Goal: Task Accomplishment & Management: Complete application form

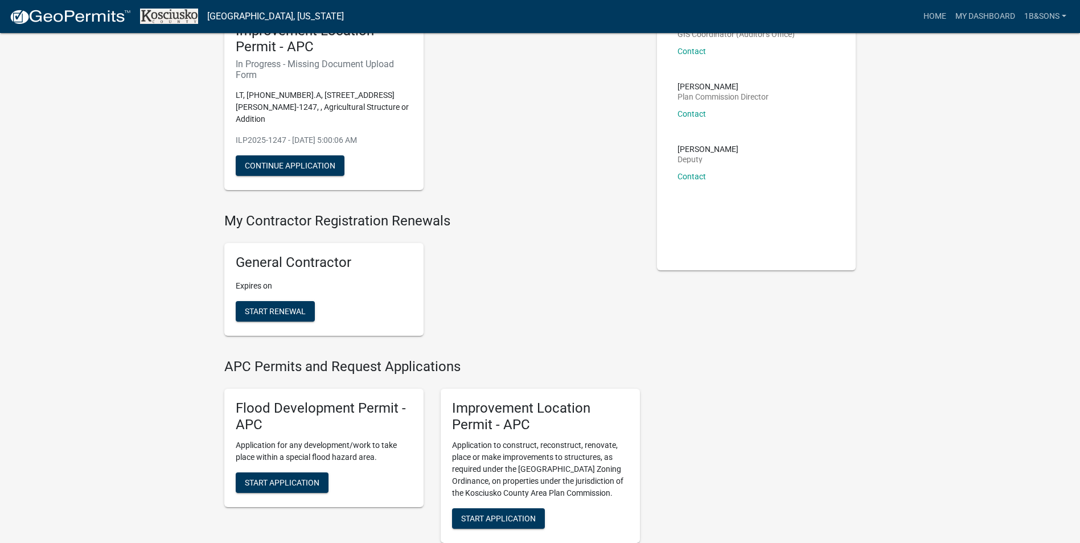
scroll to position [114, 0]
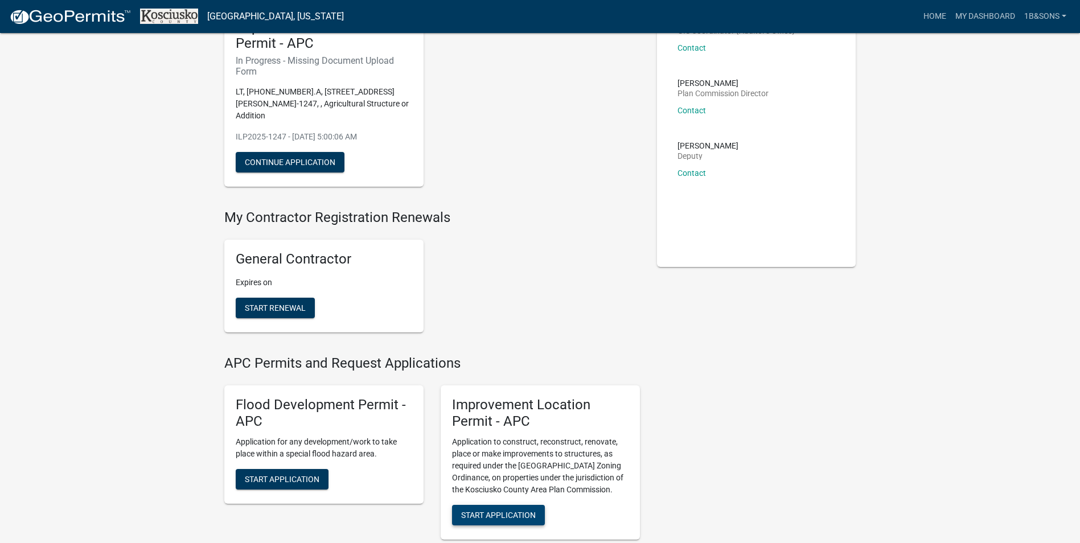
click at [495, 511] on span "Start Application" at bounding box center [498, 515] width 75 height 9
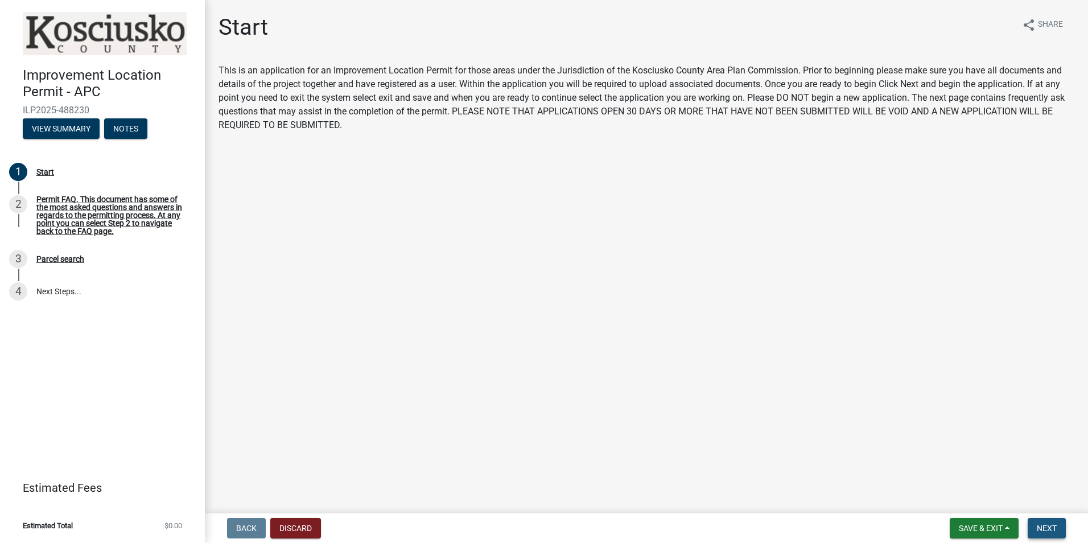
click at [1050, 529] on span "Next" at bounding box center [1047, 528] width 20 height 9
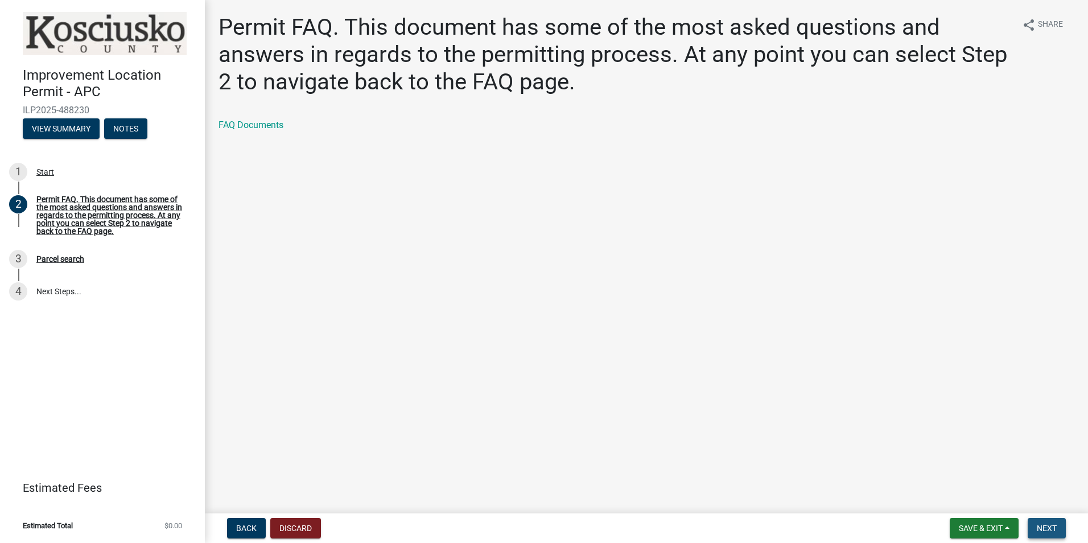
click at [1048, 525] on span "Next" at bounding box center [1047, 528] width 20 height 9
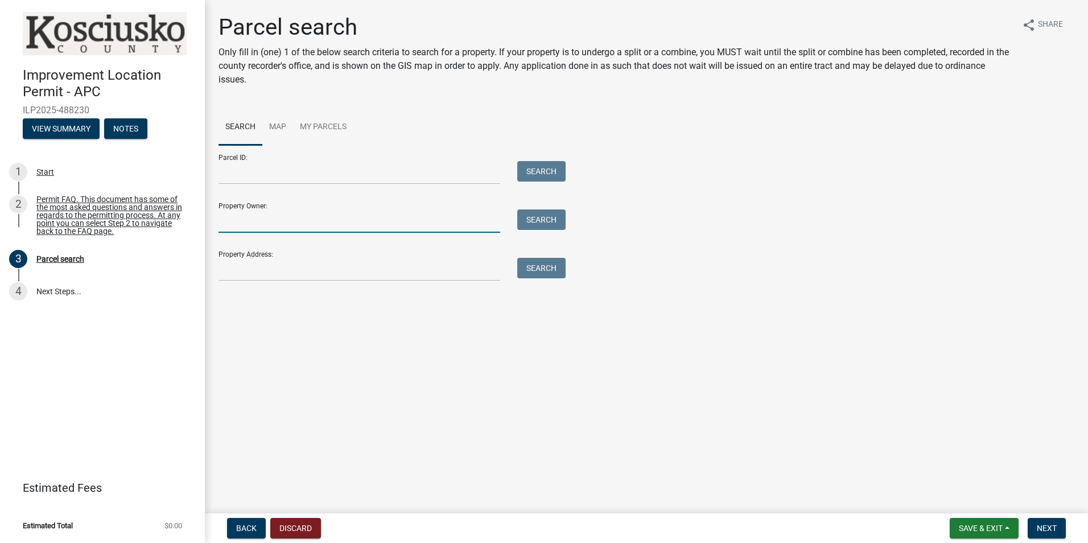
click at [244, 225] on input "Property Owner:" at bounding box center [360, 221] width 282 height 23
type input "m"
type input "[PERSON_NAME]"
click at [549, 221] on button "Search" at bounding box center [541, 220] width 48 height 20
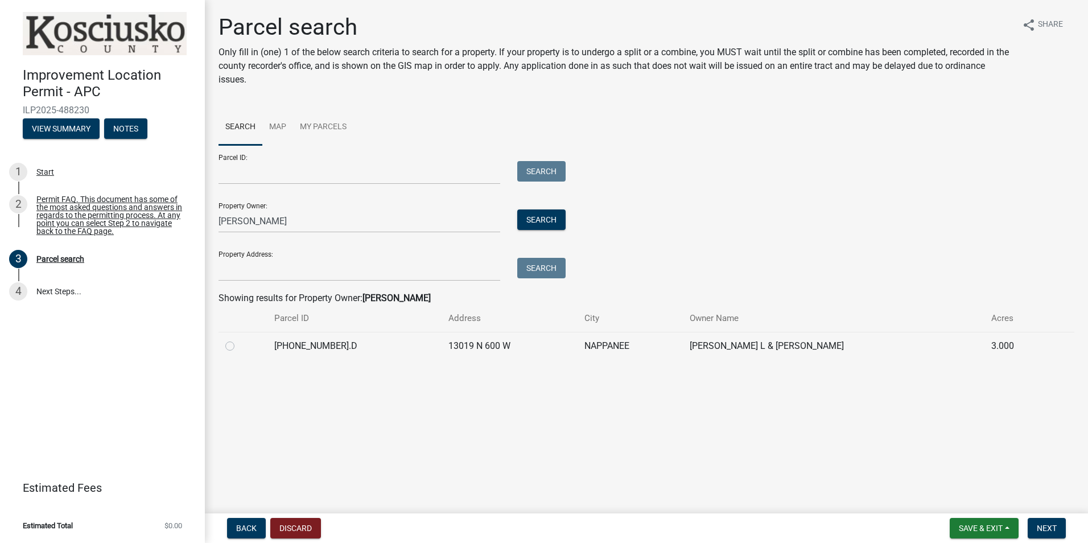
click at [239, 339] on label at bounding box center [239, 339] width 0 height 0
click at [239, 346] on input "radio" at bounding box center [242, 342] width 7 height 7
radio input "true"
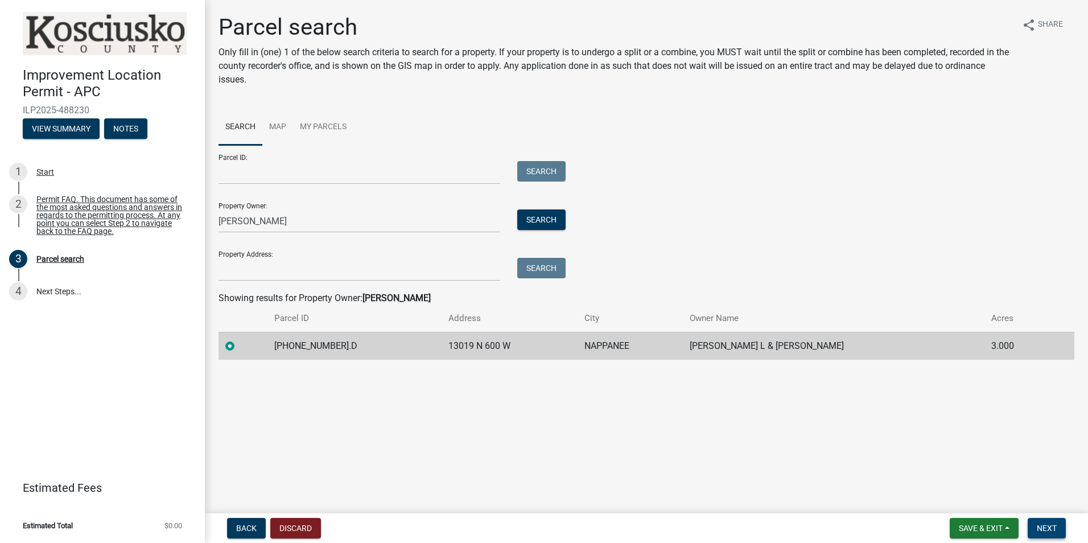
click at [1051, 529] on span "Next" at bounding box center [1047, 528] width 20 height 9
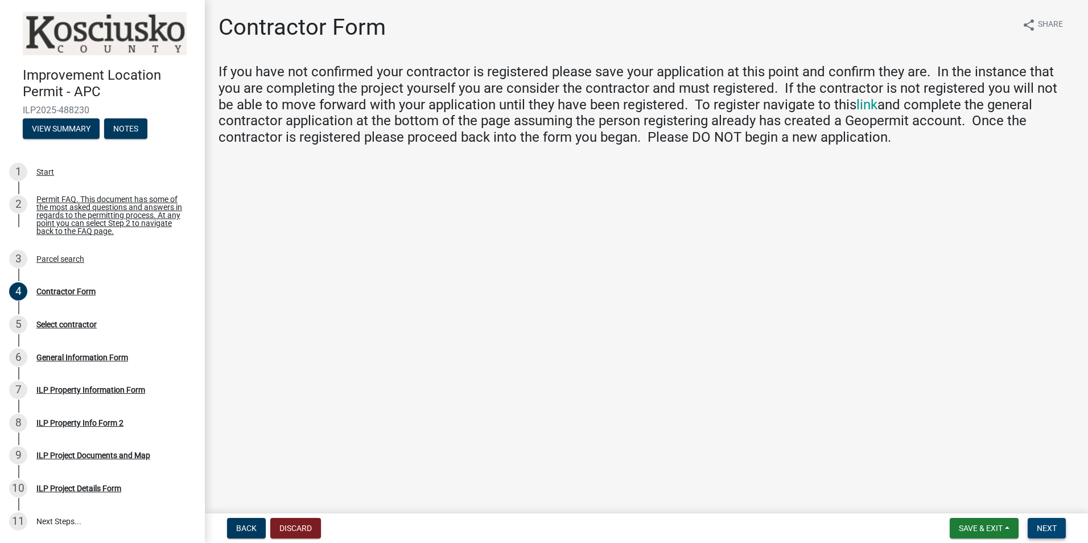
click at [1051, 532] on span "Next" at bounding box center [1047, 528] width 20 height 9
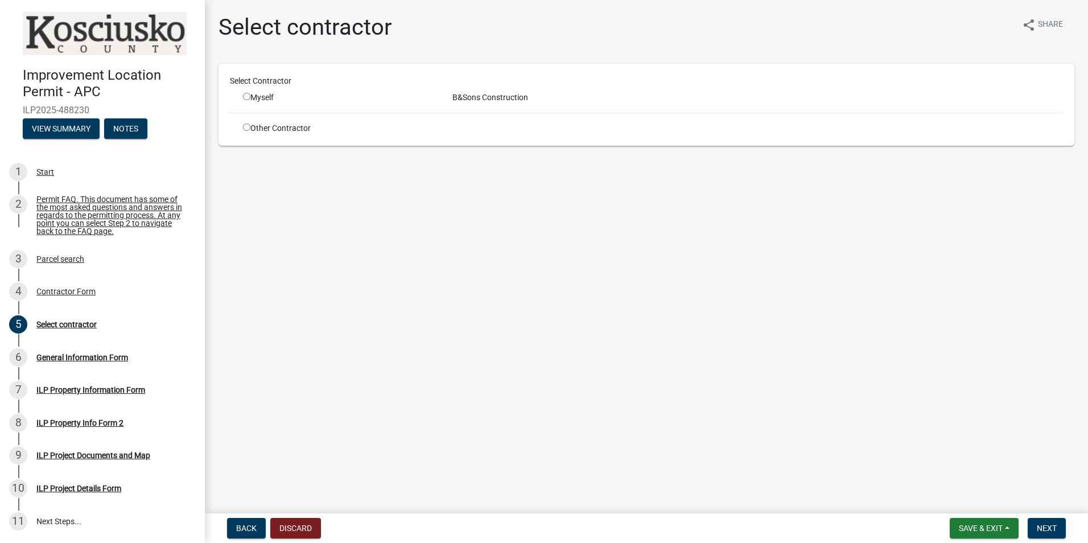
click at [246, 126] on input "radio" at bounding box center [246, 127] width 7 height 7
radio input "true"
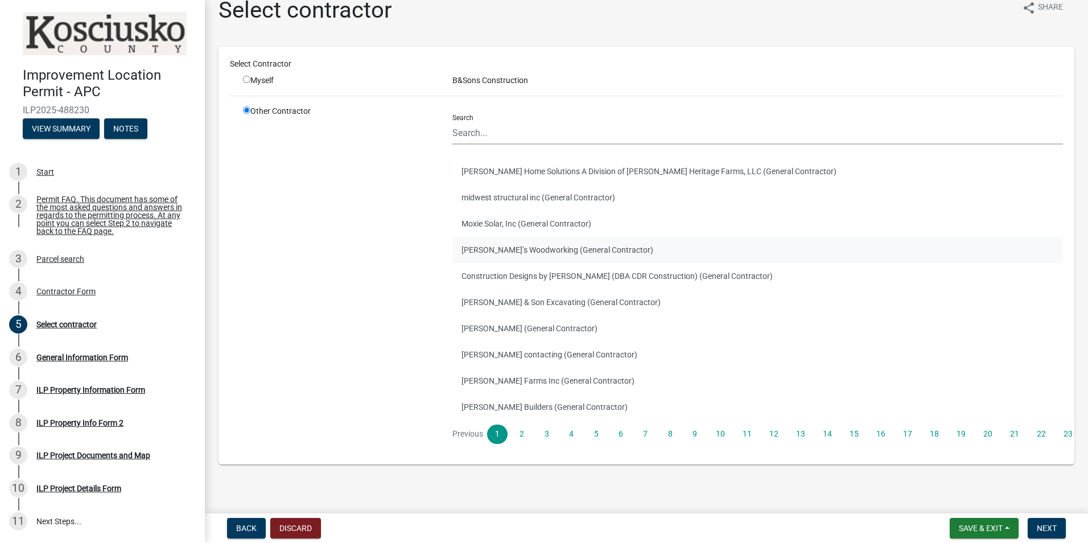
scroll to position [26, 0]
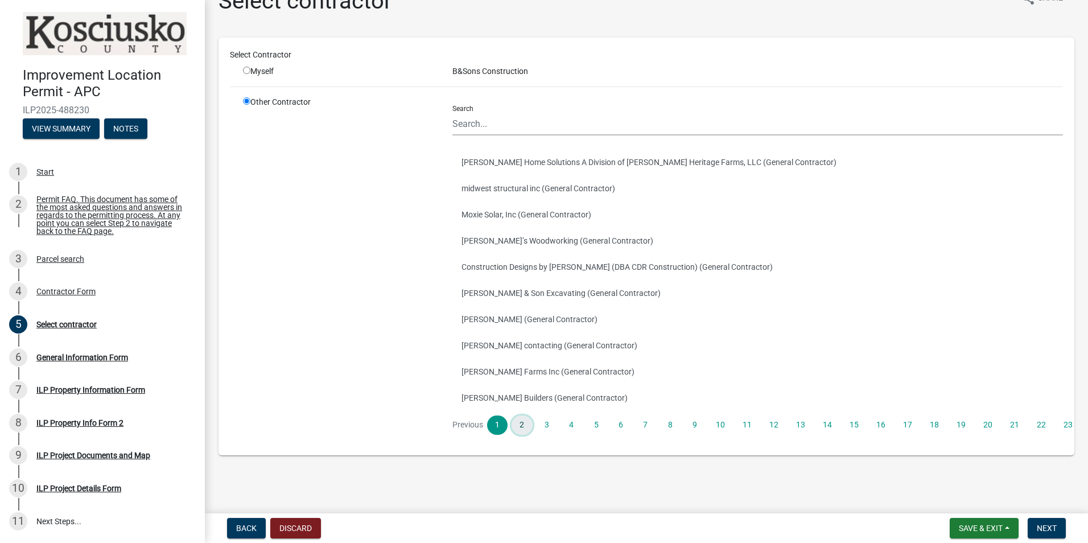
click at [523, 426] on link "2" at bounding box center [522, 425] width 20 height 19
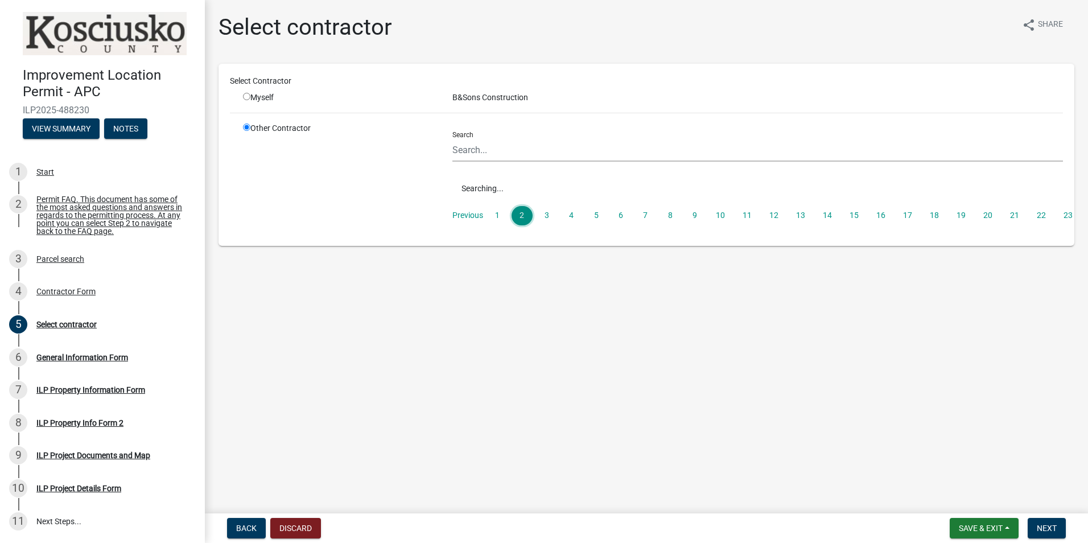
scroll to position [0, 0]
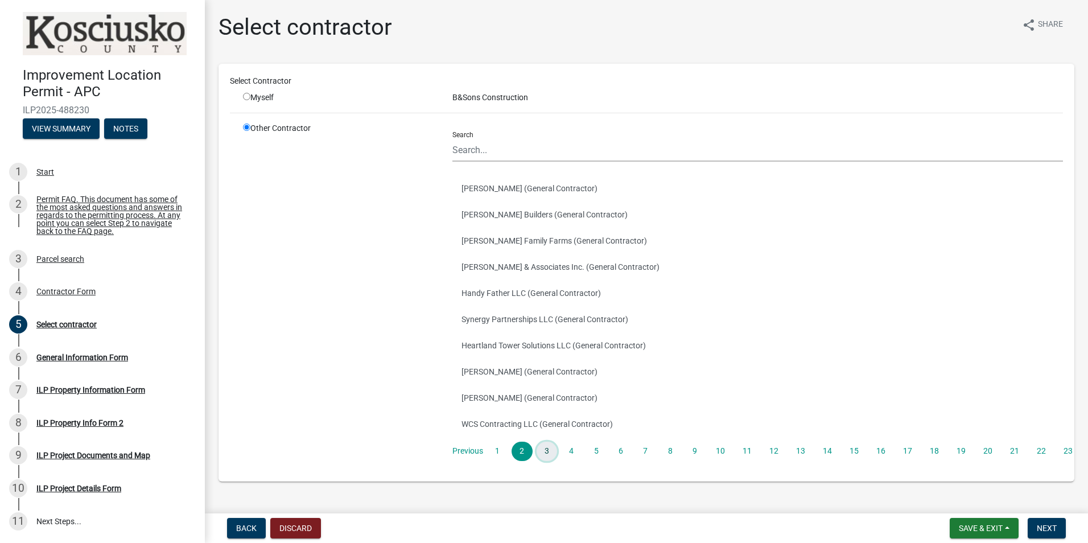
click at [544, 452] on link "3" at bounding box center [547, 451] width 20 height 19
click at [570, 453] on link "4" at bounding box center [571, 451] width 20 height 19
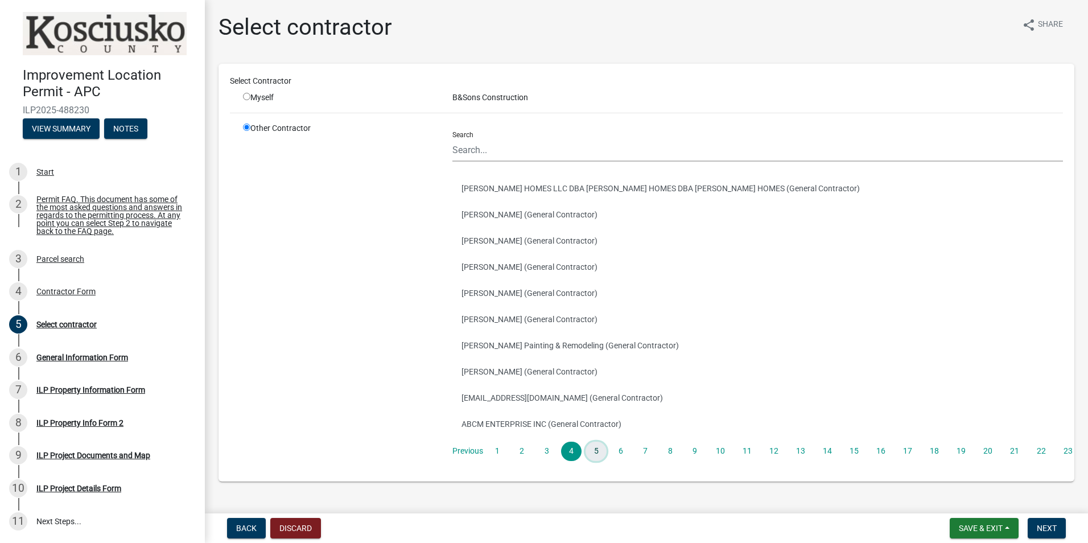
click at [593, 454] on link "5" at bounding box center [596, 451] width 20 height 19
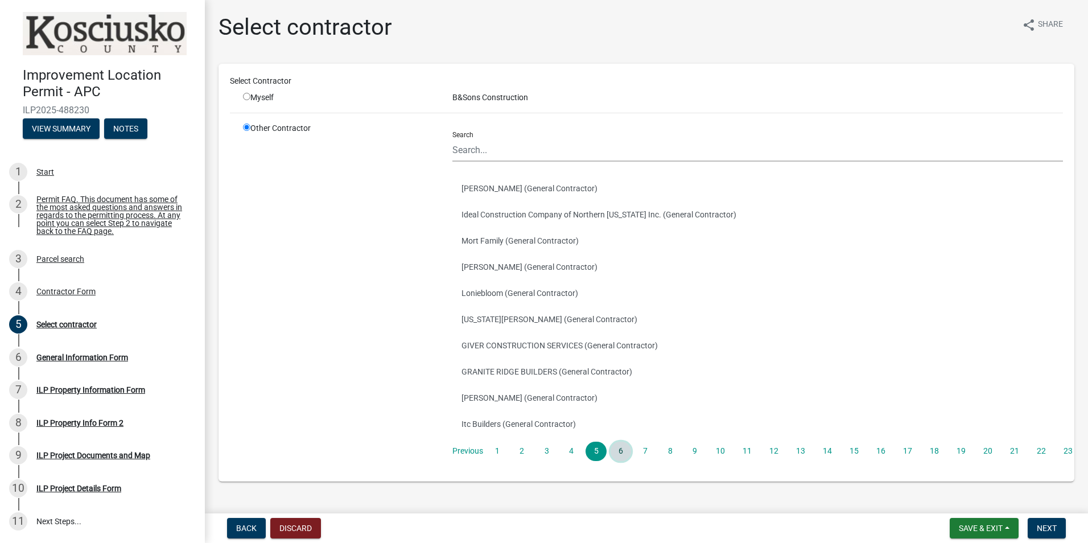
click at [617, 452] on link "6" at bounding box center [621, 451] width 20 height 19
click at [646, 451] on link "7" at bounding box center [645, 451] width 20 height 19
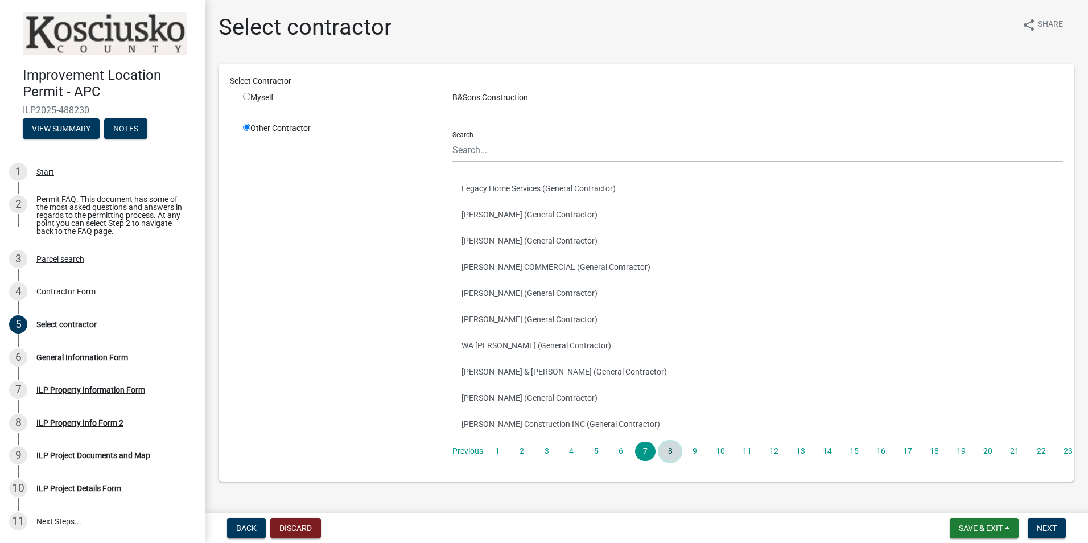
click at [672, 453] on link "8" at bounding box center [670, 451] width 20 height 19
click at [692, 453] on link "9" at bounding box center [695, 451] width 20 height 19
click at [717, 450] on link "10" at bounding box center [720, 451] width 23 height 19
click at [744, 455] on link "11" at bounding box center [747, 451] width 23 height 19
click at [777, 455] on link "12" at bounding box center [774, 451] width 23 height 19
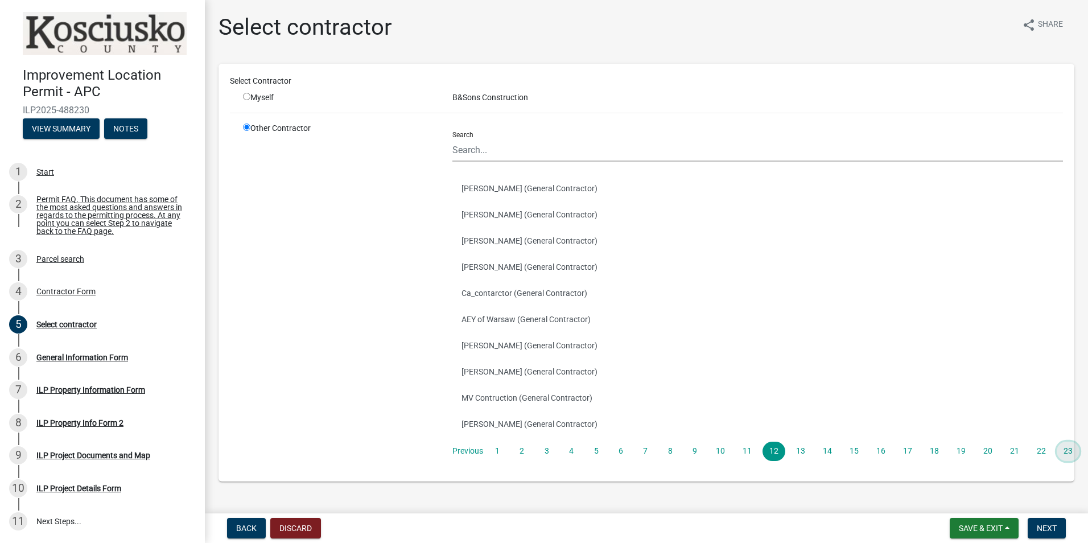
click at [1065, 452] on link "23" at bounding box center [1068, 451] width 23 height 19
click at [1066, 453] on link "23" at bounding box center [1068, 451] width 23 height 19
click at [1067, 451] on link "23" at bounding box center [1068, 451] width 23 height 19
click at [1068, 451] on link "23" at bounding box center [1068, 451] width 23 height 19
click at [1079, 447] on li "23" at bounding box center [1070, 451] width 27 height 19
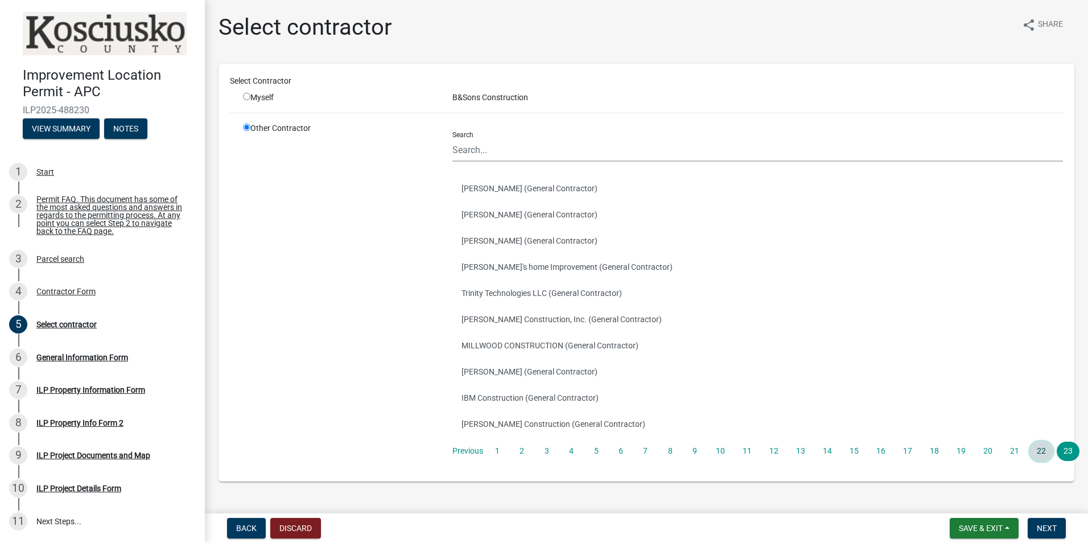
click at [1037, 451] on link "22" at bounding box center [1041, 451] width 23 height 19
click at [1012, 454] on link "21" at bounding box center [1015, 451] width 23 height 19
click at [984, 451] on link "20" at bounding box center [988, 451] width 23 height 19
click at [956, 450] on link "19" at bounding box center [961, 451] width 23 height 19
click at [929, 449] on link "18" at bounding box center [934, 451] width 23 height 19
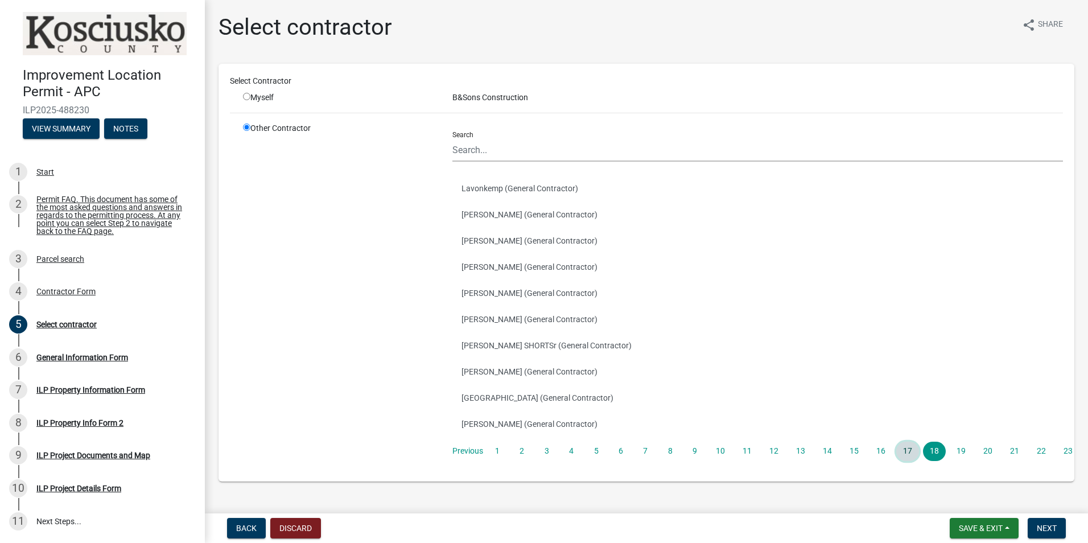
click at [903, 454] on link "17" at bounding box center [908, 451] width 23 height 19
click at [880, 452] on link "16" at bounding box center [881, 451] width 23 height 19
click at [854, 450] on link "15" at bounding box center [854, 451] width 23 height 19
click at [822, 448] on link "14" at bounding box center [827, 451] width 23 height 19
click at [798, 450] on link "13" at bounding box center [801, 451] width 23 height 19
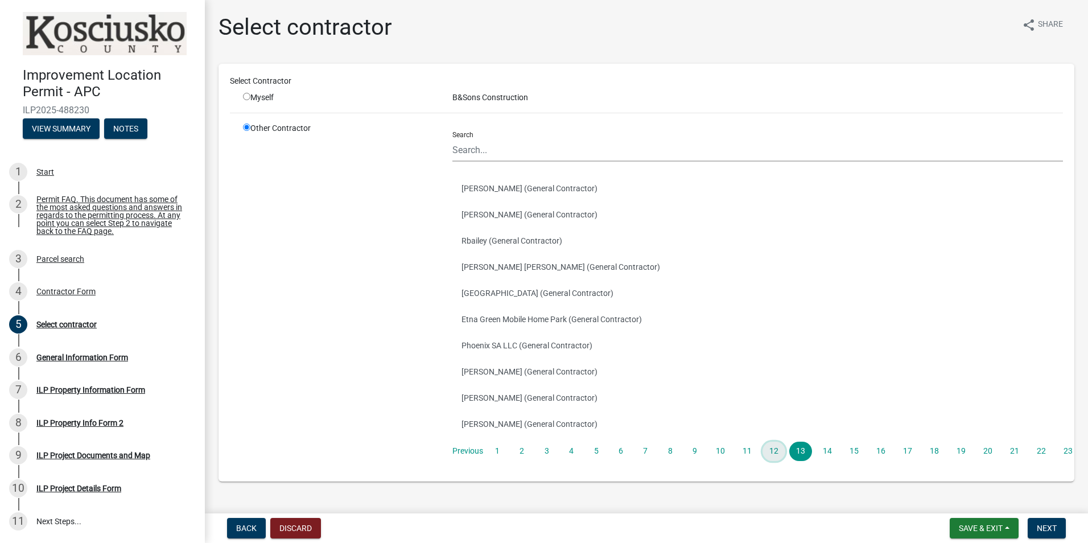
click at [771, 454] on link "12" at bounding box center [774, 451] width 23 height 19
click at [747, 451] on link "11" at bounding box center [747, 451] width 23 height 19
click at [716, 454] on link "10" at bounding box center [720, 451] width 23 height 19
click at [695, 453] on link "9" at bounding box center [695, 451] width 20 height 19
click at [667, 454] on link "8" at bounding box center [670, 451] width 20 height 19
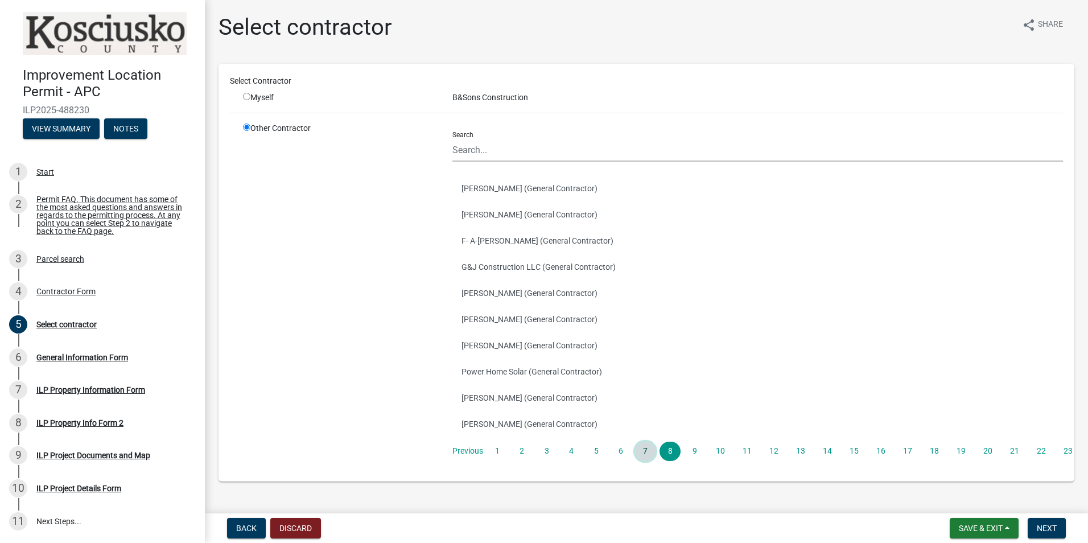
click at [644, 452] on link "7" at bounding box center [645, 451] width 20 height 19
click at [615, 453] on link "6" at bounding box center [621, 451] width 20 height 19
click at [598, 453] on link "5" at bounding box center [596, 451] width 20 height 19
click at [571, 451] on link "4" at bounding box center [571, 451] width 20 height 19
click at [548, 451] on link "3" at bounding box center [547, 451] width 20 height 19
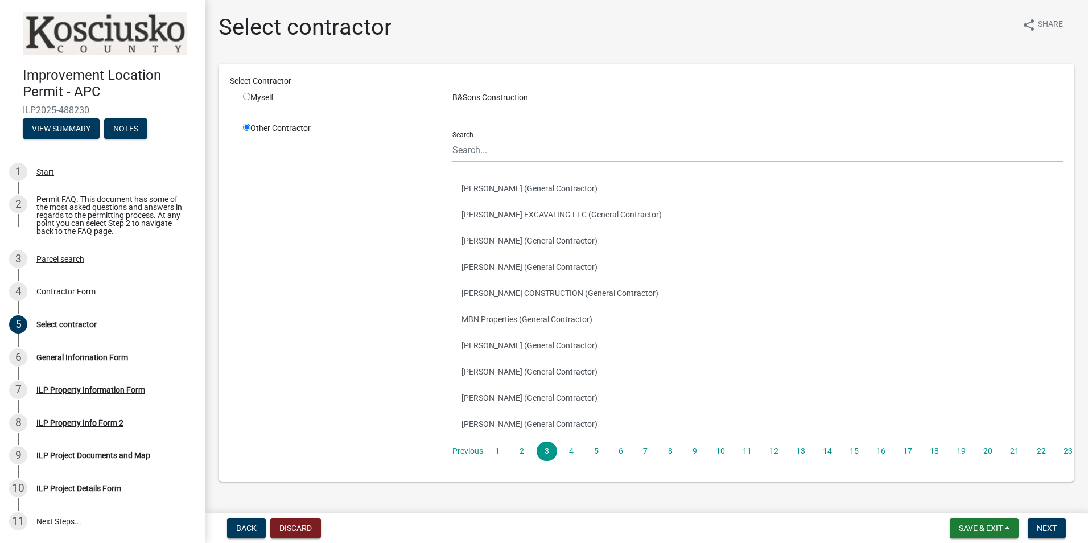
click at [245, 96] on input "radio" at bounding box center [246, 96] width 7 height 7
radio input "true"
radio input "false"
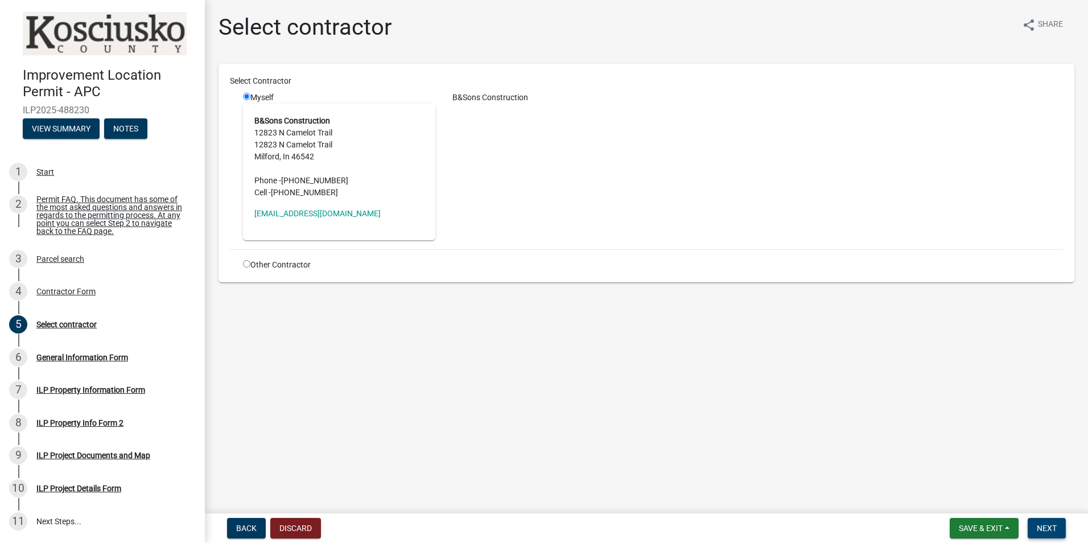
click at [1044, 532] on span "Next" at bounding box center [1047, 528] width 20 height 9
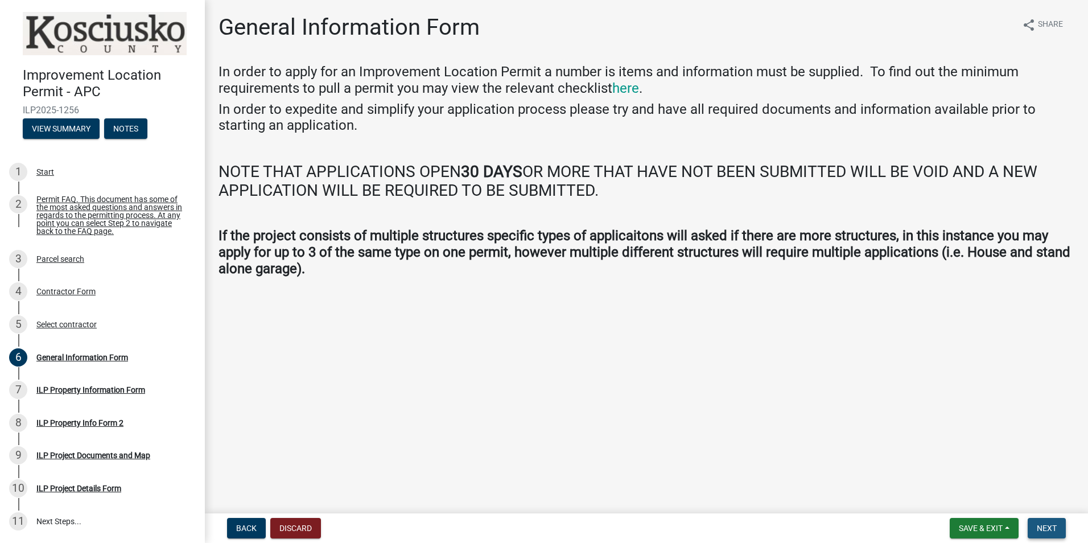
click at [1043, 527] on span "Next" at bounding box center [1047, 528] width 20 height 9
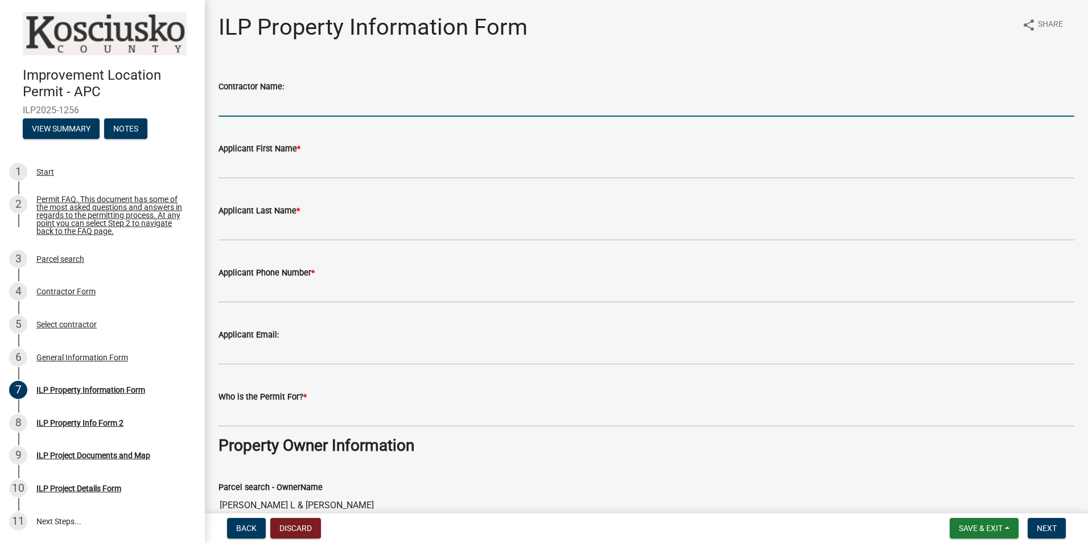
click at [233, 101] on input "Contractor Name:" at bounding box center [647, 104] width 856 height 23
type input "B&Sons Construction"
type input "[PERSON_NAME]"
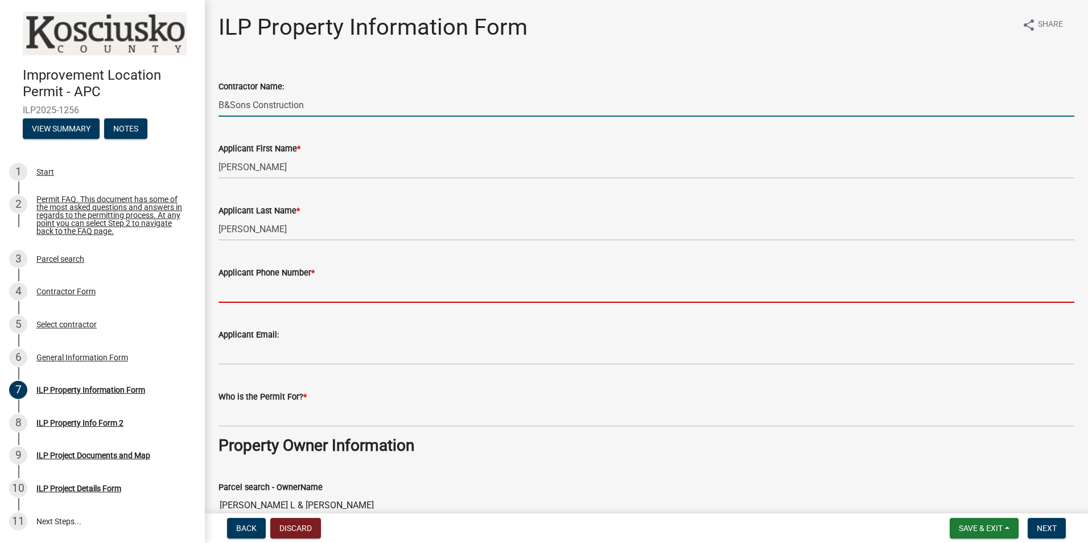
type input "5745290068"
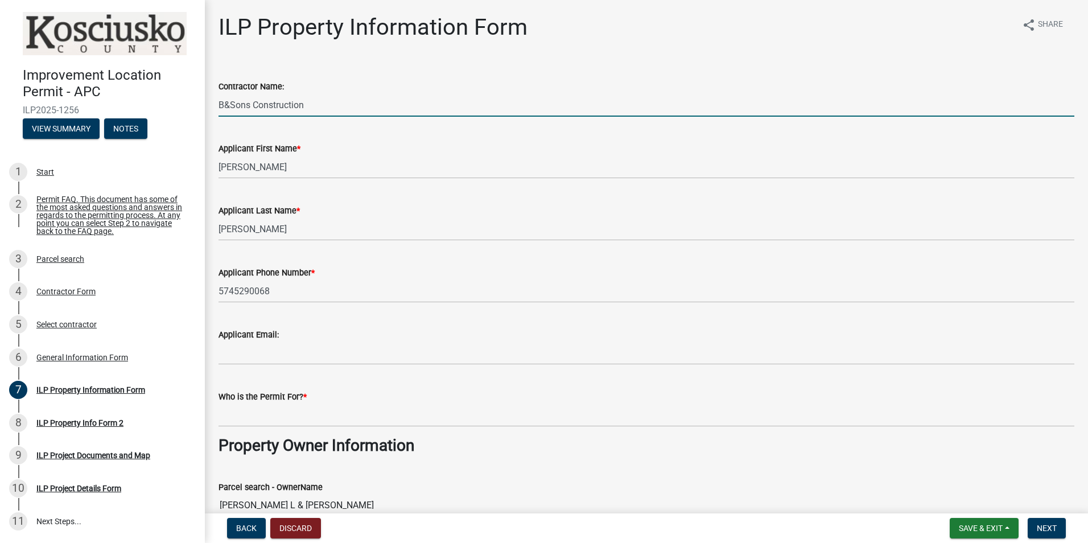
type input "[EMAIL_ADDRESS][DOMAIN_NAME]"
type input "[PERSON_NAME]"
select select "932d3346-0424-47ac-88f9-944c5d60a60e"
type input "In"
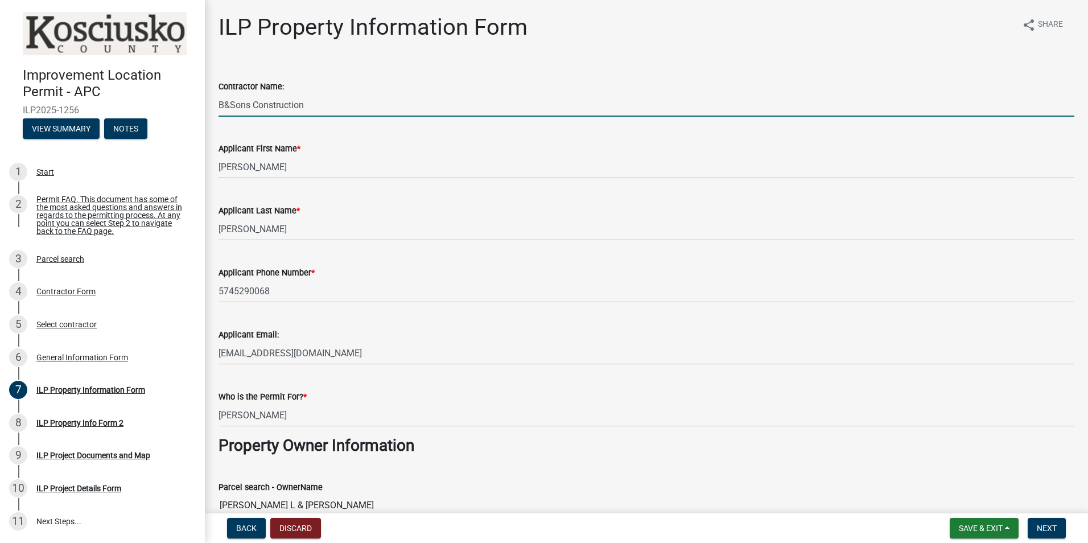
select select "932d3346-0424-47ac-88f9-944c5d60a60e"
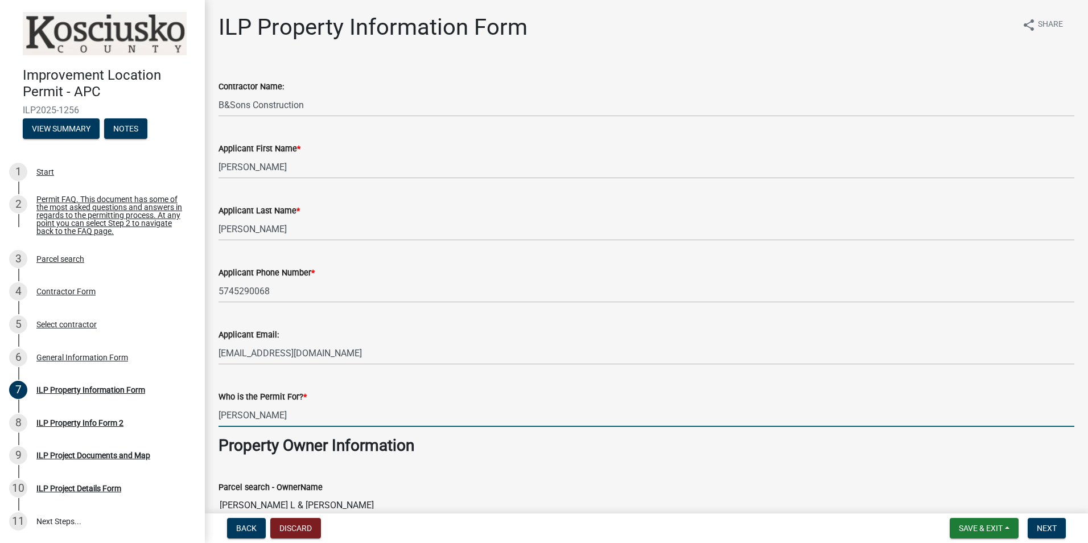
drag, startPoint x: 273, startPoint y: 413, endPoint x: 199, endPoint y: 402, distance: 75.4
click at [199, 402] on div "Improvement Location Permit - APC ILP2025-1256 View Summary Notes 1 Start 2 Per…" at bounding box center [544, 271] width 1088 height 543
type input "m"
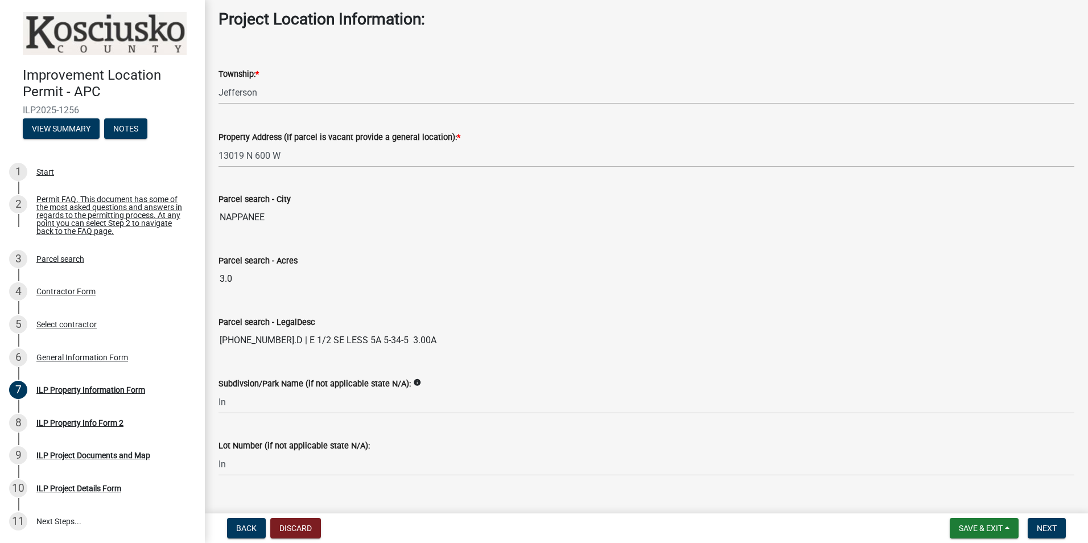
scroll to position [845, 0]
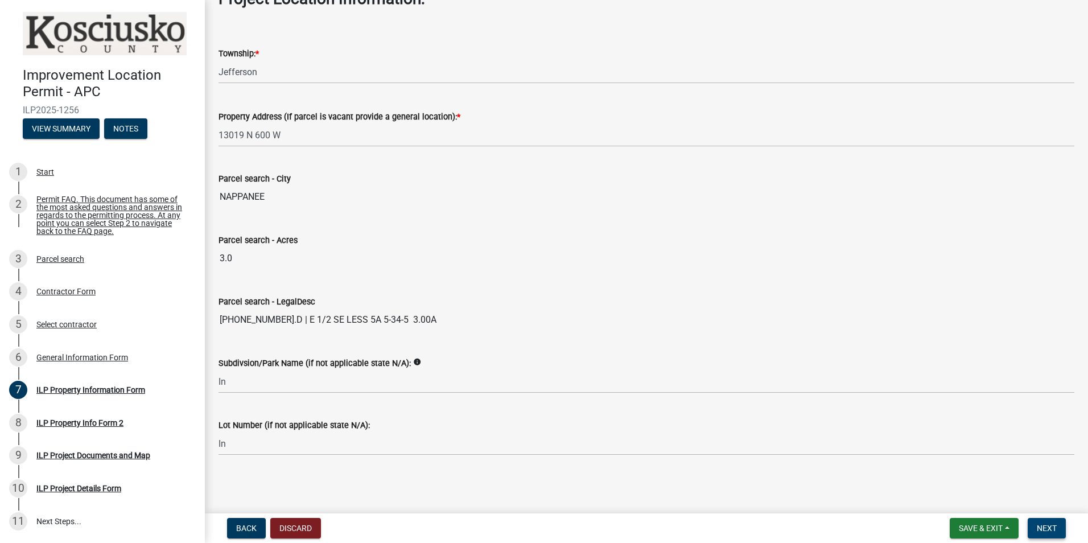
type input "[PERSON_NAME]"
click at [1045, 527] on span "Next" at bounding box center [1047, 528] width 20 height 9
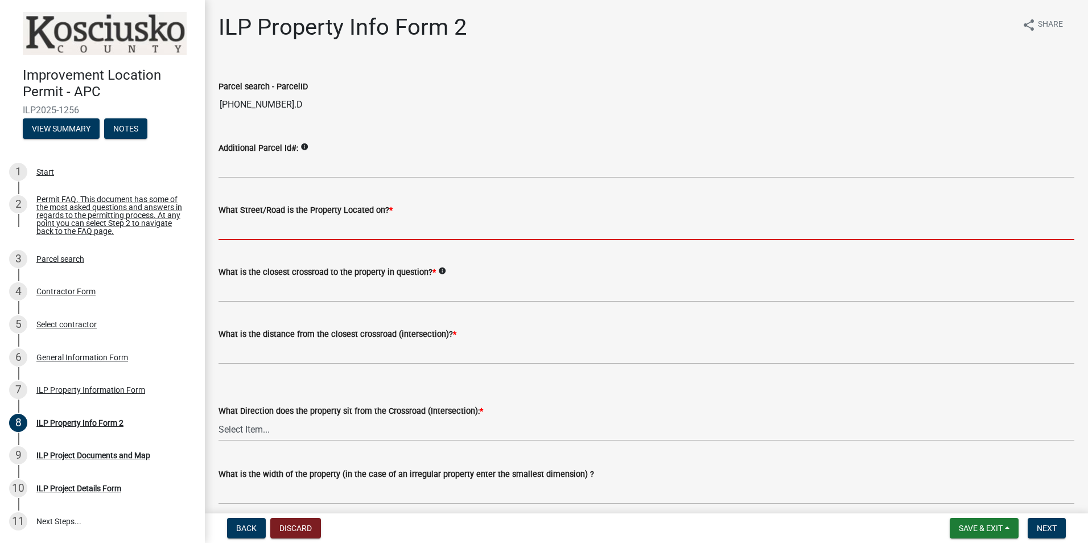
click at [262, 227] on input "What Street/Road is the Property Located on? *" at bounding box center [647, 228] width 856 height 23
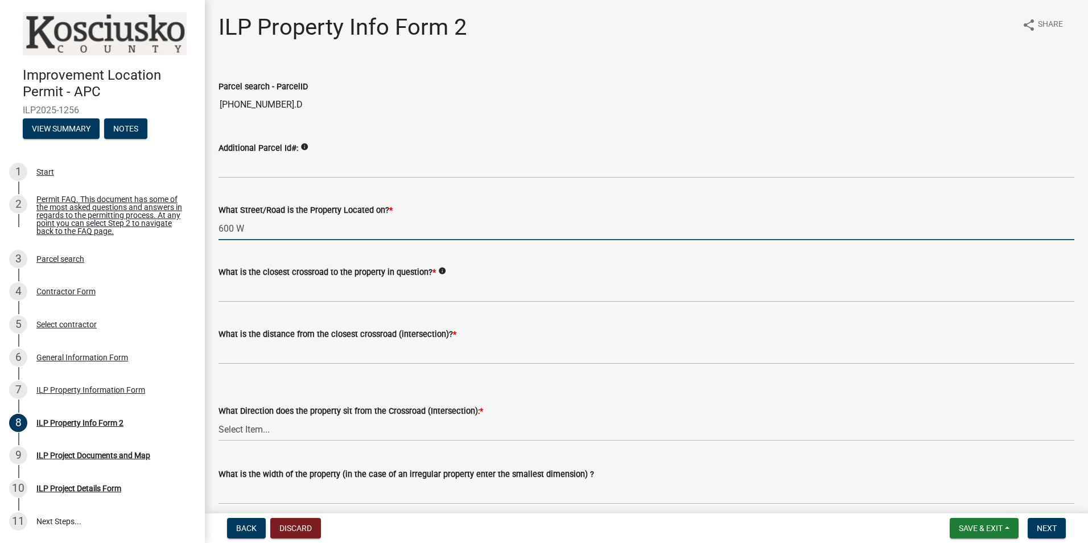
type input "600 W"
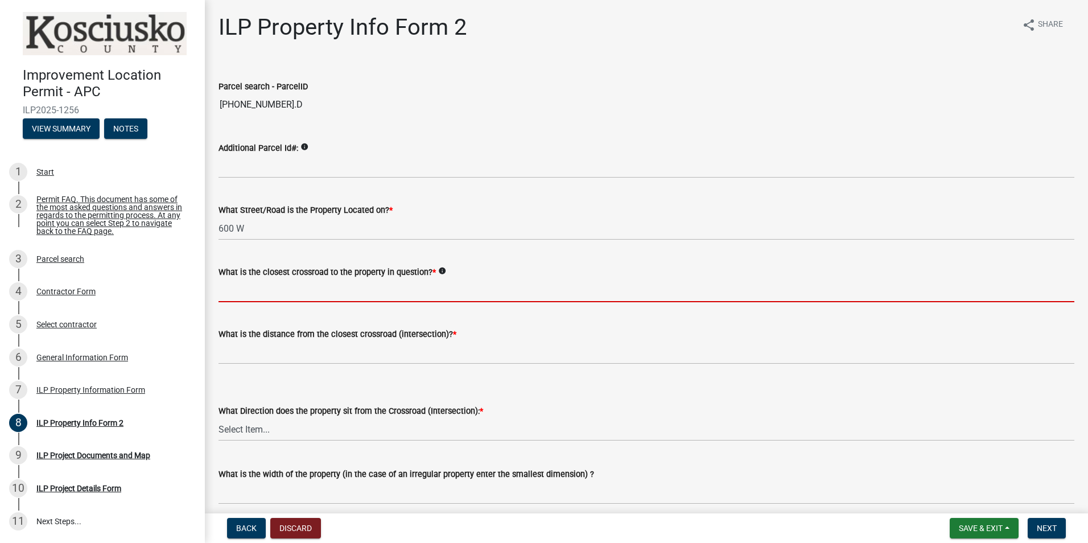
click at [244, 281] on input "What is the closest crossroad to the property in question? *" at bounding box center [647, 290] width 856 height 23
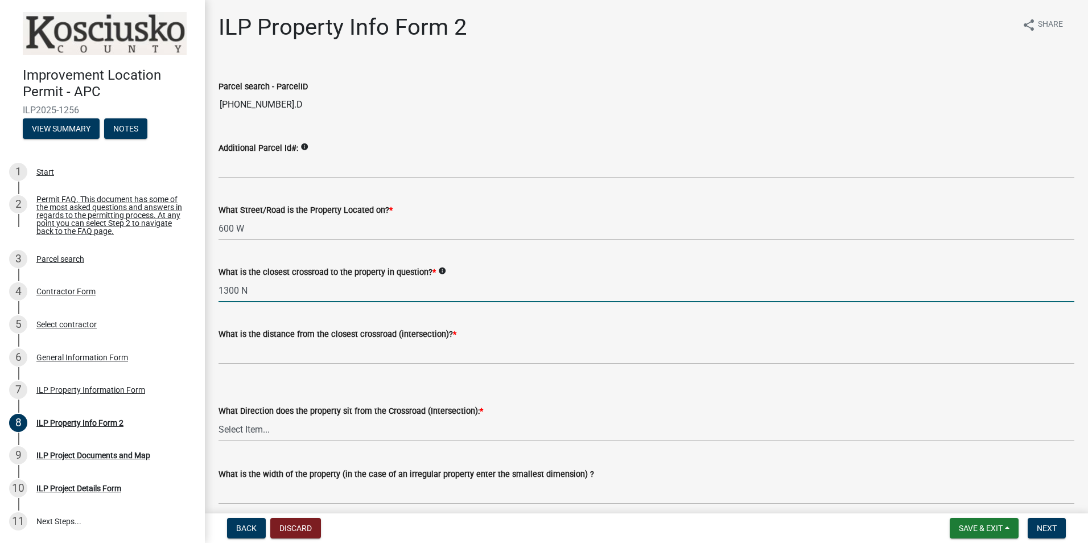
type input "1300 N"
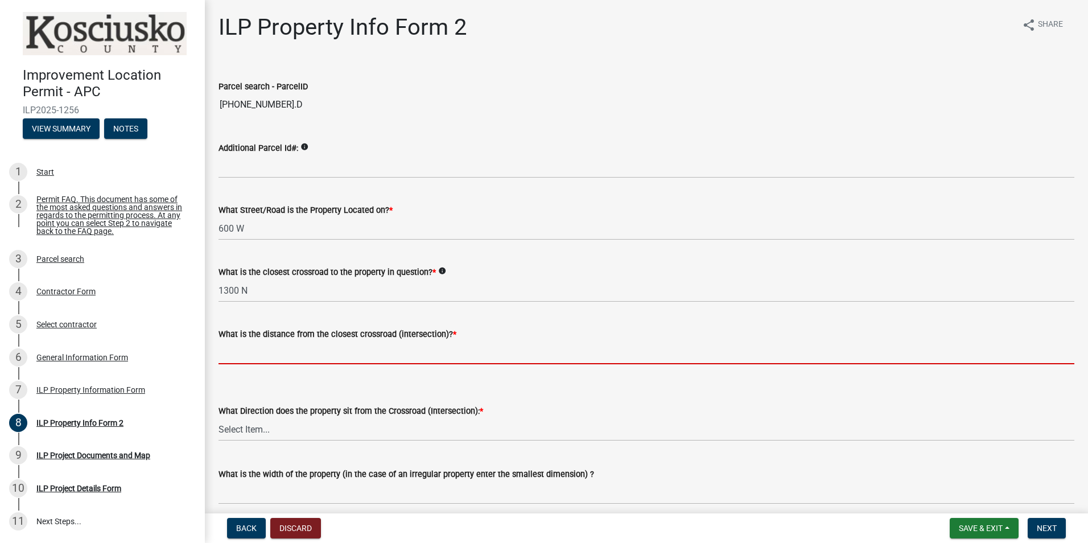
click at [249, 350] on input "text" at bounding box center [647, 352] width 856 height 23
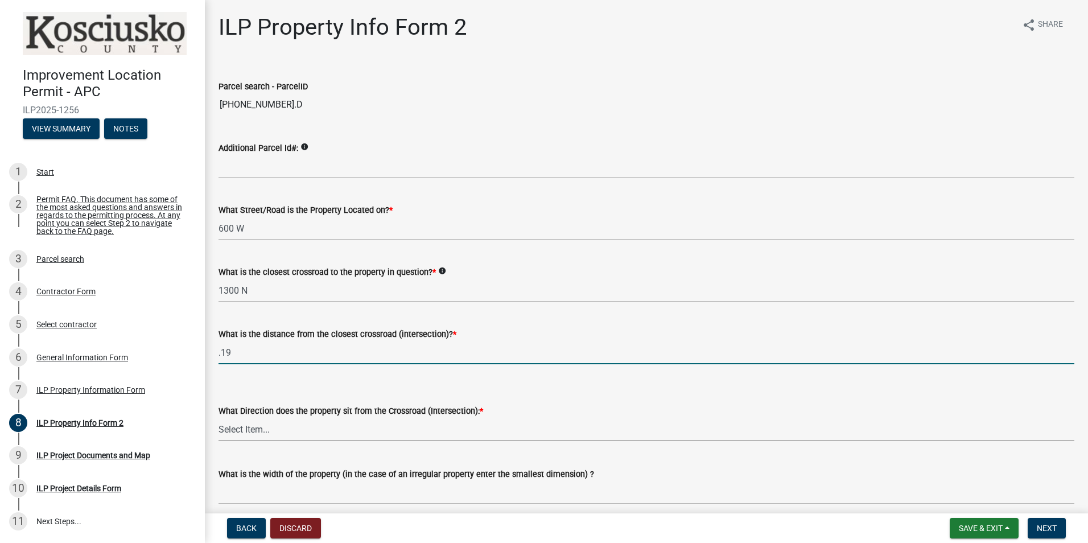
type input "0.19"
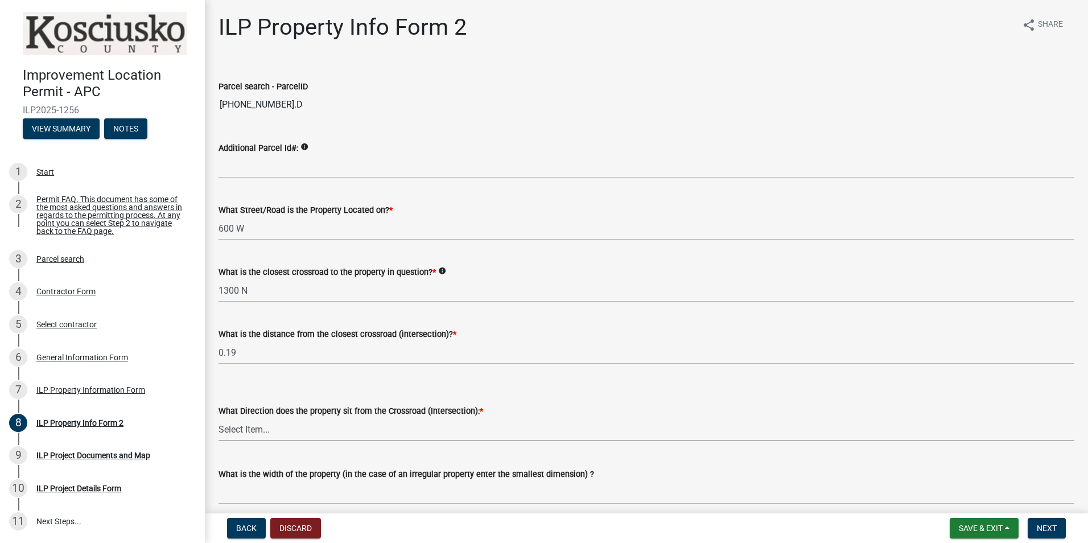
click at [261, 428] on select "Select Item... N NE NW S SE SW E W" at bounding box center [647, 429] width 856 height 23
click at [219, 418] on select "Select Item... N NE NW S SE SW E W" at bounding box center [647, 429] width 856 height 23
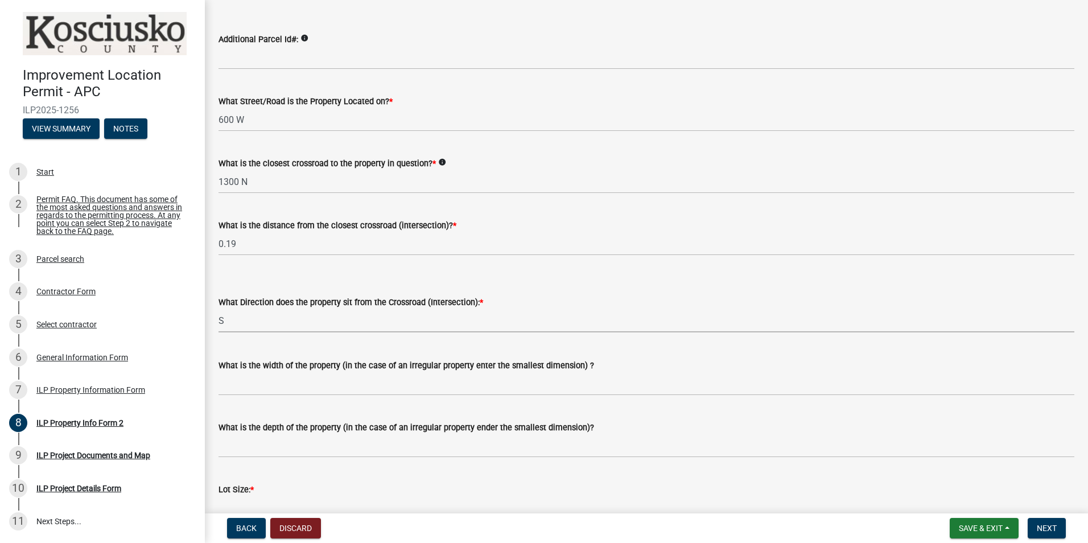
scroll to position [114, 0]
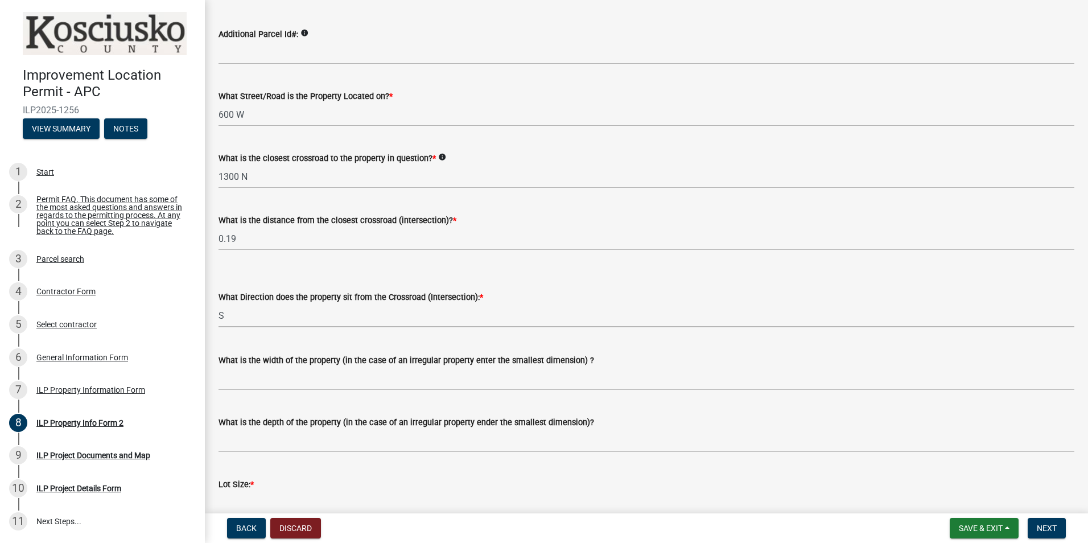
click at [233, 316] on select "Select Item... N NE NW S SE SW E W" at bounding box center [647, 315] width 856 height 23
click at [219, 304] on select "Select Item... N NE NW S SE SW E W" at bounding box center [647, 315] width 856 height 23
select select "0609af41-fe40-4fa2-880d-6f54f567ae8e"
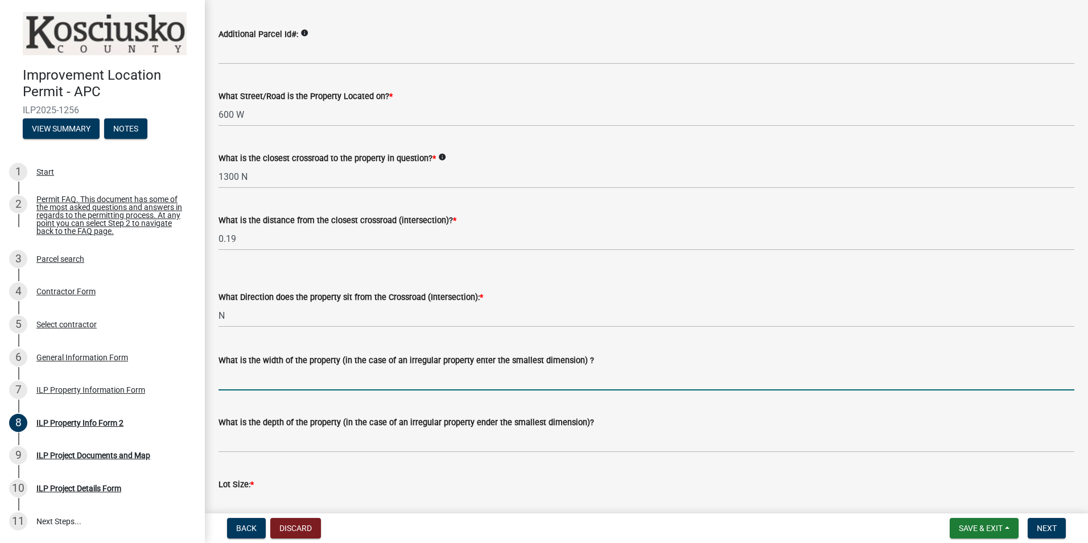
click at [265, 380] on input "What is the width of the property (in the case of an irregular property enter t…" at bounding box center [647, 378] width 856 height 23
type input "474.5"
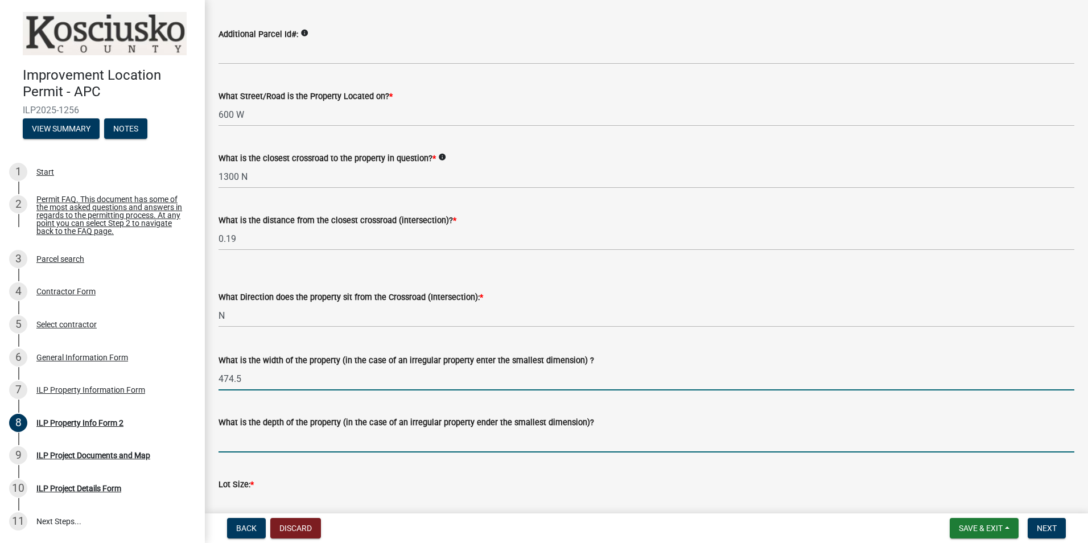
click at [232, 436] on input "What is the depth of the property (in the case of an irregular property ender t…" at bounding box center [647, 440] width 856 height 23
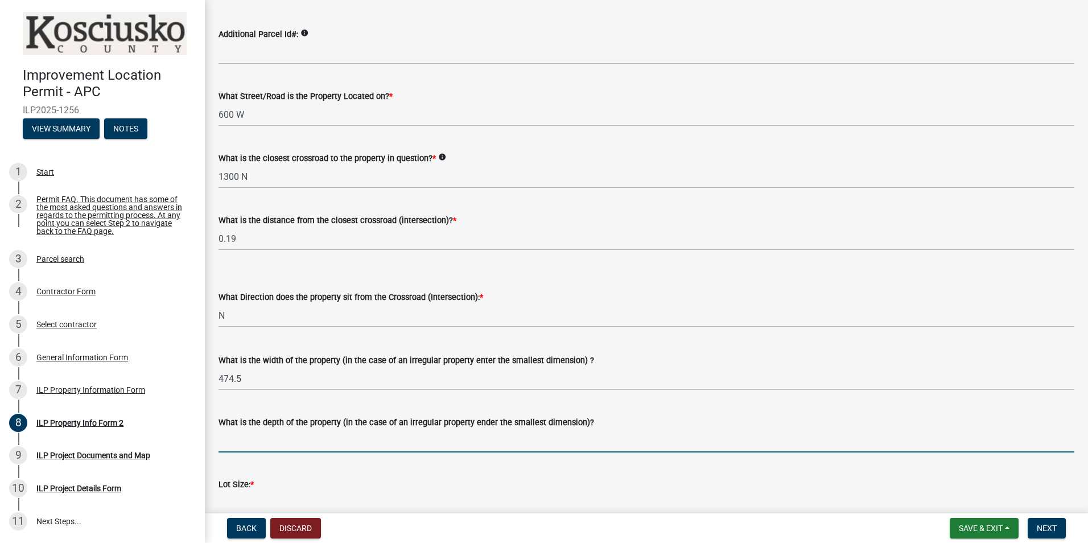
click at [456, 399] on wm-data-entity-input "What is the width of the property (in the case of an irregular property enter t…" at bounding box center [647, 369] width 856 height 62
click at [242, 442] on input "What is the depth of the property (in the case of an irregular property ender t…" at bounding box center [647, 440] width 856 height 23
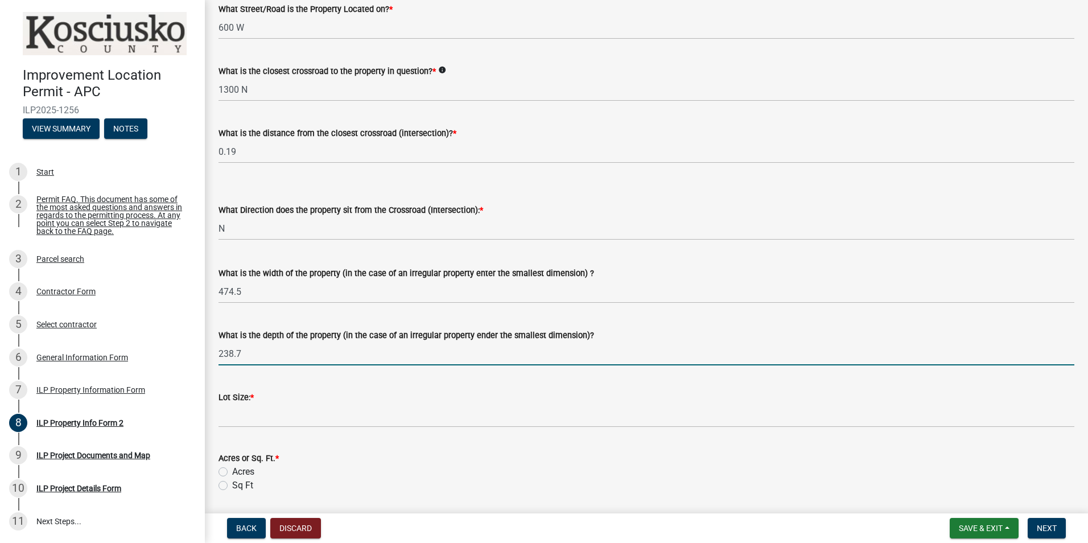
scroll to position [228, 0]
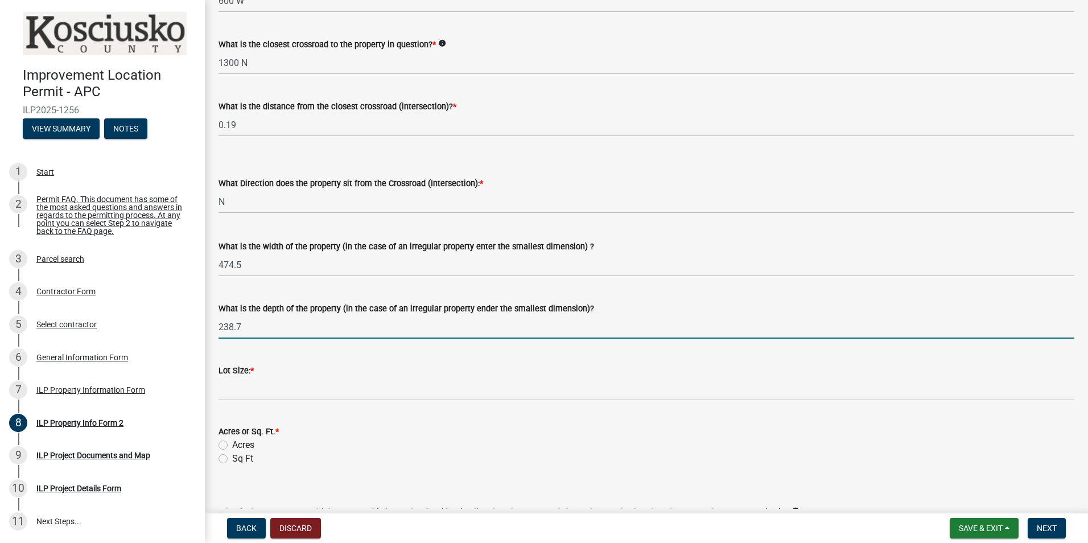
type input "238.7"
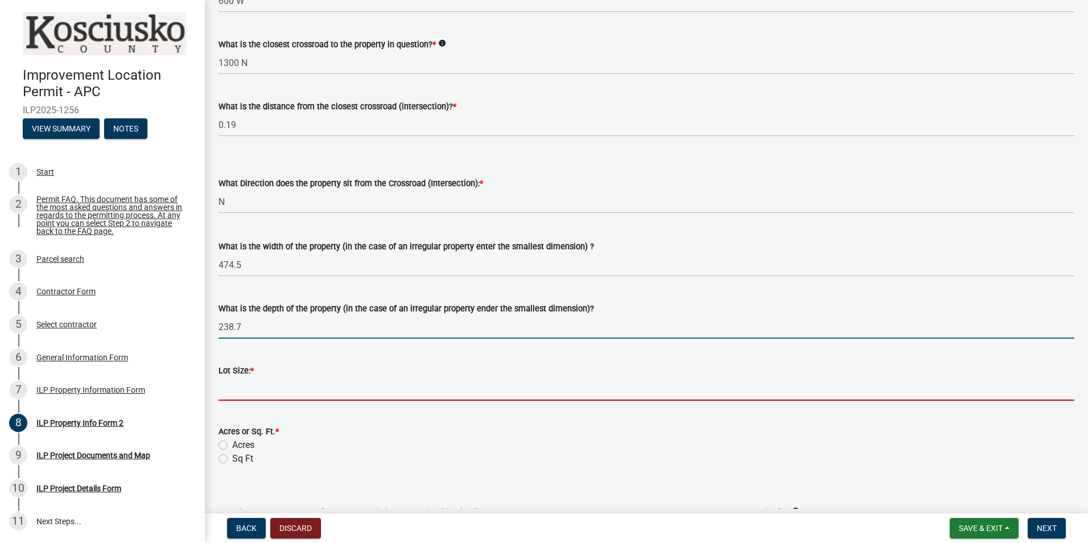
click at [229, 395] on input "text" at bounding box center [647, 388] width 856 height 23
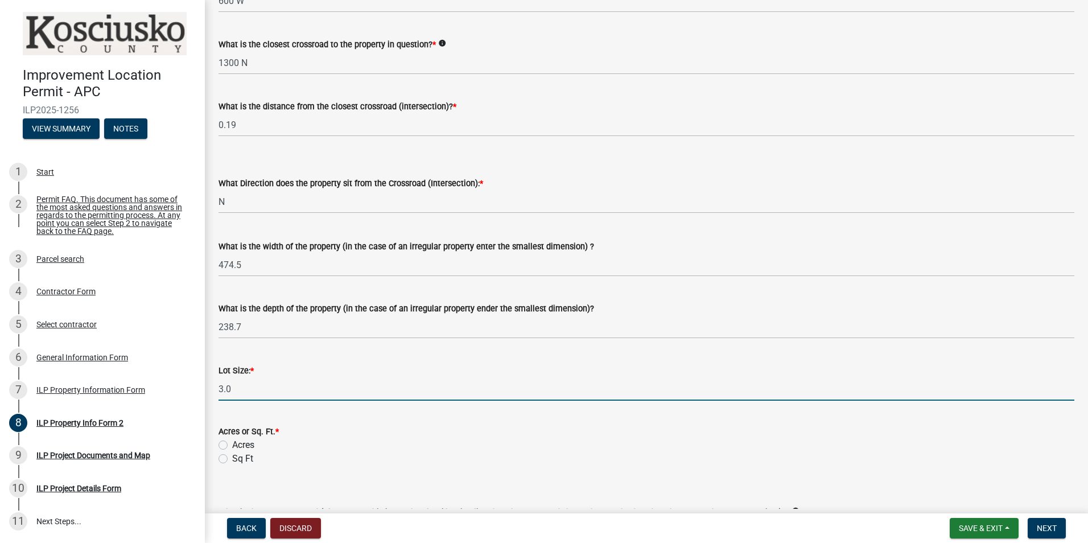
type input "3"
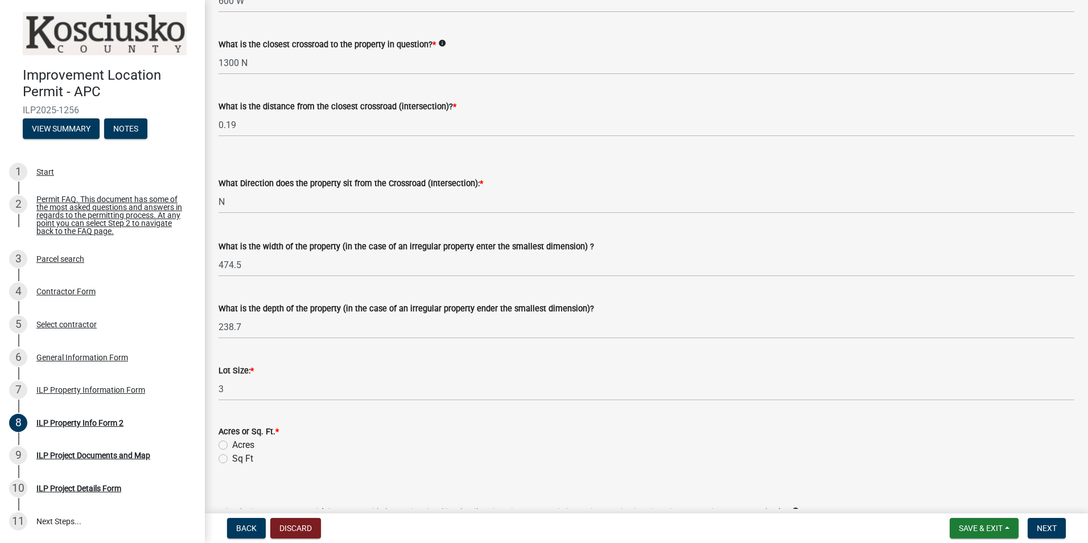
click at [232, 444] on label "Acres" at bounding box center [243, 445] width 22 height 14
click at [232, 444] on input "Acres" at bounding box center [235, 441] width 7 height 7
radio input "true"
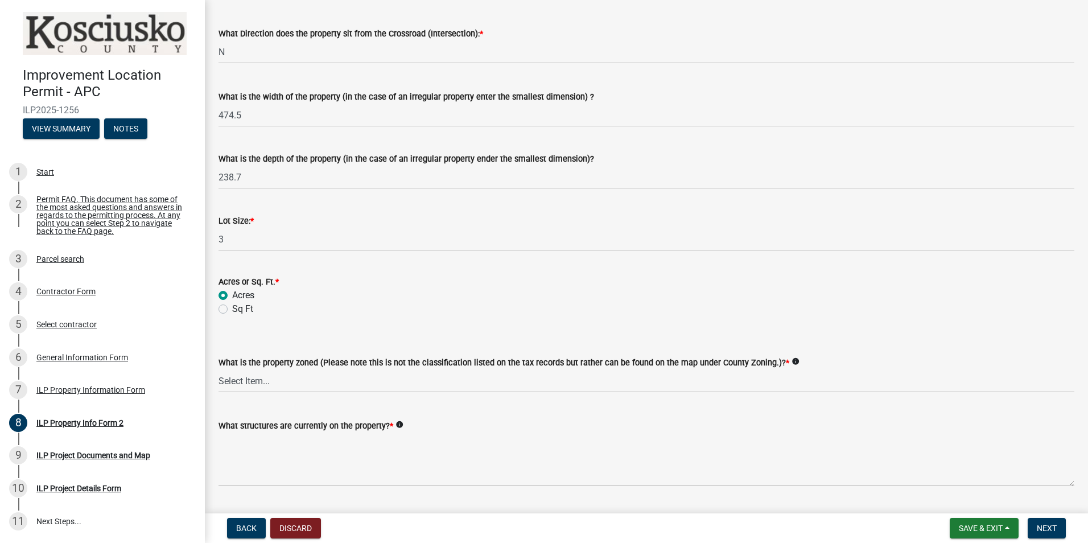
scroll to position [408, 0]
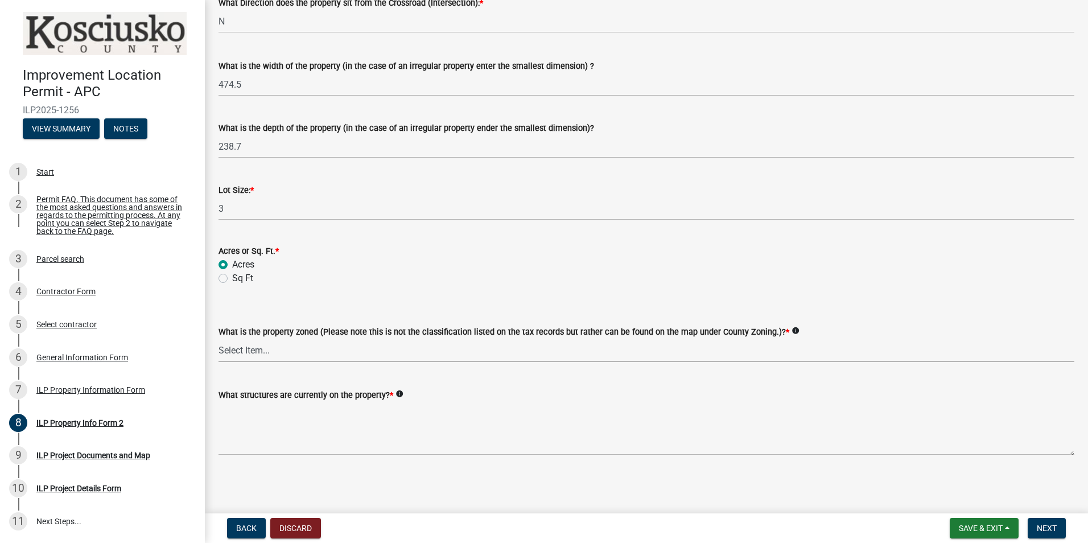
click at [291, 352] on select "Select Item... Agricultural Agricultural 2 Commercial Environmental Industrial …" at bounding box center [647, 350] width 856 height 23
click at [219, 339] on select "Select Item... Agricultural Agricultural 2 Commercial Environmental Industrial …" at bounding box center [647, 350] width 856 height 23
select select "1146270b-2111-4e23-bf7f-74ce85cf7041"
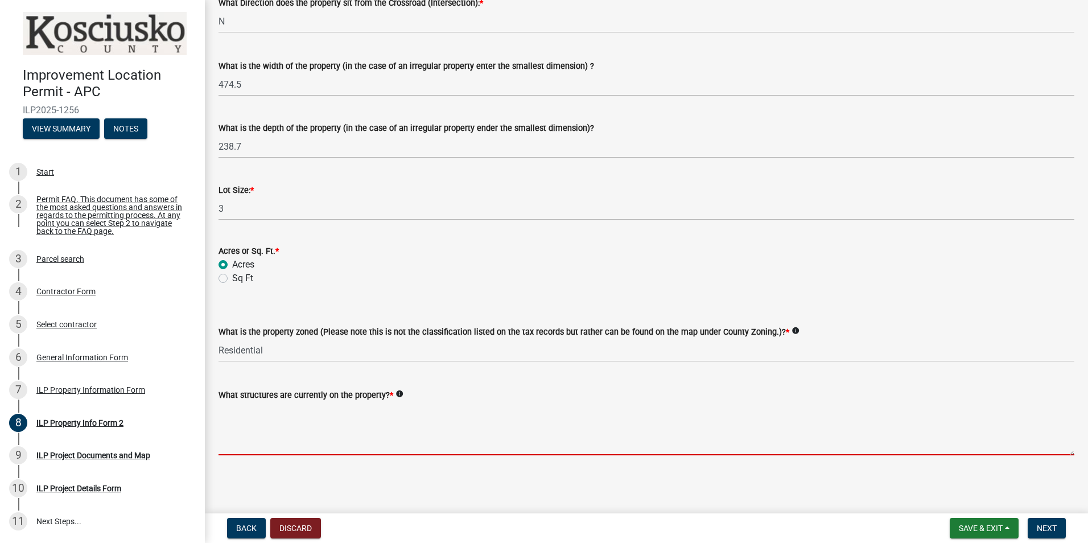
click at [246, 439] on textarea "What structures are currently on the property? *" at bounding box center [647, 429] width 856 height 54
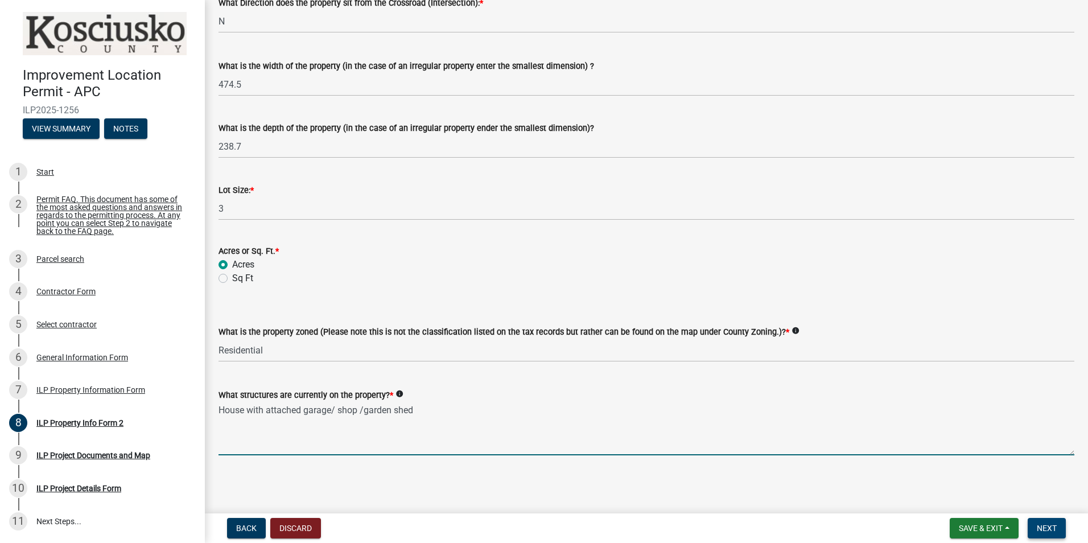
type textarea "House with attached garage/ shop /garden shed"
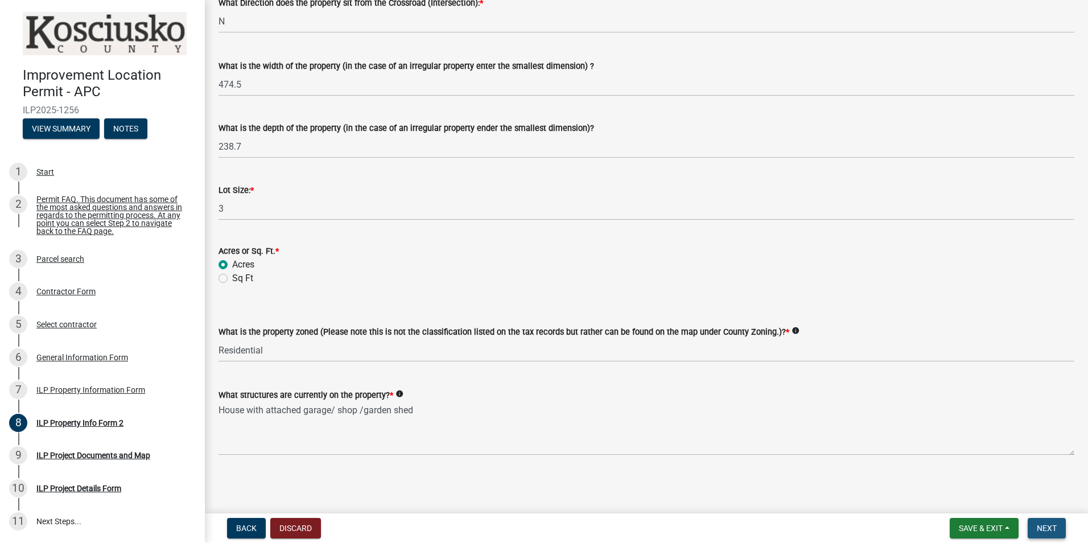
click at [1044, 529] on span "Next" at bounding box center [1047, 528] width 20 height 9
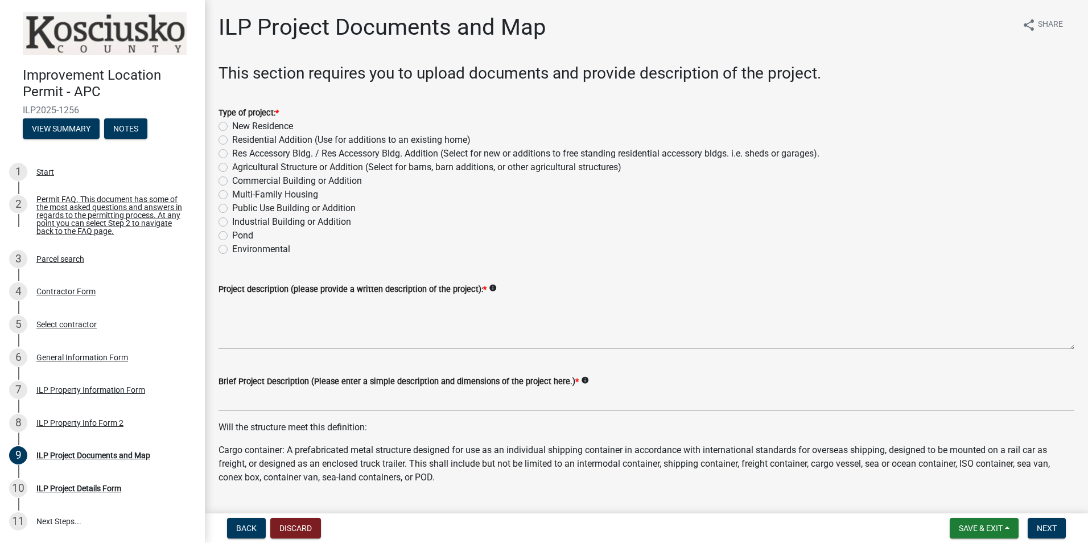
click at [232, 155] on label "Res Accessory Bldg. / Res Accessory Bldg. Addition (Select for new or additions…" at bounding box center [526, 154] width 588 height 14
click at [232, 154] on input "Res Accessory Bldg. / Res Accessory Bldg. Addition (Select for new or additions…" at bounding box center [235, 150] width 7 height 7
radio input "true"
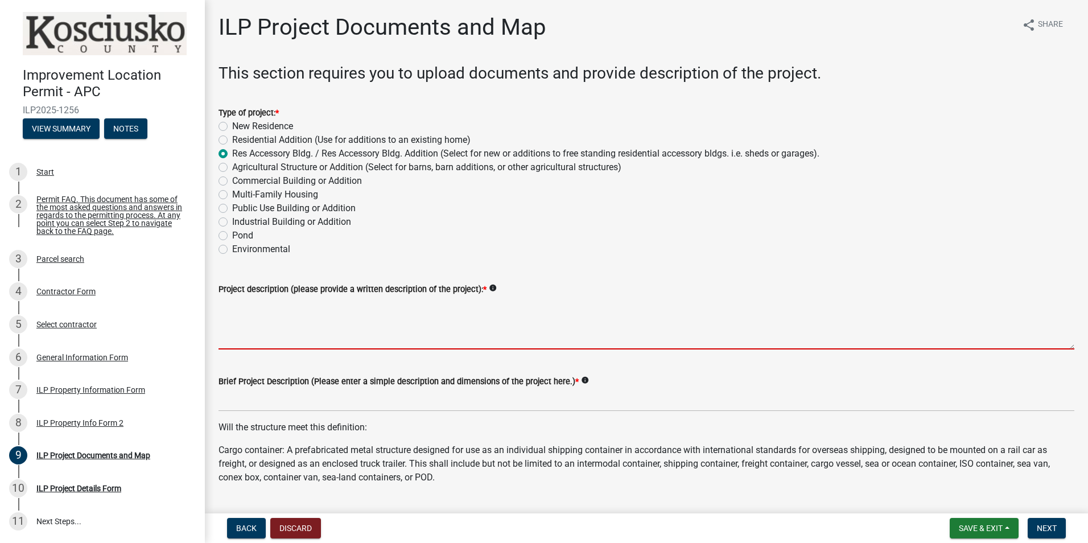
click at [228, 321] on textarea "Project description (please provide a written description of the project): *" at bounding box center [647, 323] width 856 height 54
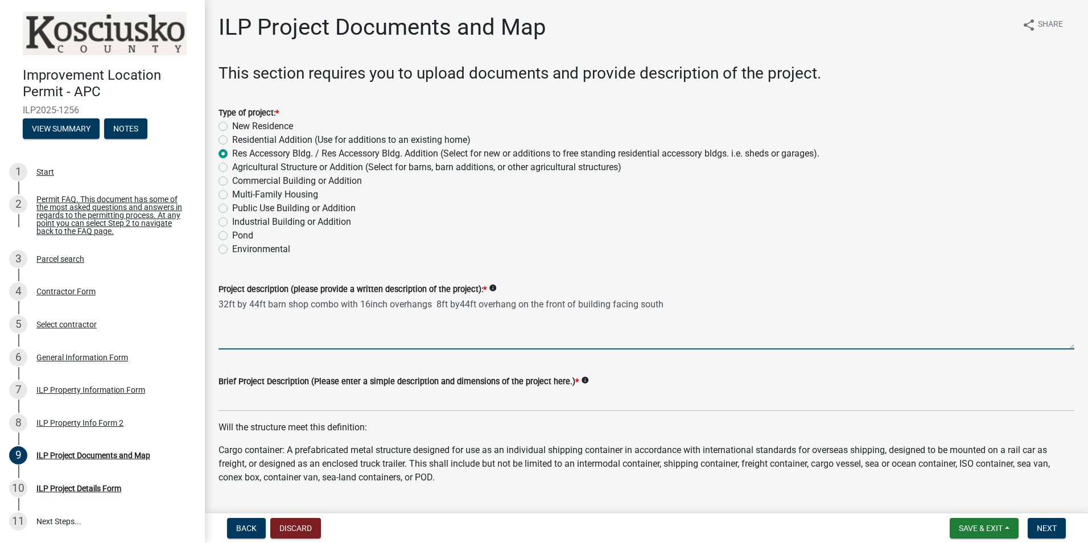
type textarea "32ft by 44ft barn shop combo with 16inch overhangs 8ft by44ft overhang on the f…"
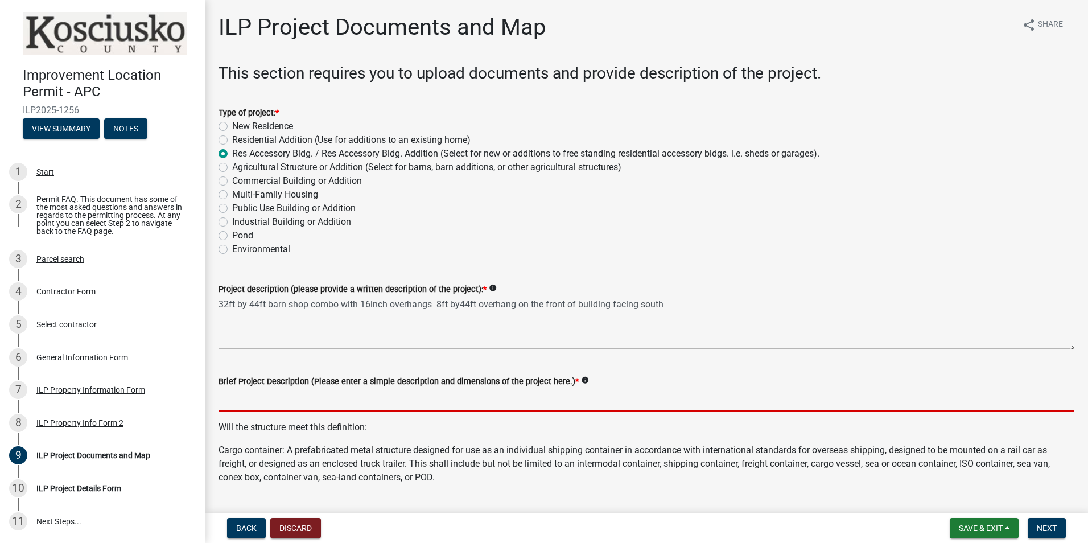
click at [244, 397] on input "Brief Project Description (Please enter a simple description and dimensions of …" at bounding box center [647, 399] width 856 height 23
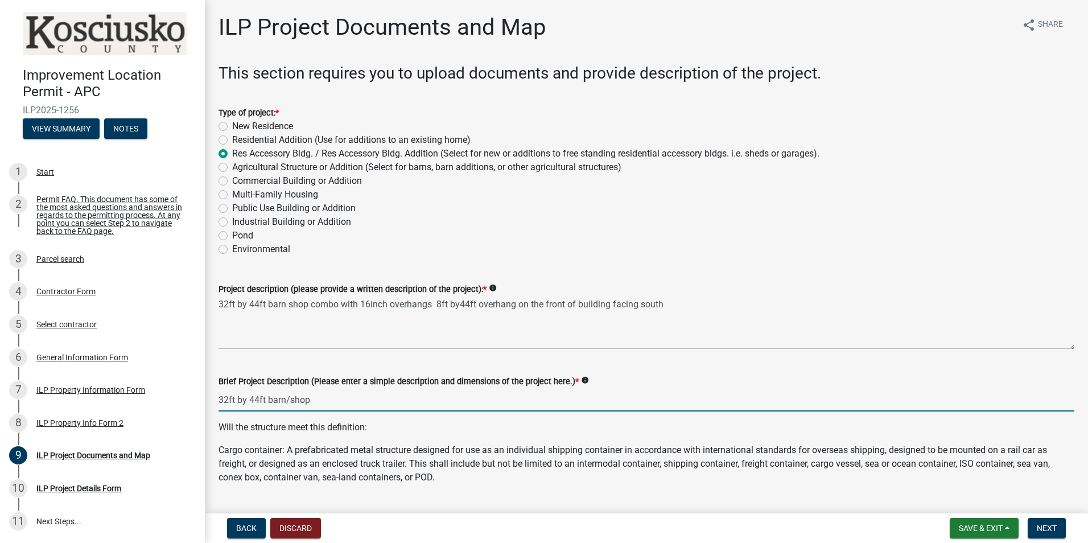
type input "32ft by 44ft barn/shop"
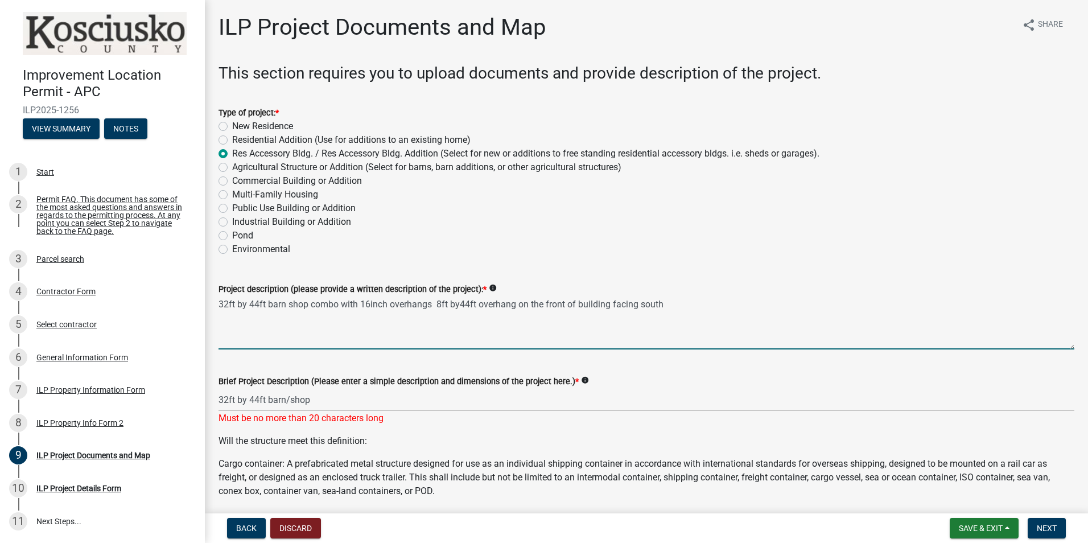
click at [276, 333] on textarea "32ft by 44ft barn shop combo with 16inch overhangs 8ft by44ft overhang on the f…" at bounding box center [647, 323] width 856 height 54
click at [222, 317] on textarea "32ft by 44ft barn shop combo with 16inch overhangs 8ft by44ft overhang on the f…" at bounding box center [647, 323] width 856 height 54
click at [219, 315] on textarea "32ft by 44ft barn shop combo with 16inch overhangs 8ft by44ft overhang on the f…" at bounding box center [647, 323] width 856 height 54
click at [220, 324] on textarea "32ft by 44ft barn shop combo with 16inch overhangs 8ft by44ft overhang on the f…" at bounding box center [647, 323] width 856 height 54
click at [666, 305] on textarea "32ft by 44ft barn shop combo with 16inch overhangs 8ft by44ft overhang on the f…" at bounding box center [647, 323] width 856 height 54
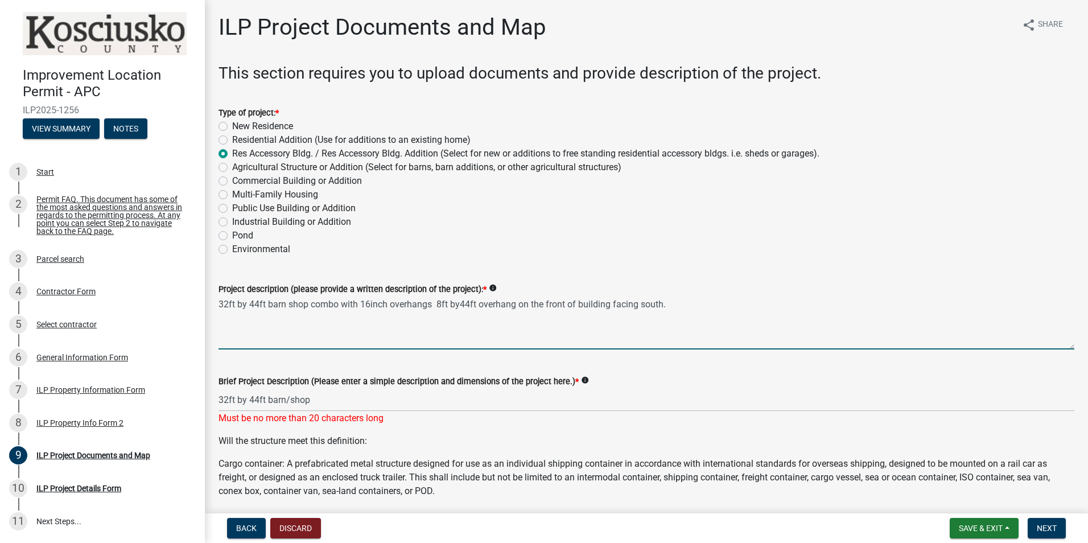
click at [225, 315] on textarea "32ft by 44ft barn shop combo with 16inch overhangs 8ft by44ft overhang on the f…" at bounding box center [647, 323] width 856 height 54
click at [221, 319] on textarea "32ft by 44ft barn shop combo with 16inch overhangs 8ft by44ft overhang on the f…" at bounding box center [647, 323] width 856 height 54
drag, startPoint x: 294, startPoint y: 325, endPoint x: 375, endPoint y: 356, distance: 87.0
click at [324, 339] on textarea "32ft by 44ft barn shop combo with 16inch overhangs 8ft by44ft overhang on the f…" at bounding box center [647, 323] width 856 height 54
click at [676, 309] on textarea "32ft by 44ft barn shop combo with 16inch overhangs 8ft by44ft overhang on the f…" at bounding box center [647, 323] width 856 height 54
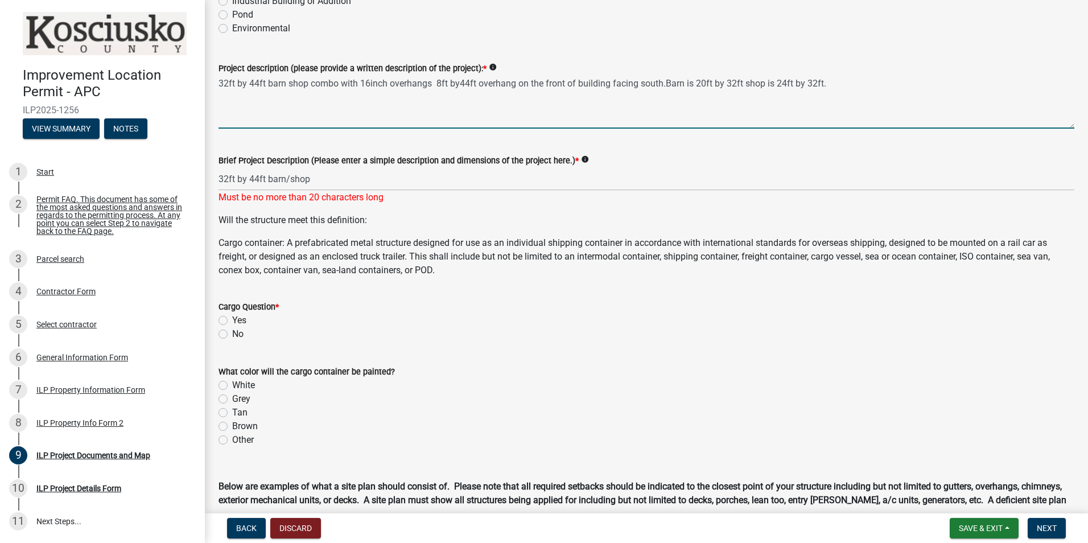
scroll to position [228, 0]
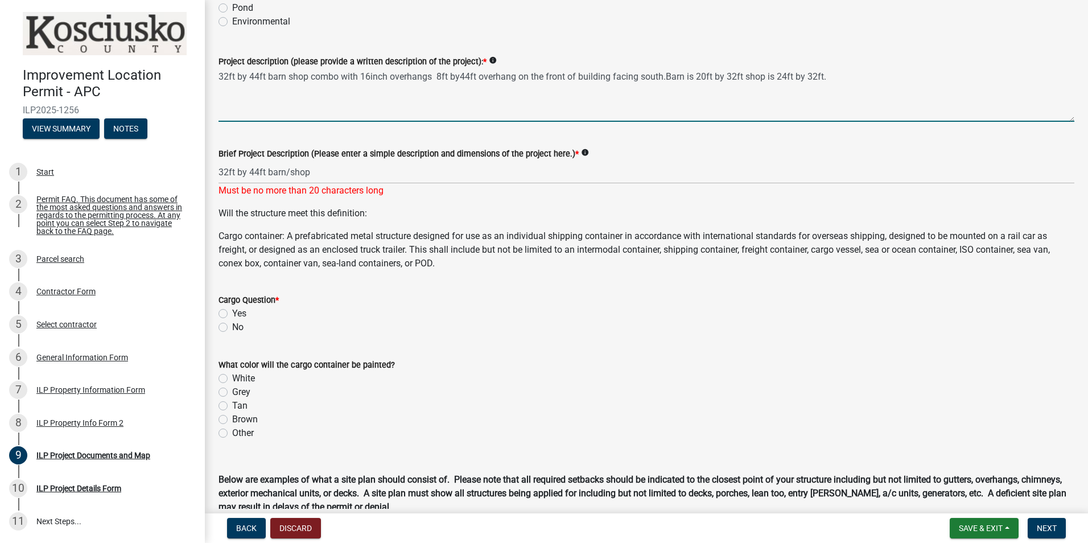
type textarea "32ft by 44ft barn shop combo with 16inch overhangs 8ft by44ft overhang on the f…"
click at [232, 325] on label "No" at bounding box center [237, 328] width 11 height 14
click at [232, 325] on input "No" at bounding box center [235, 324] width 7 height 7
radio input "true"
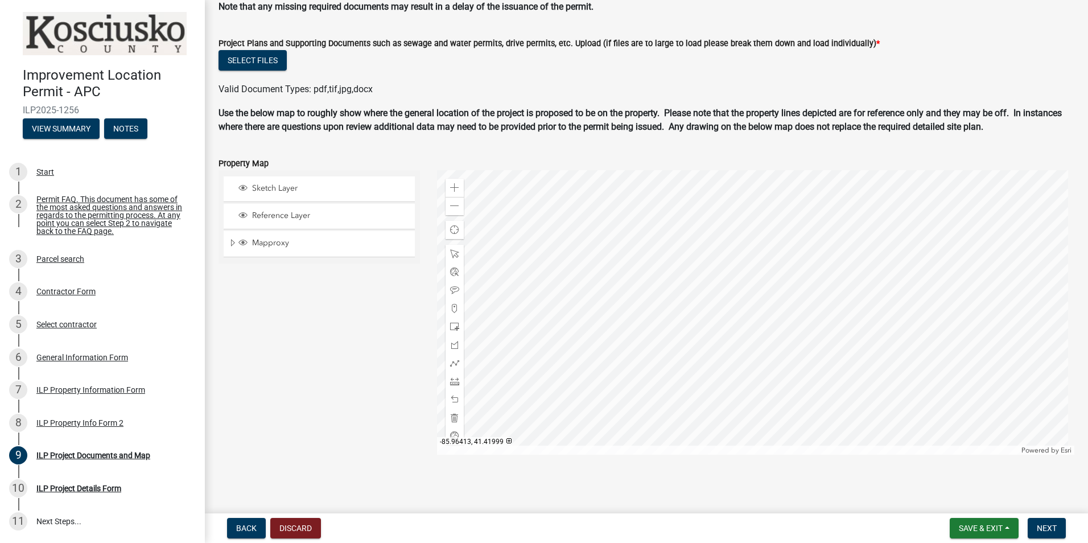
scroll to position [1097, 0]
click at [761, 309] on div at bounding box center [756, 312] width 638 height 285
click at [764, 307] on div at bounding box center [756, 312] width 638 height 285
click at [450, 189] on span at bounding box center [454, 187] width 9 height 9
click at [452, 364] on span at bounding box center [454, 362] width 9 height 9
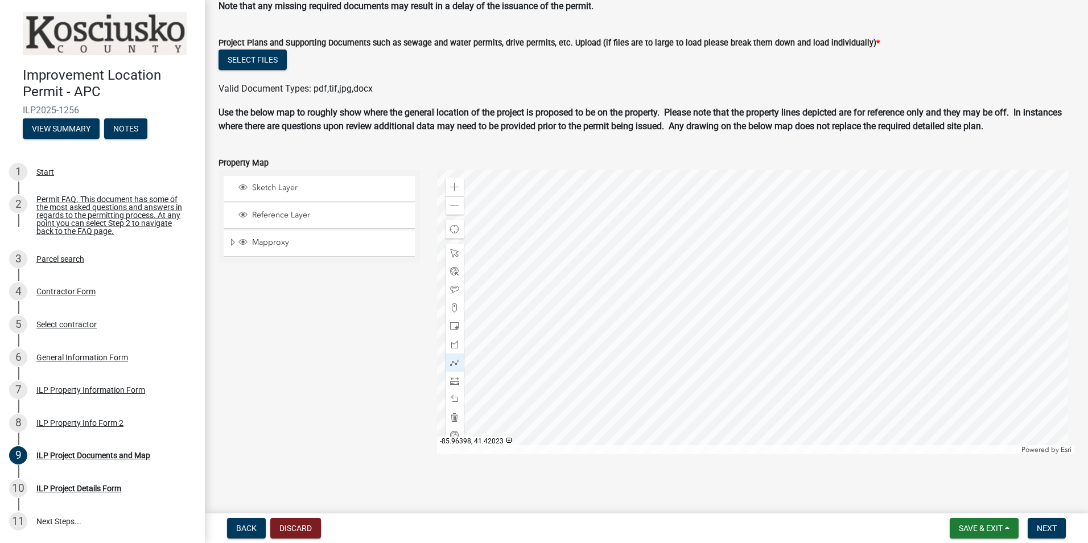
click at [764, 319] on div at bounding box center [756, 312] width 638 height 285
click at [764, 318] on div at bounding box center [756, 312] width 638 height 285
click at [791, 319] on div at bounding box center [756, 312] width 638 height 285
click at [791, 313] on div at bounding box center [756, 312] width 638 height 285
click at [763, 313] on div at bounding box center [756, 312] width 638 height 285
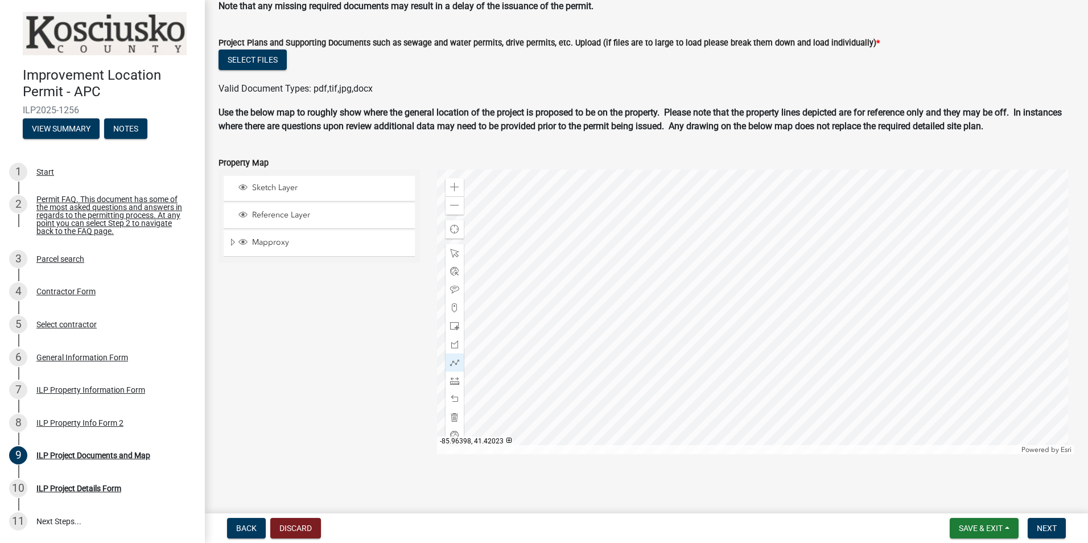
click at [763, 319] on div at bounding box center [756, 312] width 638 height 285
click at [763, 313] on div at bounding box center [756, 312] width 638 height 285
click at [762, 295] on div at bounding box center [756, 312] width 638 height 285
click at [790, 295] on div at bounding box center [756, 312] width 638 height 285
click at [791, 314] on div at bounding box center [756, 312] width 638 height 285
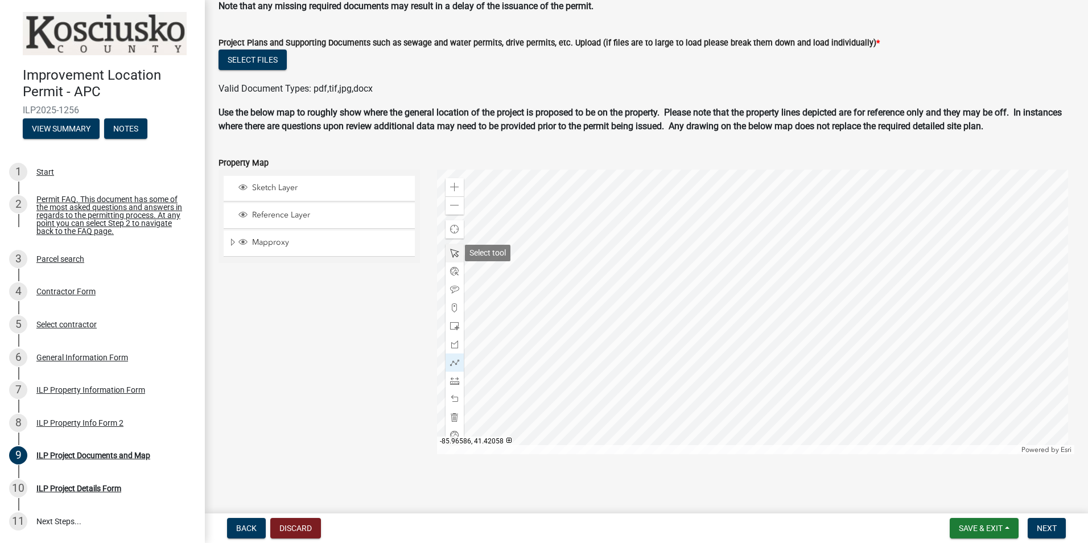
click at [450, 253] on span at bounding box center [454, 253] width 9 height 9
click at [450, 252] on span at bounding box center [454, 253] width 9 height 9
click at [454, 270] on span at bounding box center [454, 271] width 9 height 9
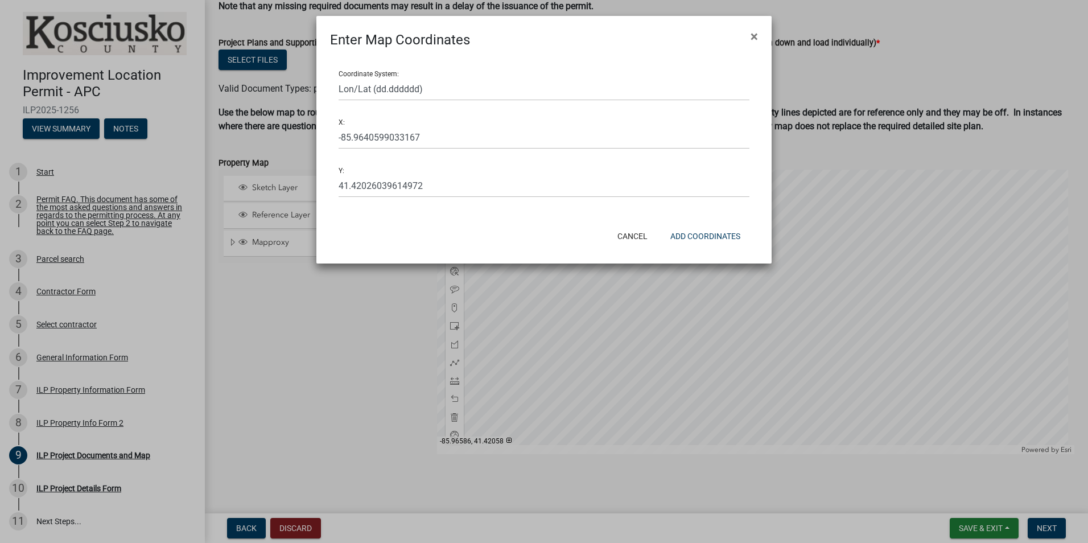
click at [451, 290] on ngb-modal-window "Enter Map Coordinates × Coordinate System: Lon/Lat (dd.dddddd) Lon/Lat (dd mm s…" at bounding box center [544, 271] width 1088 height 543
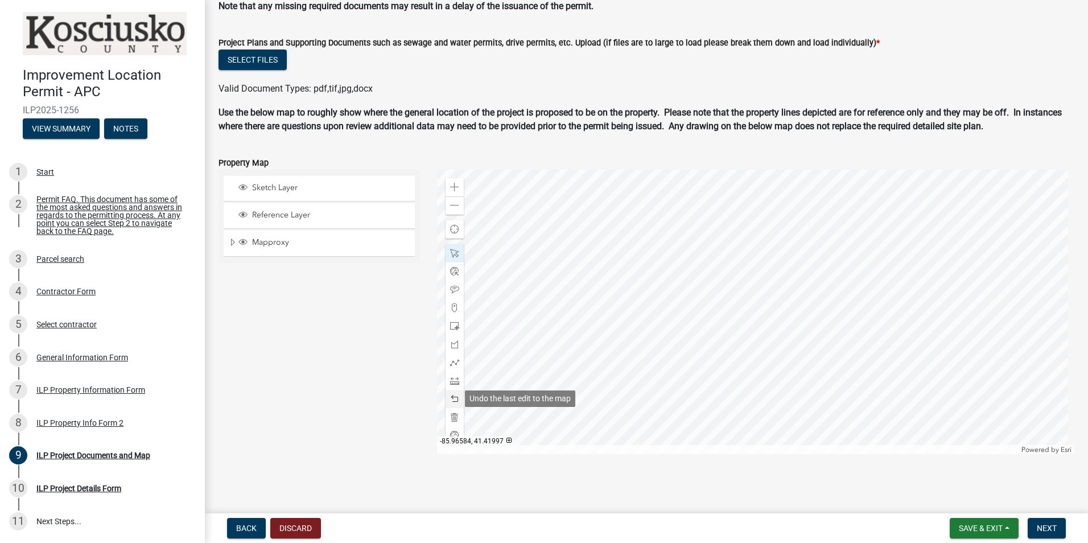
click at [450, 397] on span at bounding box center [454, 399] width 9 height 9
click at [450, 384] on span at bounding box center [454, 380] width 9 height 9
click at [450, 364] on span at bounding box center [454, 362] width 9 height 9
click at [761, 320] on div at bounding box center [756, 312] width 638 height 285
click at [761, 314] on div at bounding box center [756, 312] width 638 height 285
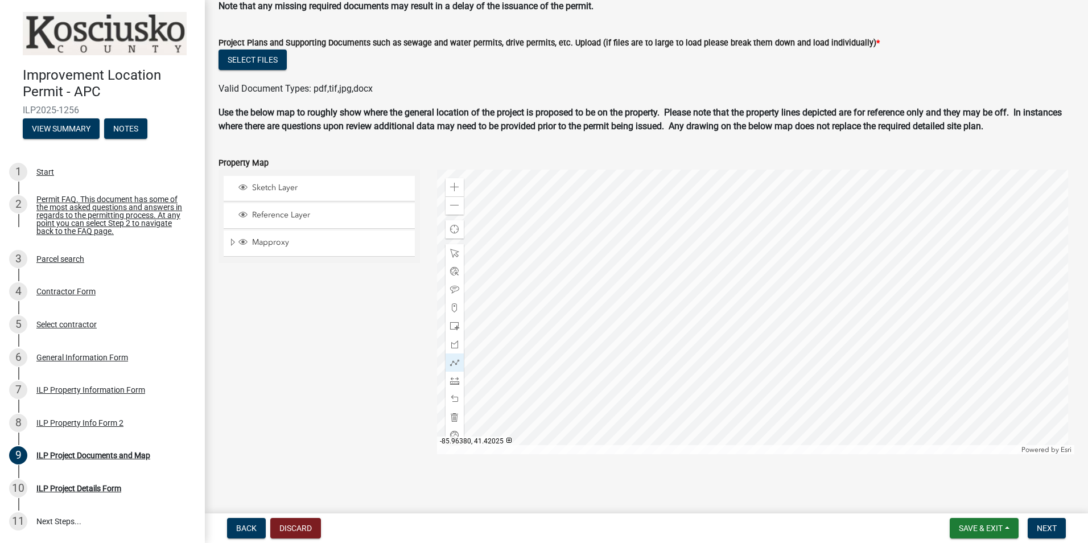
click at [793, 314] on div at bounding box center [756, 312] width 638 height 285
click at [794, 321] on div at bounding box center [756, 312] width 638 height 285
click at [761, 321] on div at bounding box center [756, 312] width 638 height 285
click at [761, 293] on div at bounding box center [756, 312] width 638 height 285
click at [793, 294] on div at bounding box center [756, 312] width 638 height 285
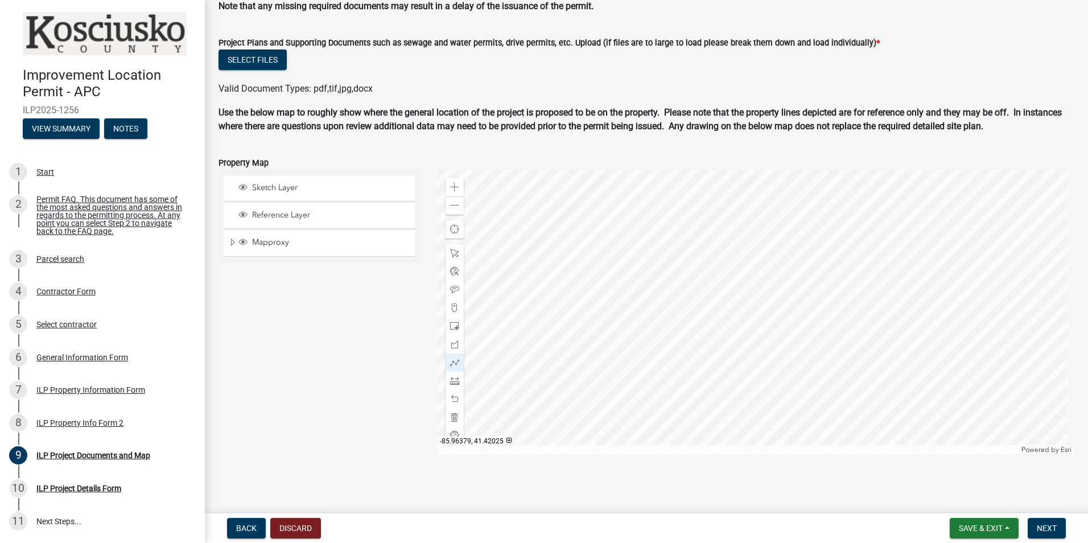
click at [794, 314] on div at bounding box center [756, 312] width 638 height 285
click at [452, 288] on span at bounding box center [454, 289] width 9 height 9
click at [763, 321] on div at bounding box center [756, 312] width 638 height 285
click at [450, 362] on span at bounding box center [454, 362] width 9 height 9
click at [765, 321] on div at bounding box center [756, 312] width 638 height 285
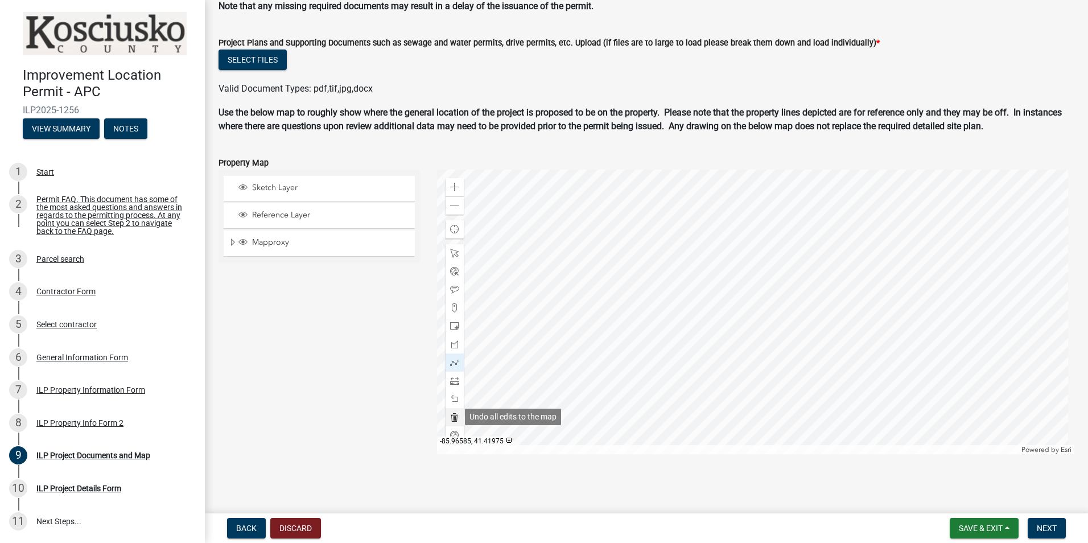
click at [453, 416] on span at bounding box center [454, 417] width 9 height 9
click at [763, 319] on div at bounding box center [756, 312] width 638 height 285
click at [763, 311] on div at bounding box center [756, 312] width 638 height 285
click at [795, 311] on div at bounding box center [756, 312] width 638 height 285
click at [795, 319] on div at bounding box center [756, 312] width 638 height 285
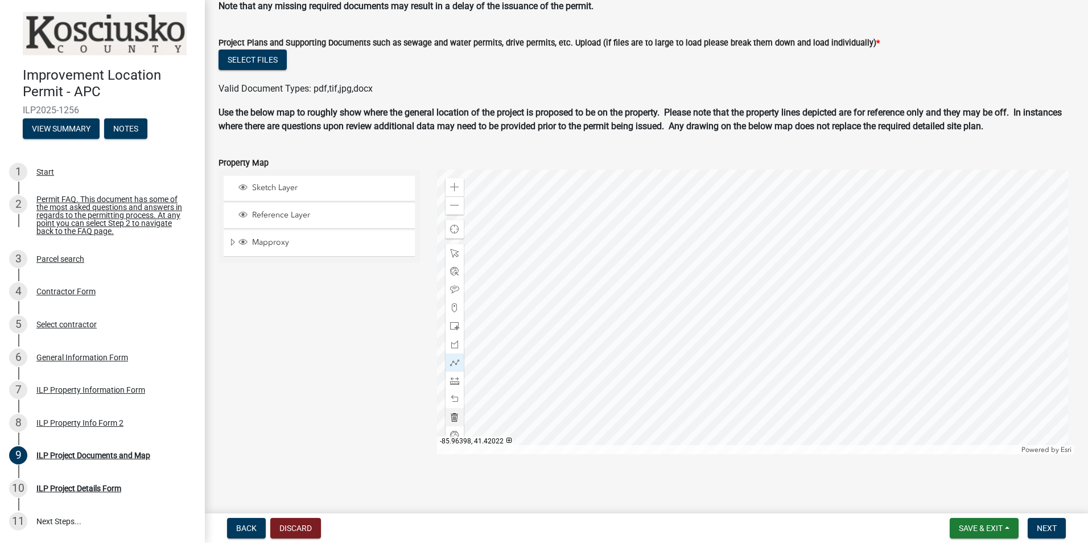
click at [763, 320] on div at bounding box center [756, 312] width 638 height 285
click at [763, 290] on div at bounding box center [756, 312] width 638 height 285
click at [795, 290] on div at bounding box center [756, 312] width 638 height 285
click at [795, 311] on div at bounding box center [756, 312] width 638 height 285
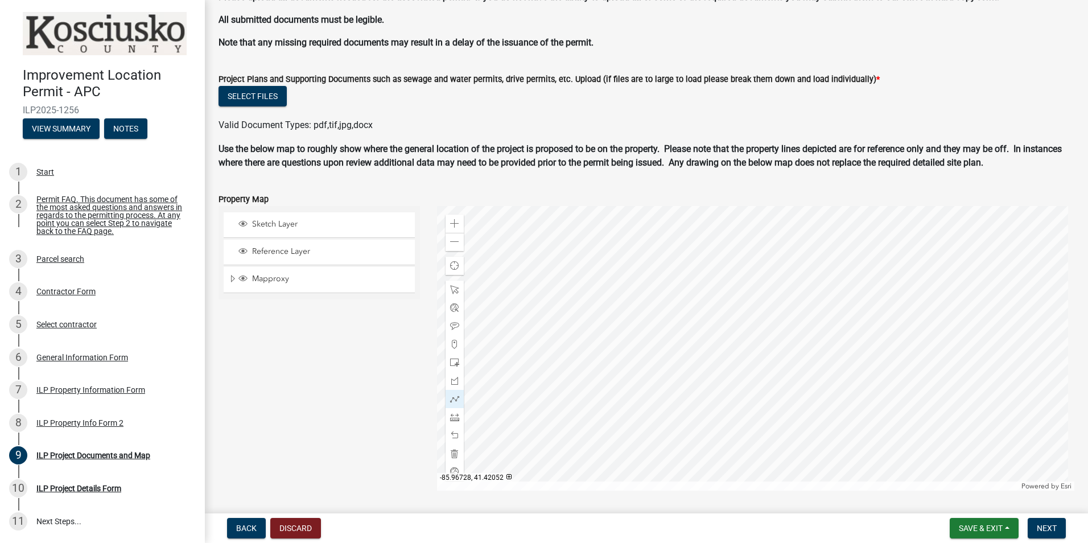
scroll to position [1040, 0]
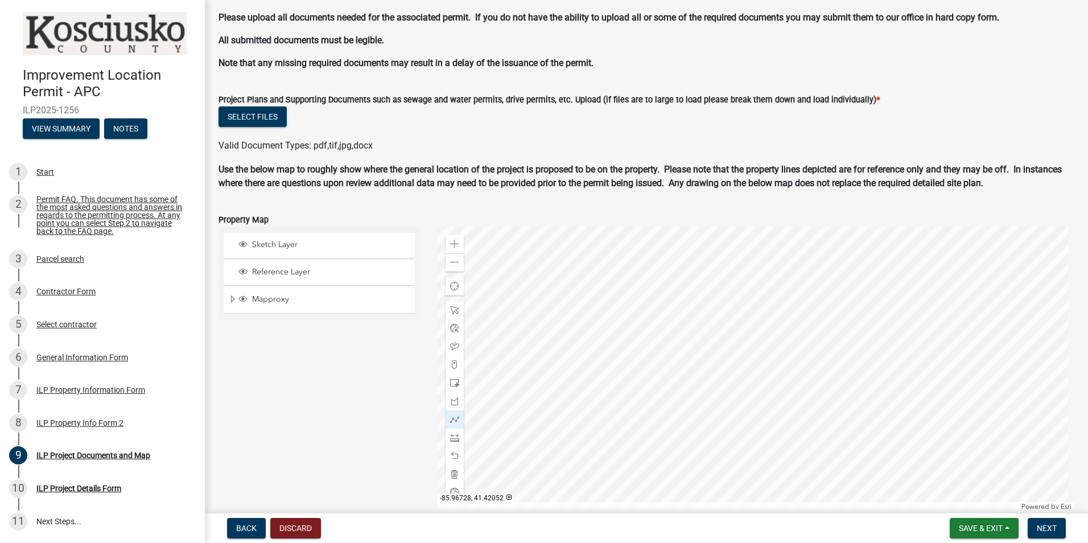
click at [295, 410] on div "Sketch Layer Reference Layer Mapproxy Cemetery Lanes Sanitary Sewer Point Sanit…" at bounding box center [319, 369] width 219 height 285
click at [330, 406] on div "Sketch Layer Reference Layer Mapproxy Cemetery Lanes Sanitary Sewer Point Sanit…" at bounding box center [319, 369] width 219 height 285
click at [280, 245] on span "Sketch Layer" at bounding box center [330, 245] width 162 height 10
click at [317, 216] on div "Property Map" at bounding box center [647, 220] width 856 height 14
click at [1048, 530] on span "Next" at bounding box center [1047, 528] width 20 height 9
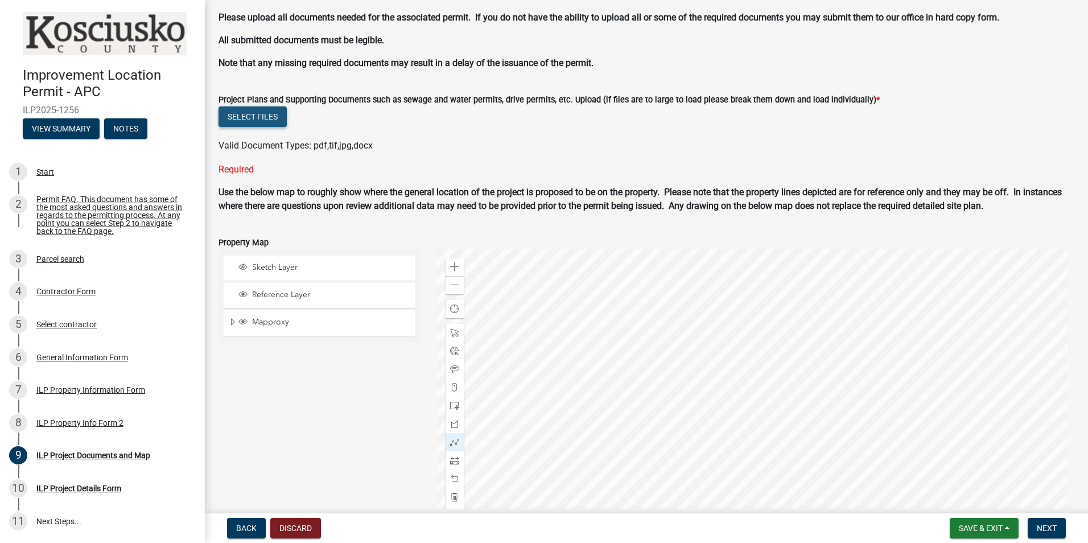
click at [261, 119] on button "Select files" at bounding box center [253, 116] width 68 height 20
click at [987, 527] on span "Save & Exit" at bounding box center [981, 528] width 44 height 9
click at [955, 471] on button "Save" at bounding box center [973, 471] width 91 height 27
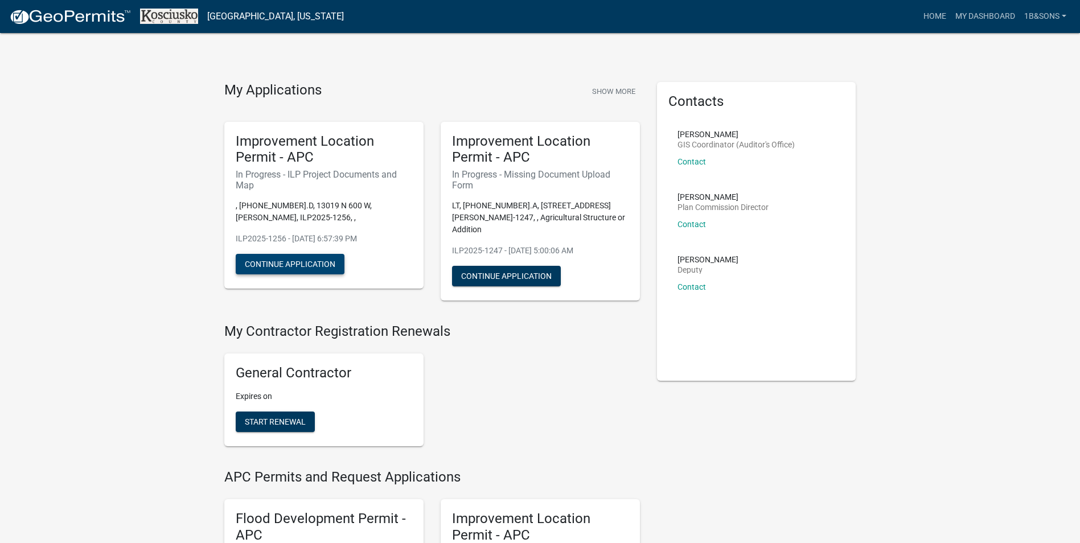
click at [298, 263] on button "Continue Application" at bounding box center [290, 264] width 109 height 20
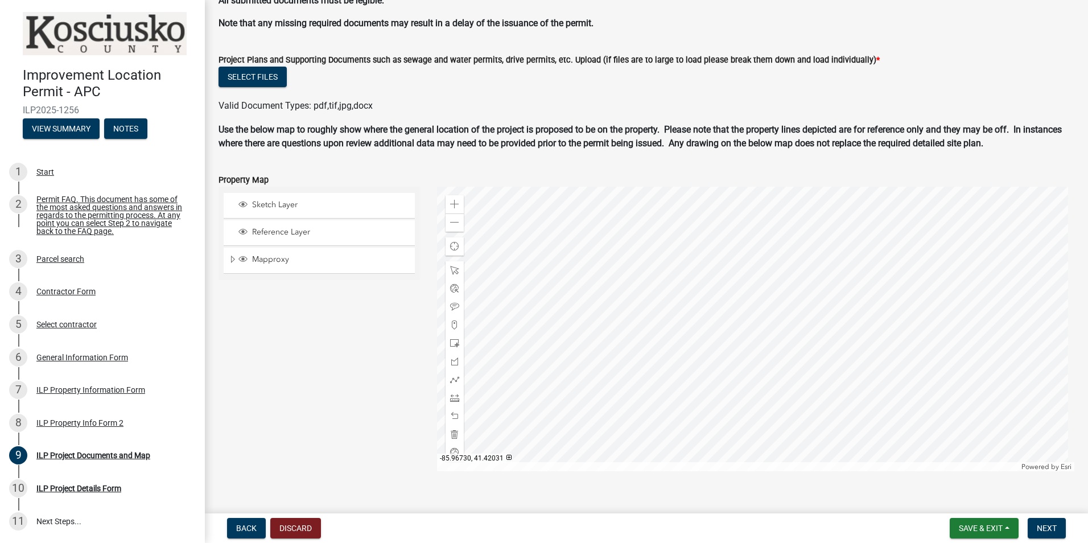
scroll to position [1189, 0]
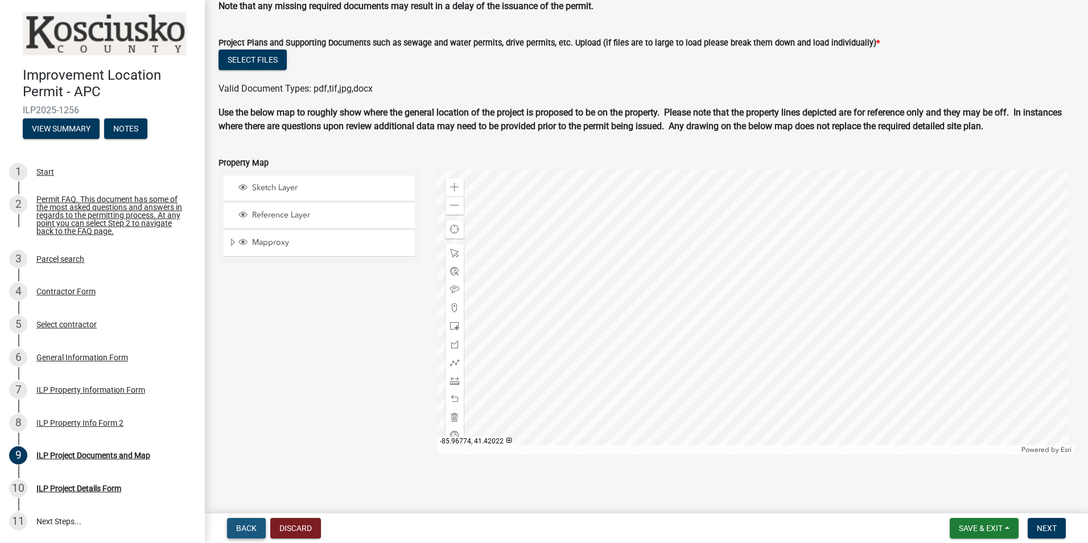
click at [245, 532] on span "Back" at bounding box center [246, 528] width 20 height 9
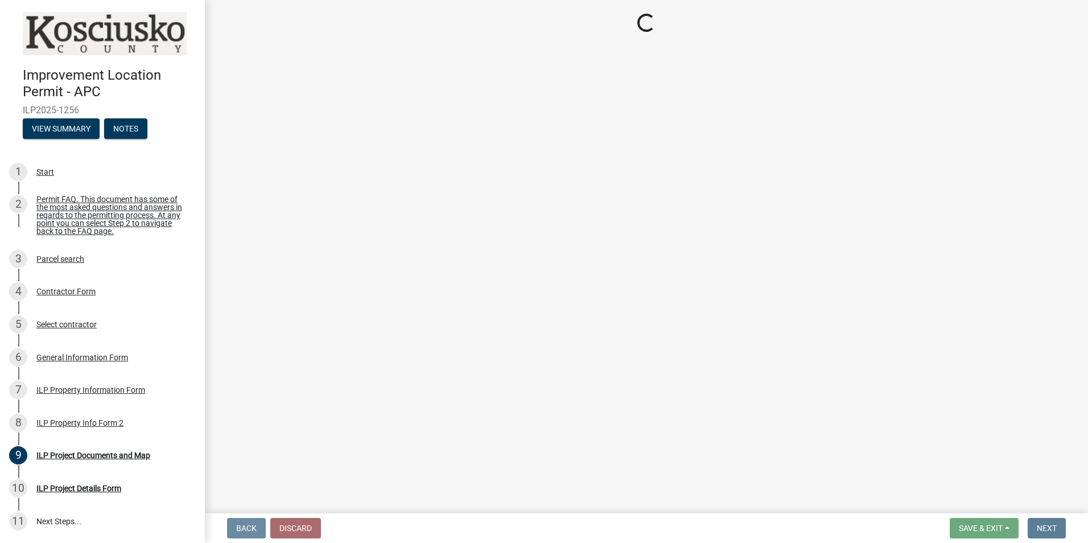
scroll to position [0, 0]
select select "0609af41-fe40-4fa2-880d-6f54f567ae8e"
select select "1146270b-2111-4e23-bf7f-74ce85cf7041"
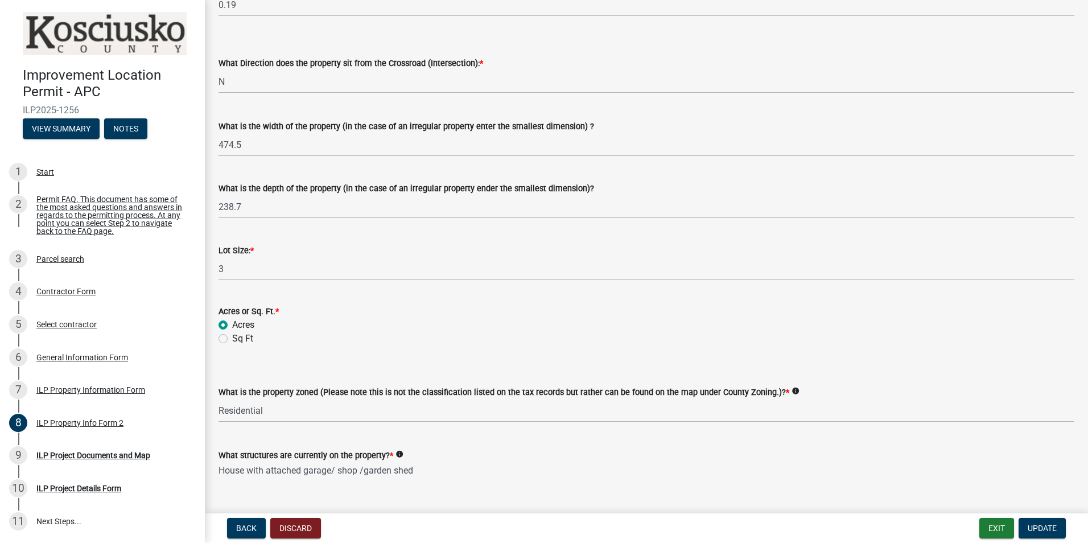
scroll to position [408, 0]
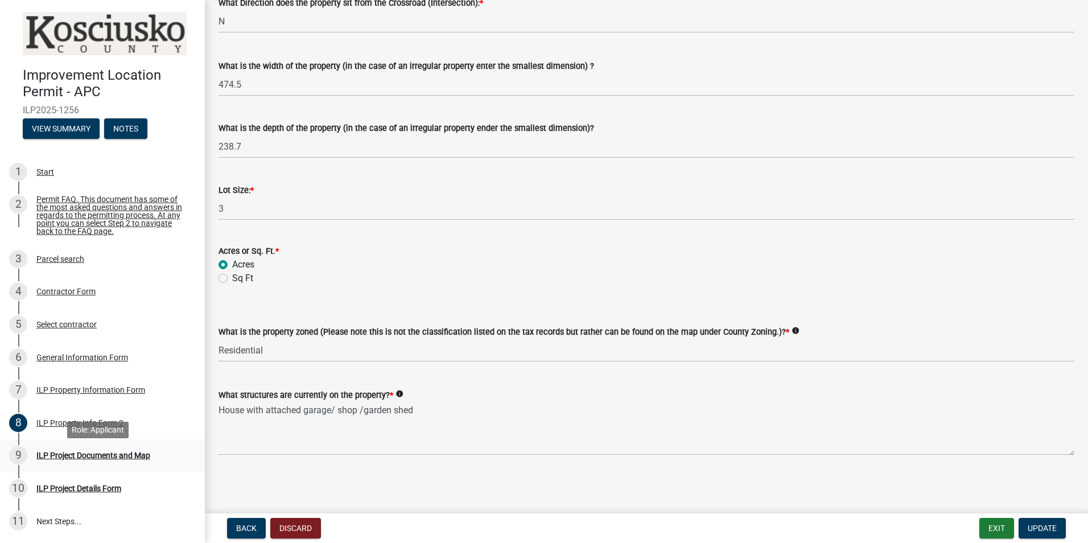
click at [81, 459] on div "ILP Project Documents and Map" at bounding box center [93, 455] width 114 height 8
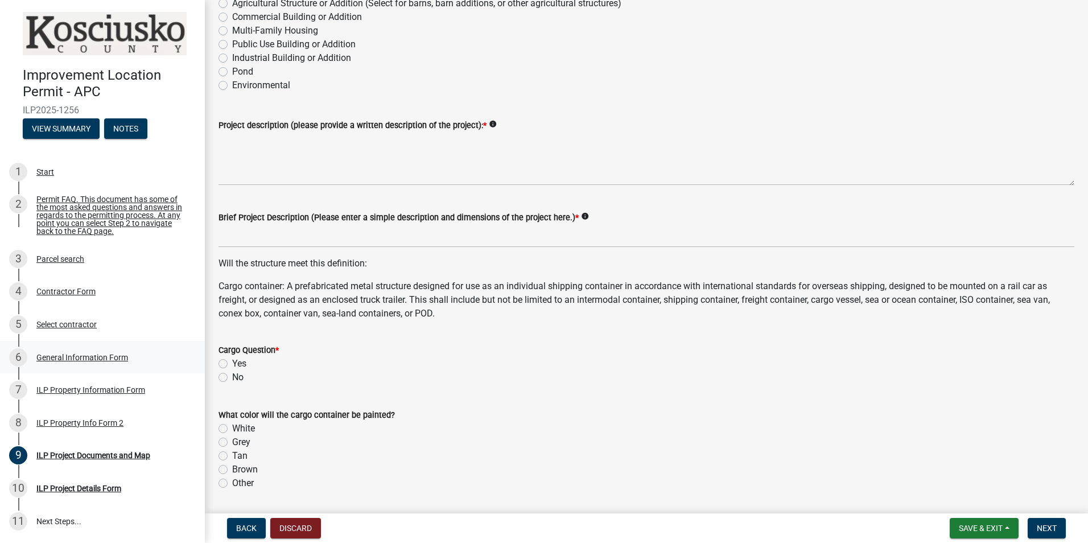
scroll to position [0, 0]
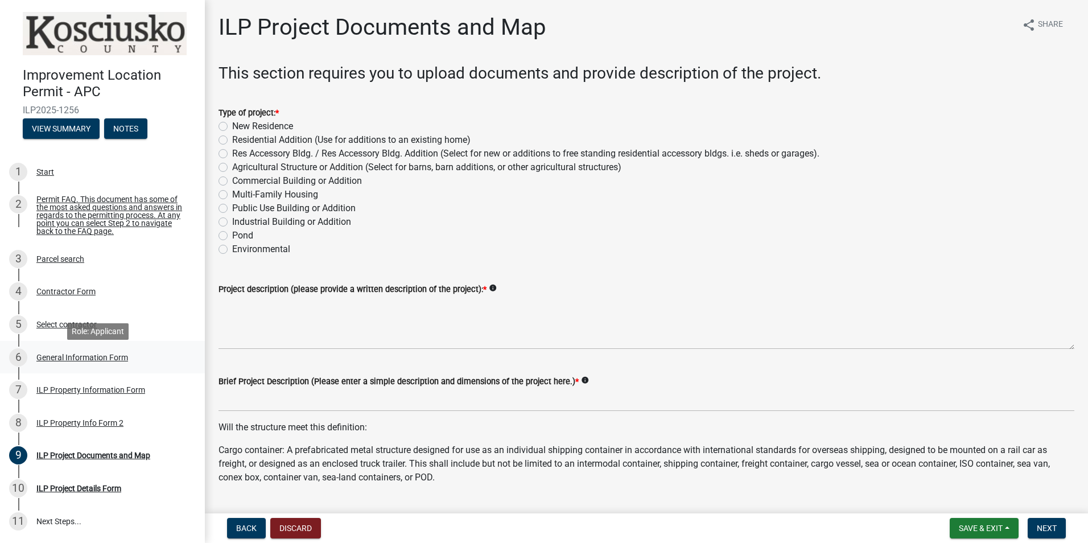
click at [79, 362] on div "General Information Form" at bounding box center [82, 358] width 92 height 8
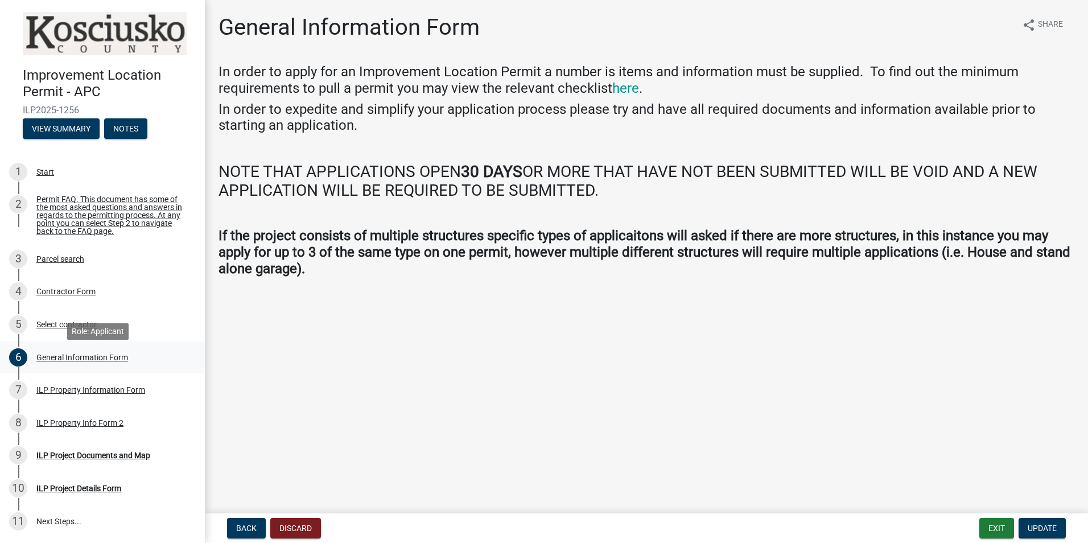
click at [63, 362] on div "General Information Form" at bounding box center [82, 358] width 92 height 8
click at [71, 394] on div "ILP Property Information Form" at bounding box center [90, 390] width 109 height 8
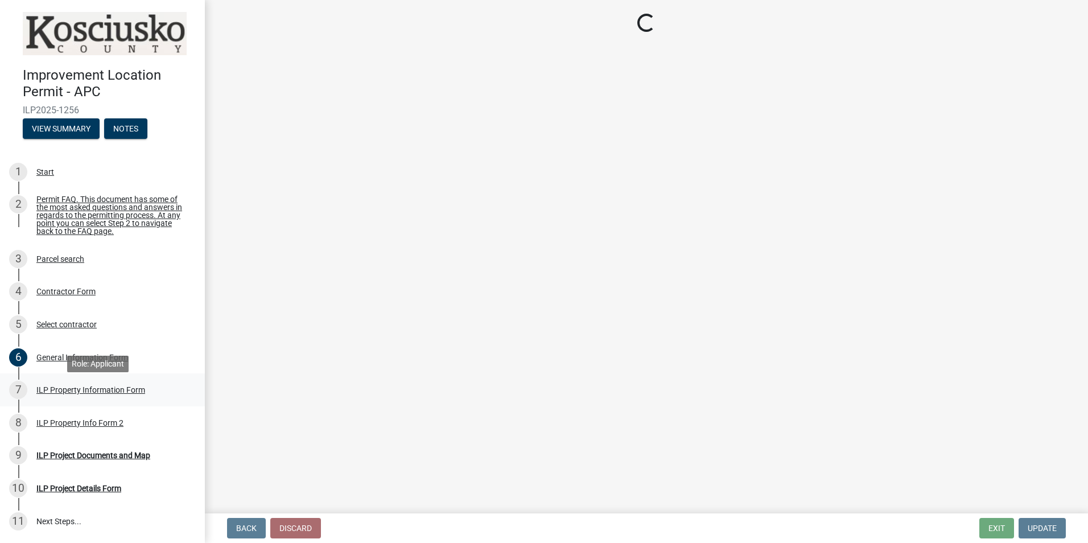
select select "932d3346-0424-47ac-88f9-944c5d60a60e"
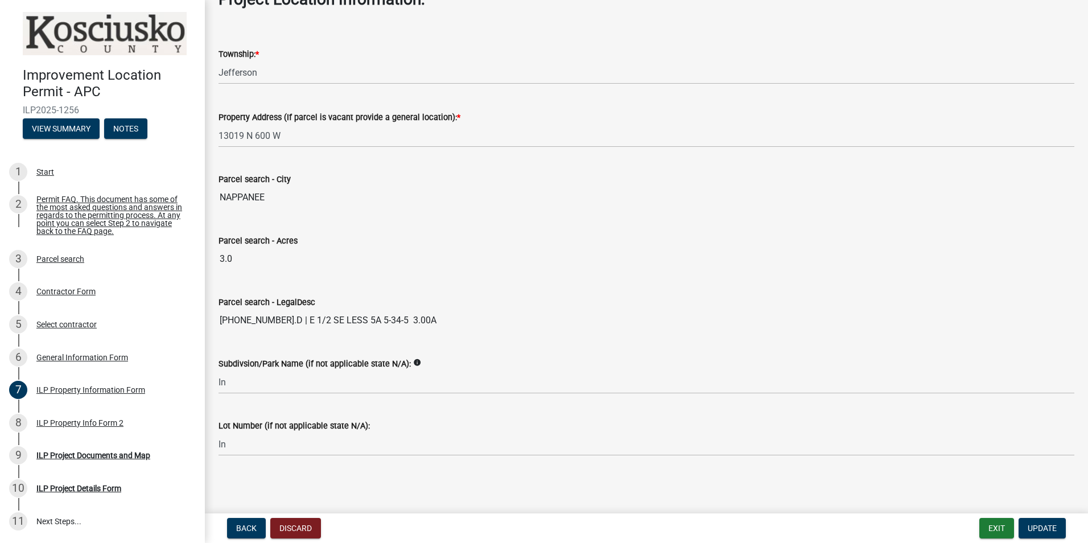
scroll to position [845, 0]
click at [78, 427] on div "ILP Property Info Form 2" at bounding box center [79, 423] width 87 height 8
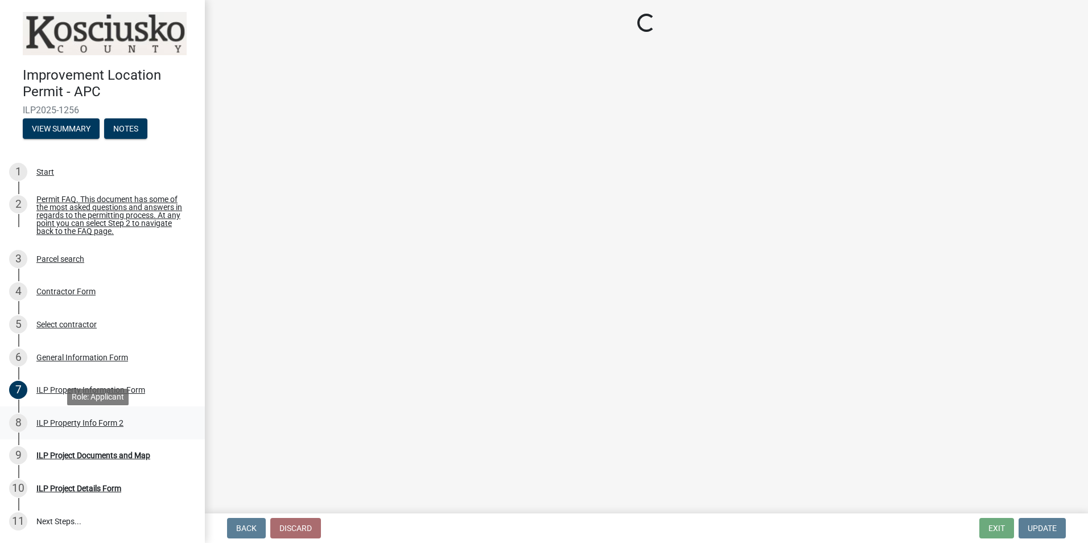
select select "0609af41-fe40-4fa2-880d-6f54f567ae8e"
select select "1146270b-2111-4e23-bf7f-74ce85cf7041"
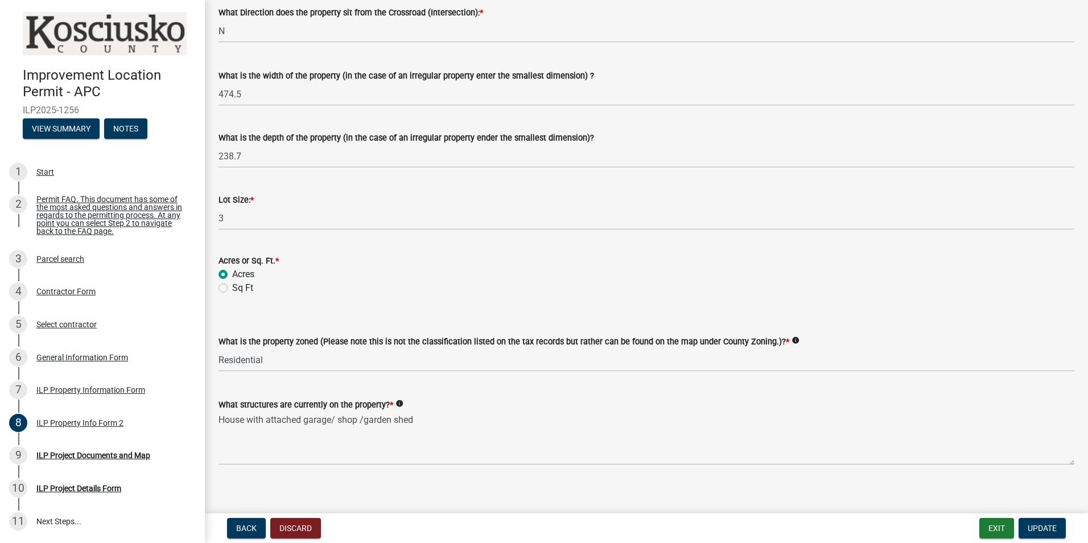
scroll to position [408, 0]
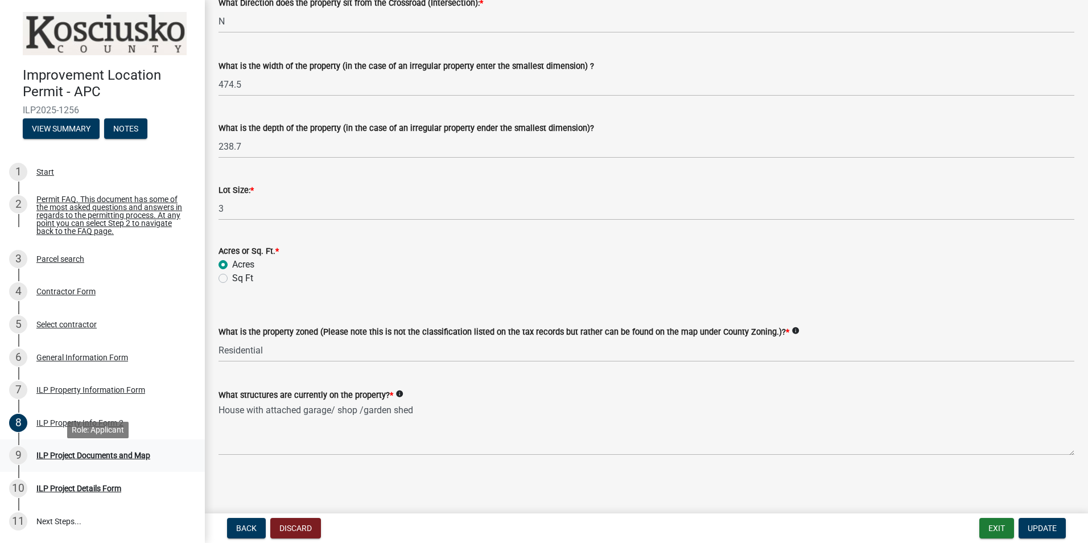
click at [73, 459] on div "ILP Project Documents and Map" at bounding box center [93, 455] width 114 height 8
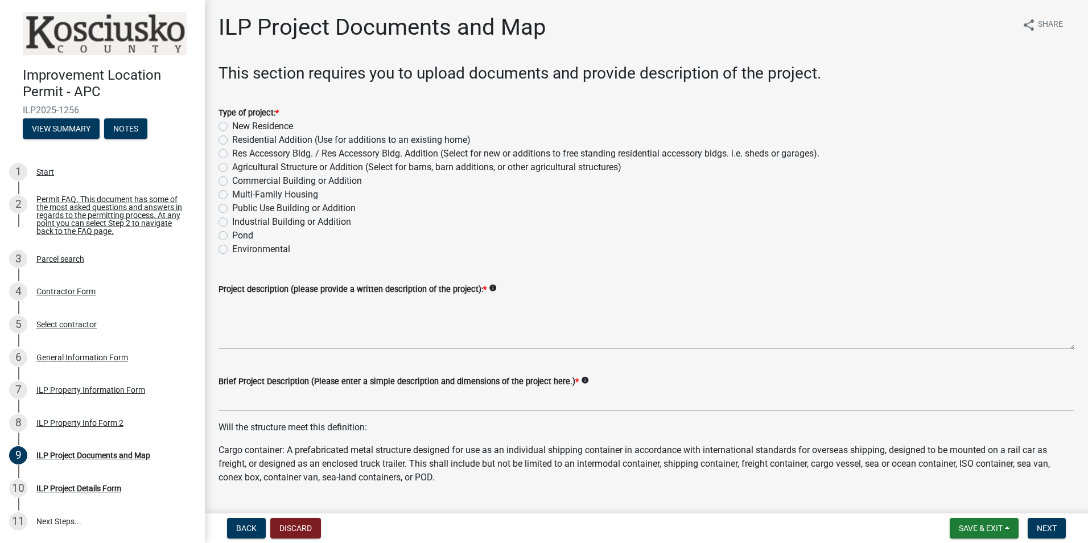
click at [232, 154] on label "Res Accessory Bldg. / Res Accessory Bldg. Addition (Select for new or additions…" at bounding box center [526, 154] width 588 height 14
click at [232, 154] on input "Res Accessory Bldg. / Res Accessory Bldg. Addition (Select for new or additions…" at bounding box center [235, 150] width 7 height 7
radio input "true"
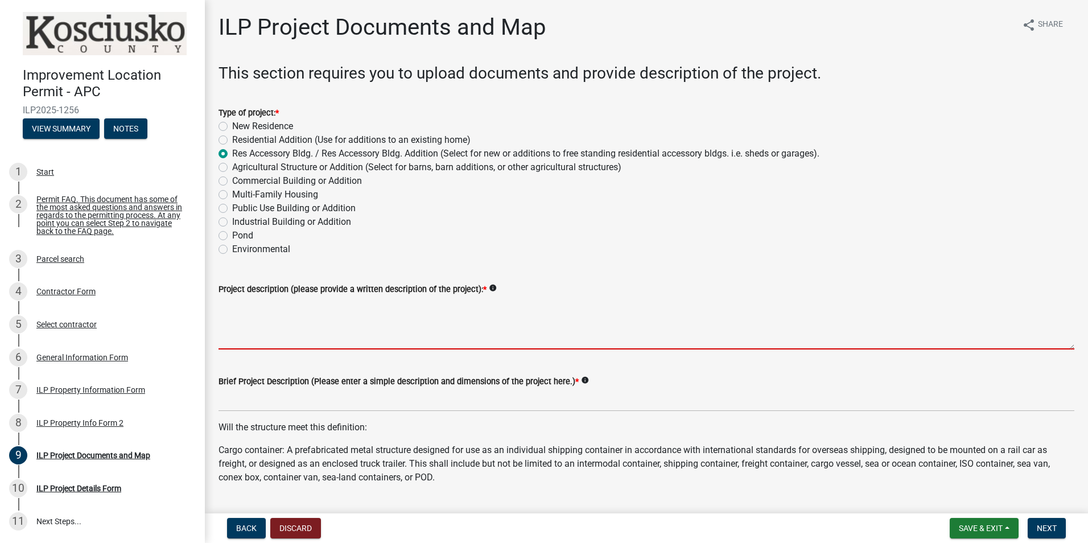
click at [228, 306] on textarea "Project description (please provide a written description of the project): *" at bounding box center [647, 323] width 856 height 54
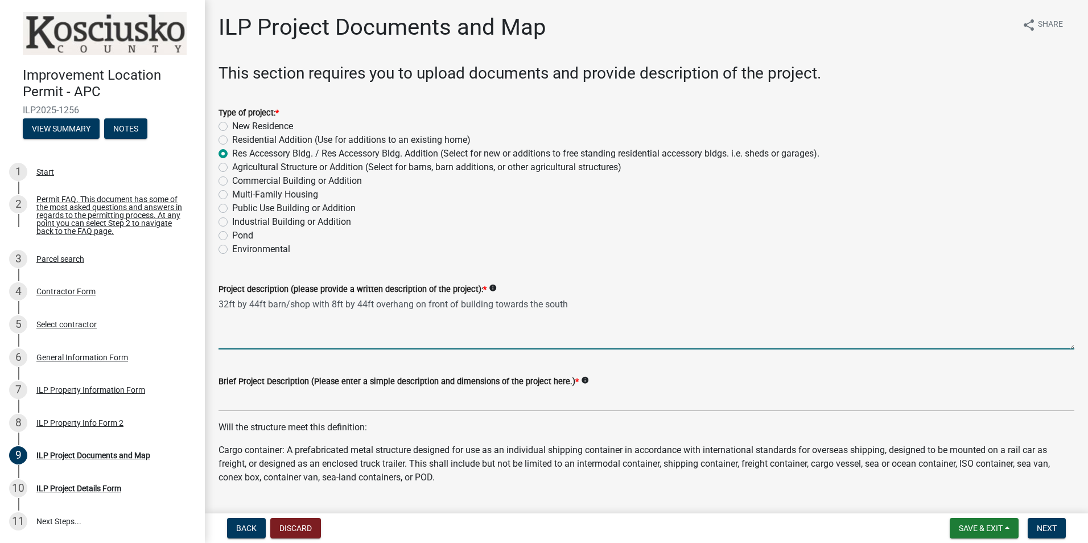
click at [310, 305] on textarea "32ft by 44ft barn/shop with 8ft by 44ft overhang on front of building towards t…" at bounding box center [647, 323] width 856 height 54
click at [671, 305] on textarea "32ft by 44ft barn/shop with 16 inch overhangs with 8ft by 44ft overhang on fron…" at bounding box center [647, 323] width 856 height 54
type textarea "32ft by 44ft barn/shop with 16 inch overhangs with 8ft by 44ft overhang on fron…"
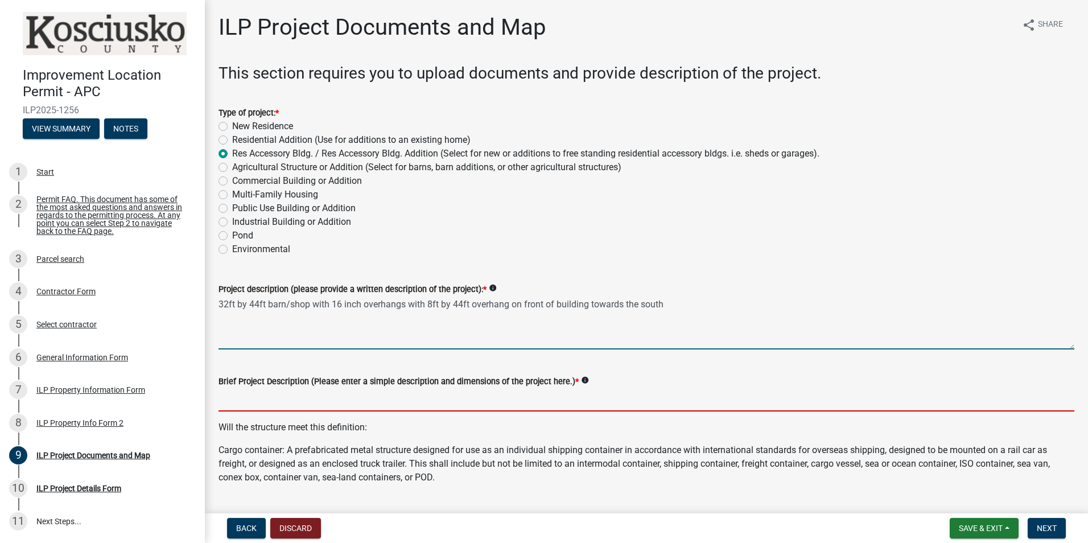
click at [228, 402] on input "Brief Project Description (Please enter a simple description and dimensions of …" at bounding box center [647, 399] width 856 height 23
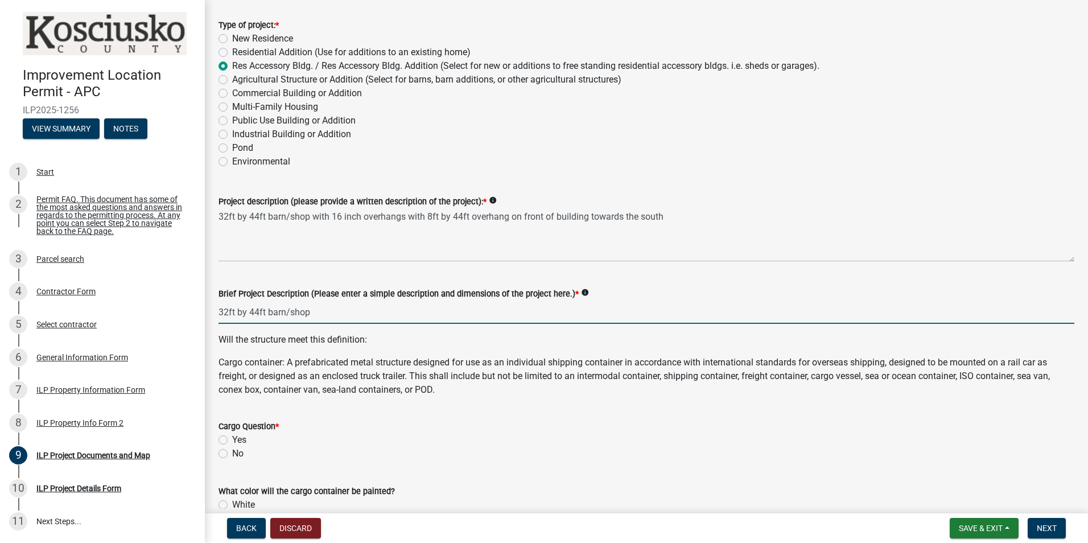
scroll to position [114, 0]
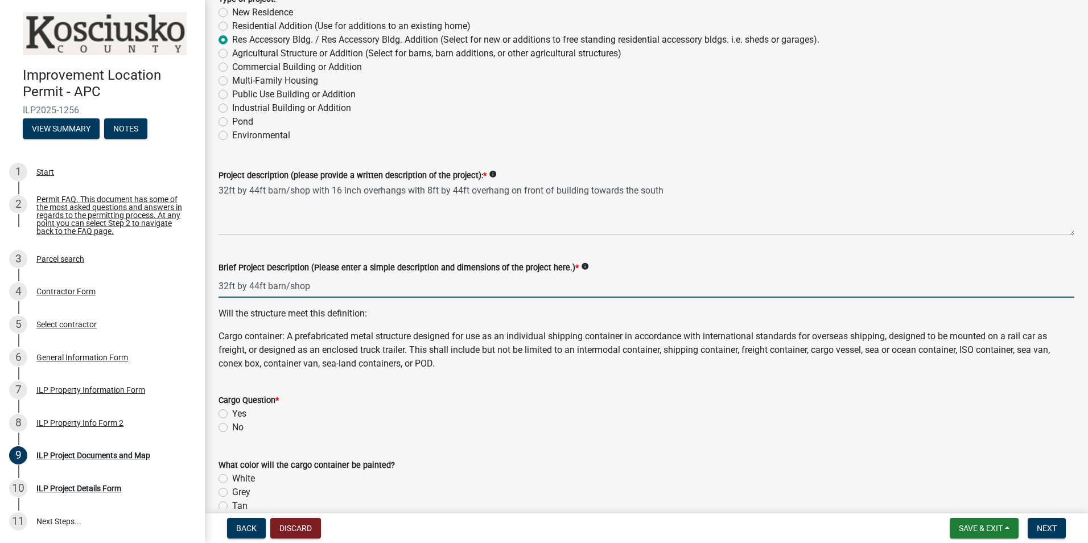
type input "32ft by 44ft barn/shop"
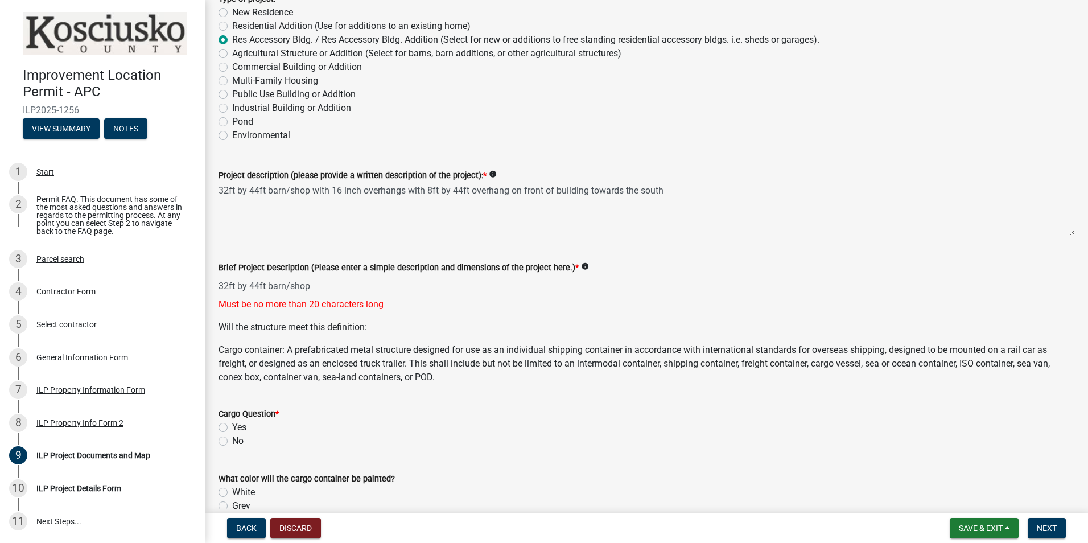
click at [224, 427] on div "Cargo Question * Yes No" at bounding box center [647, 427] width 856 height 41
click at [232, 440] on label "No" at bounding box center [237, 441] width 11 height 14
click at [232, 440] on input "No" at bounding box center [235, 437] width 7 height 7
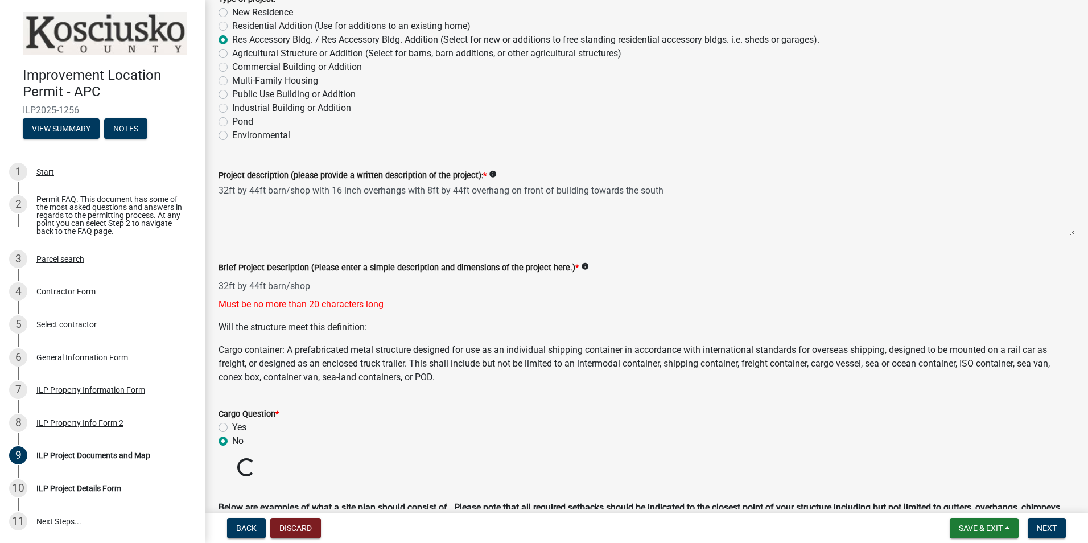
radio input "true"
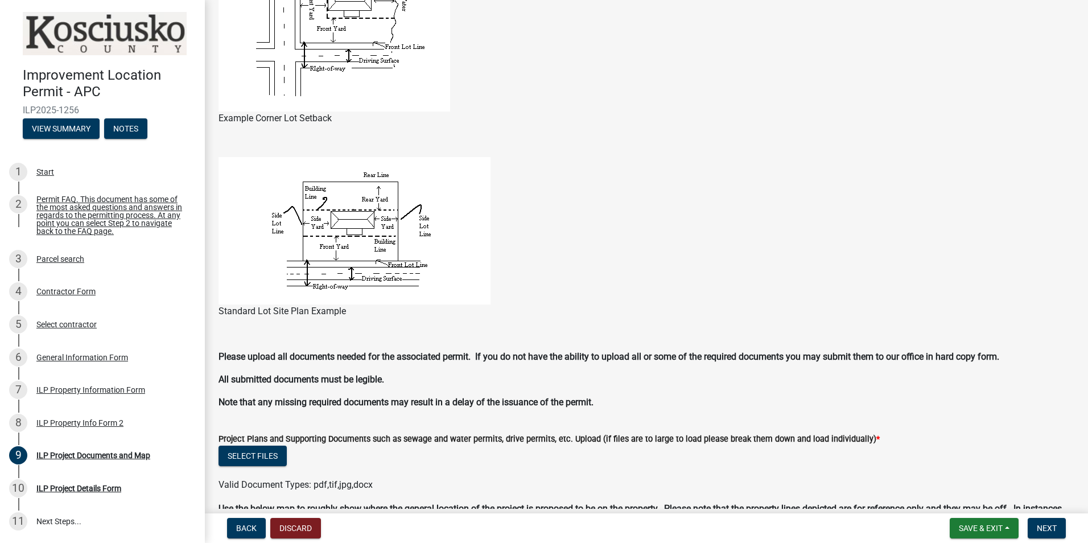
scroll to position [740, 0]
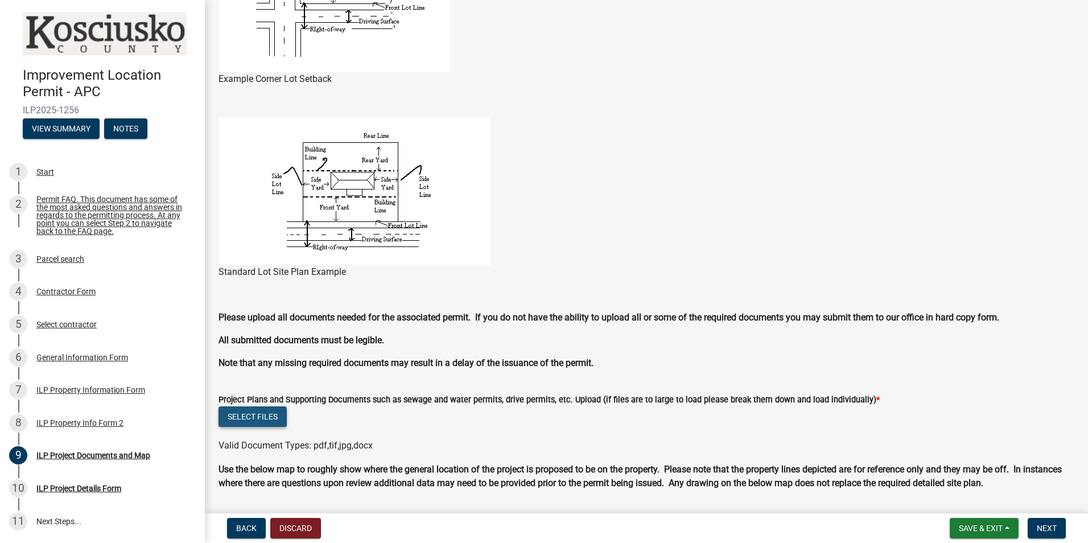
click at [261, 418] on button "Select files" at bounding box center [253, 416] width 68 height 20
click at [245, 418] on button "Select files" at bounding box center [253, 416] width 68 height 20
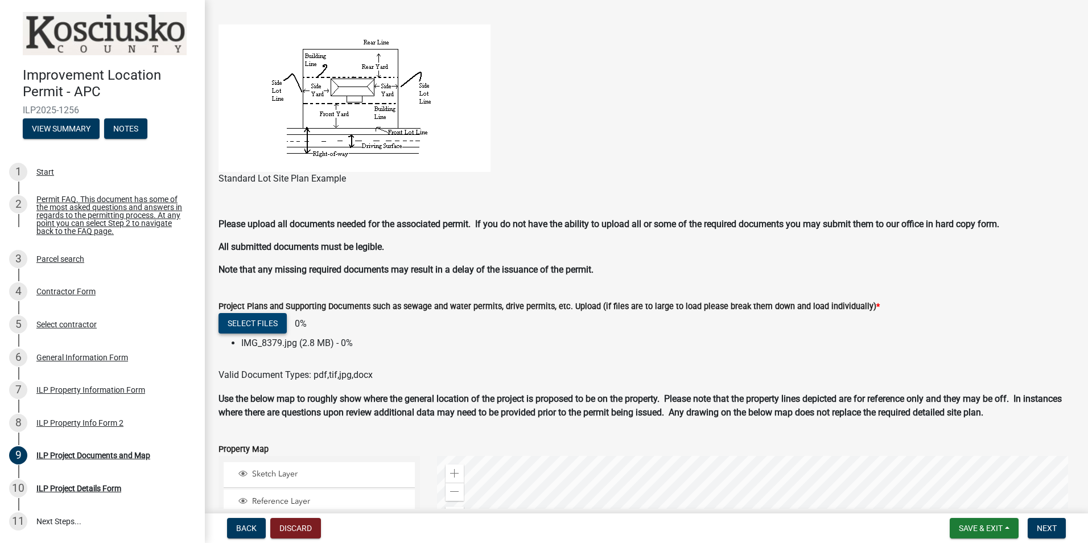
scroll to position [854, 0]
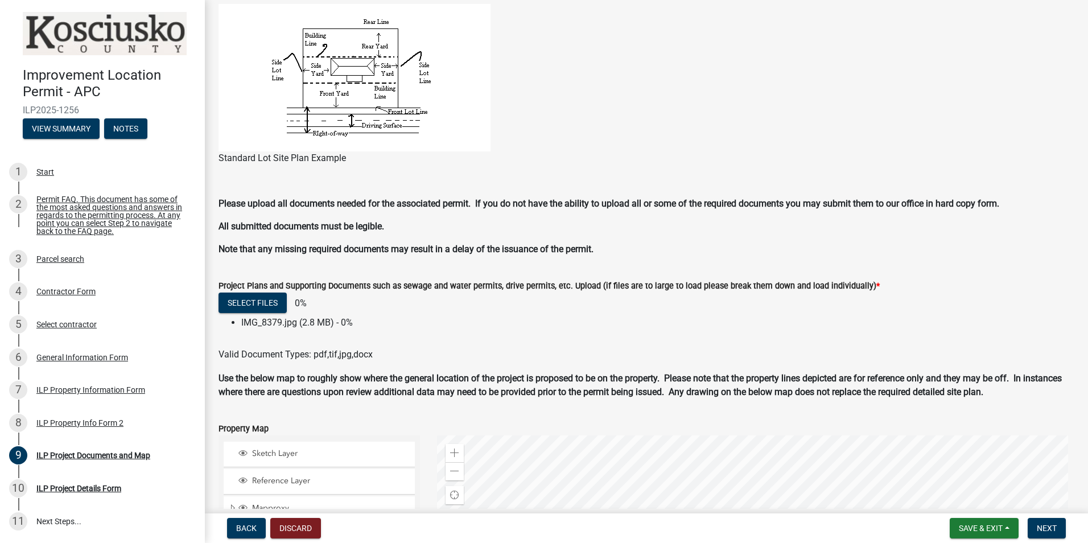
click at [289, 324] on li "IMG_8379.jpg (2.8 MB) - 0%" at bounding box center [657, 323] width 833 height 14
click at [297, 322] on li "IMG_8379.jpg (2.8 MB) - 0%" at bounding box center [657, 323] width 833 height 14
drag, startPoint x: 314, startPoint y: 322, endPoint x: 323, endPoint y: 322, distance: 8.6
click at [318, 321] on li "IMG_8379.jpg (2.8 MB) - 0%" at bounding box center [657, 323] width 833 height 14
click at [337, 323] on li "IMG_8379.jpg (2.8 MB) - 0%" at bounding box center [657, 323] width 833 height 14
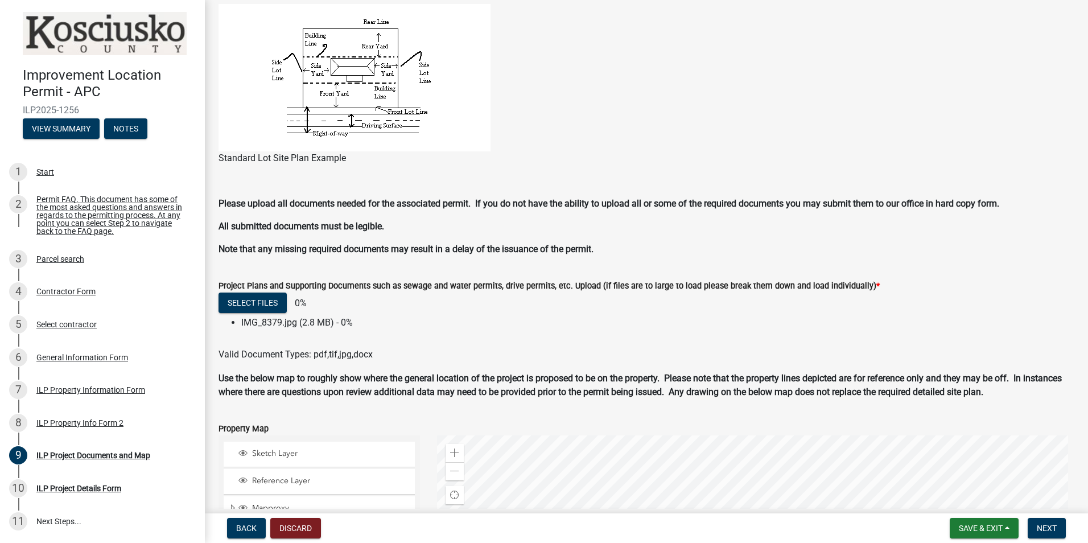
click at [303, 319] on li "IMG_8379.jpg (2.8 MB) - 0%" at bounding box center [657, 323] width 833 height 14
drag, startPoint x: 303, startPoint y: 319, endPoint x: 235, endPoint y: 323, distance: 67.8
click at [235, 323] on ul "IMG_8379.jpg (2.8 MB) - 0%" at bounding box center [647, 323] width 856 height 14
click at [273, 306] on button "Select files" at bounding box center [253, 303] width 68 height 20
click at [270, 306] on button "Select files" at bounding box center [253, 303] width 68 height 20
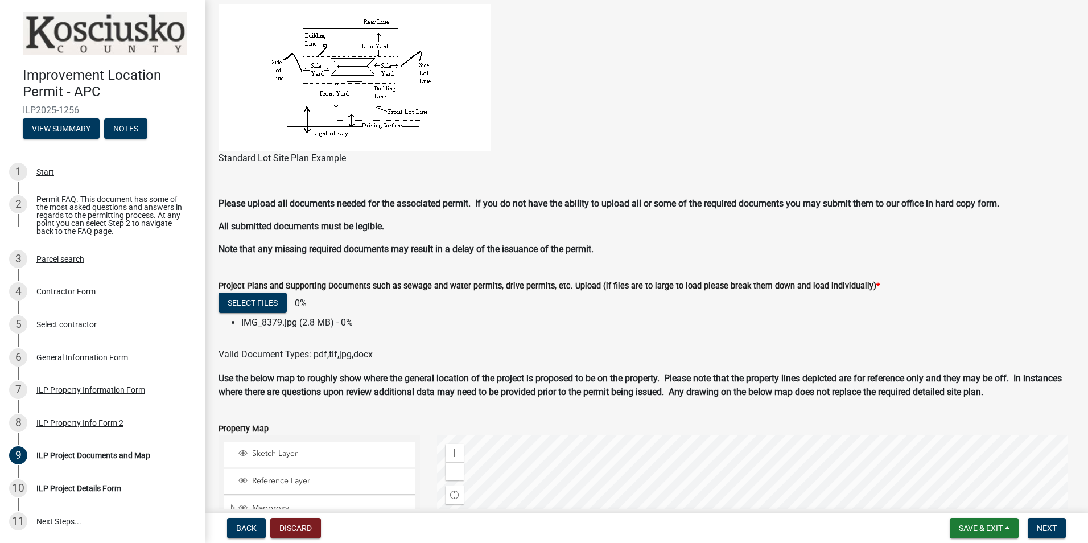
click at [284, 324] on li "IMG_8379.jpg (2.8 MB) - 0%" at bounding box center [657, 323] width 833 height 14
drag, startPoint x: 284, startPoint y: 324, endPoint x: 277, endPoint y: 321, distance: 7.9
click at [277, 321] on li "IMG_8379.jpg (2.8 MB) - 0%" at bounding box center [657, 323] width 833 height 14
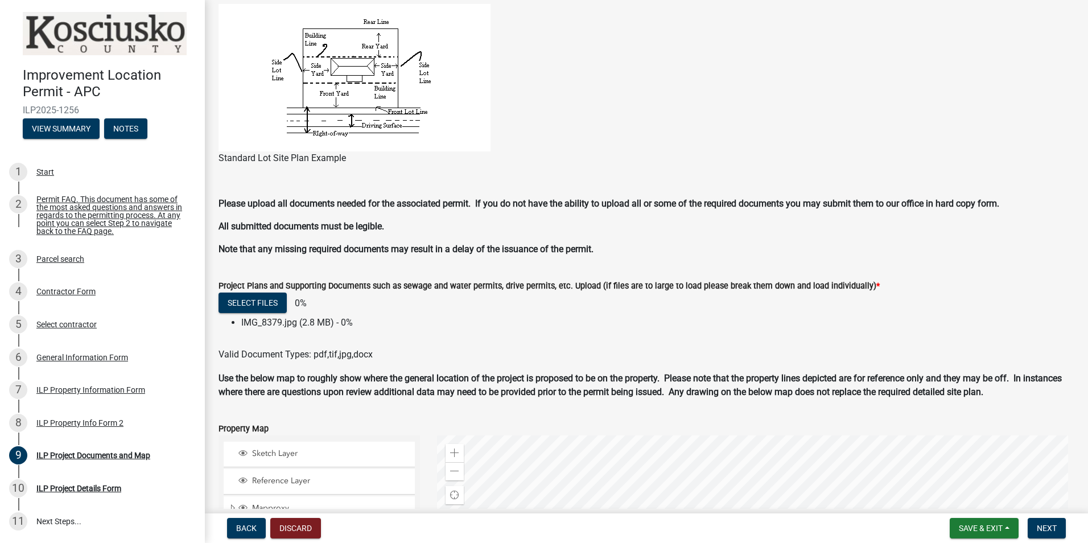
drag, startPoint x: 277, startPoint y: 321, endPoint x: 290, endPoint y: 313, distance: 14.5
click at [289, 313] on div "Select files 0%" at bounding box center [647, 304] width 856 height 23
click at [291, 313] on div "Select files 0%" at bounding box center [647, 304] width 856 height 23
click at [261, 324] on li "IMG_8379.jpg (2.8 MB) - 0%" at bounding box center [657, 323] width 833 height 14
drag, startPoint x: 297, startPoint y: 322, endPoint x: 278, endPoint y: 320, distance: 19.5
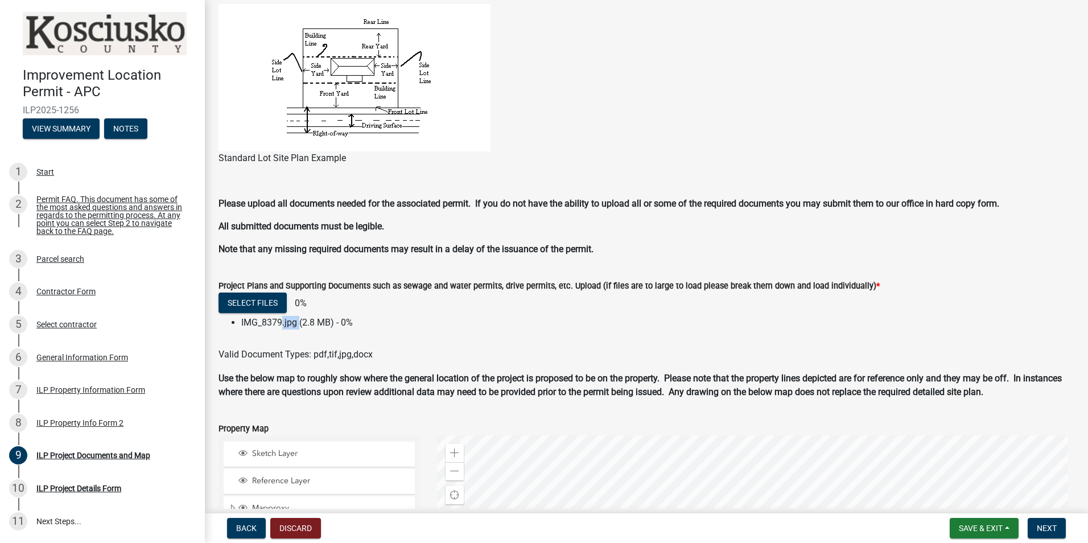
click at [278, 320] on li "IMG_8379.jpg (2.8 MB) - 0%" at bounding box center [657, 323] width 833 height 14
click at [348, 318] on li "IMG_8379.jpg (2.8 MB) - 0%" at bounding box center [657, 323] width 833 height 14
click at [323, 322] on li "IMG_8379.jpg (2.8 MB) - 0%" at bounding box center [657, 323] width 833 height 14
click at [257, 304] on button "Select files" at bounding box center [253, 303] width 68 height 20
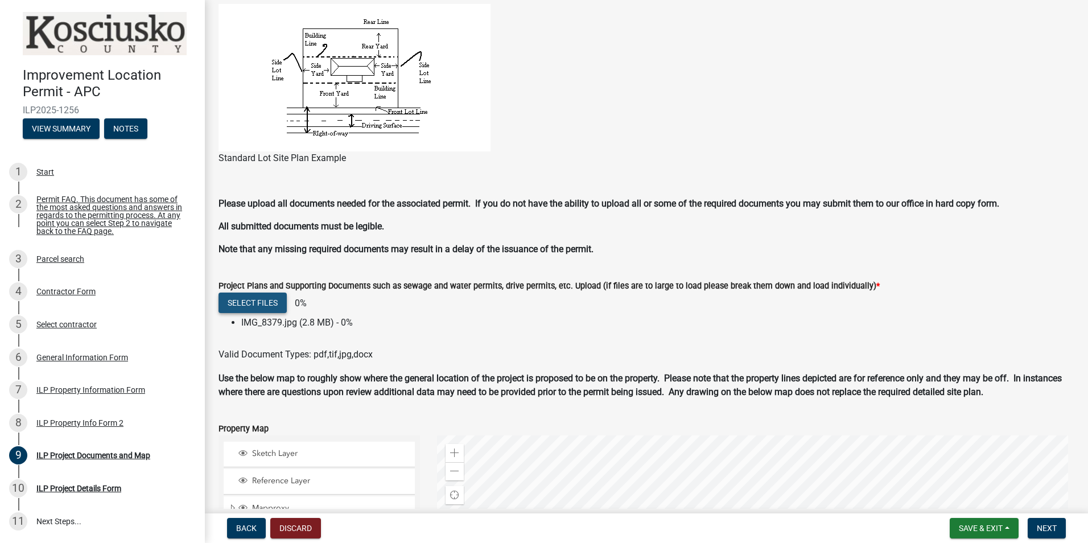
click at [262, 305] on button "Select files" at bounding box center [253, 303] width 68 height 20
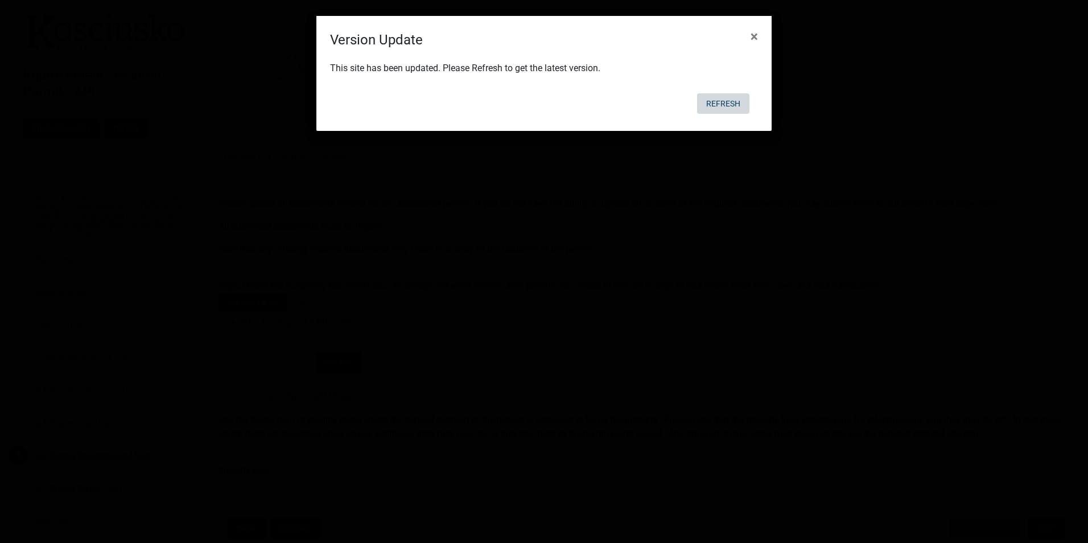
click at [720, 102] on button "Refresh" at bounding box center [723, 103] width 52 height 20
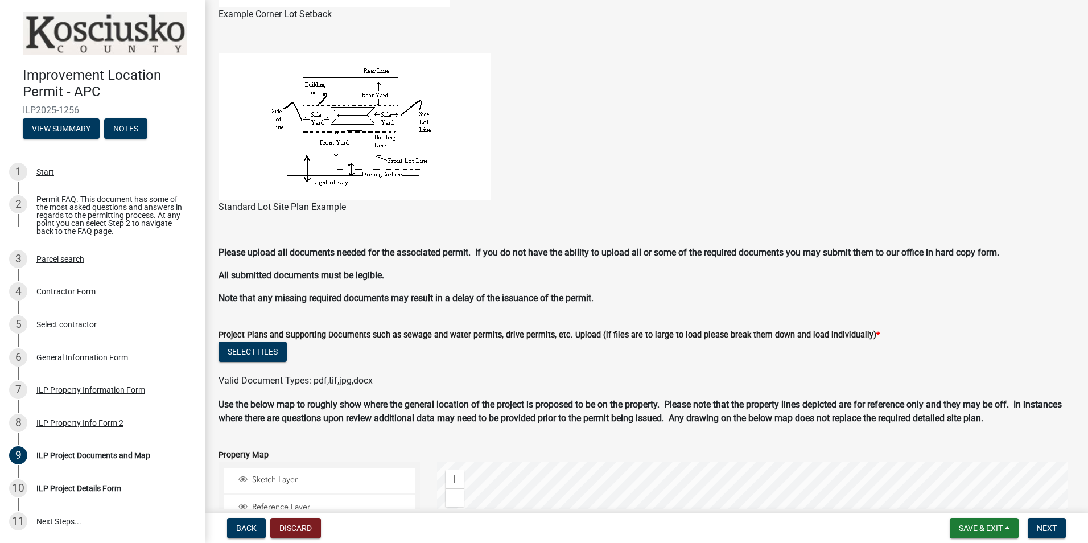
scroll to position [1082, 0]
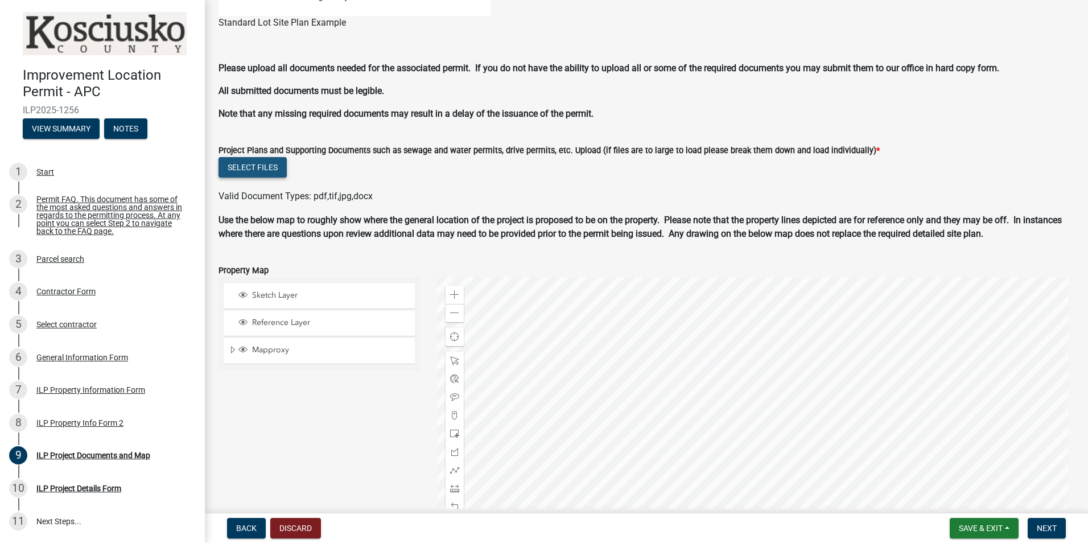
click at [267, 161] on button "Select files" at bounding box center [253, 167] width 68 height 20
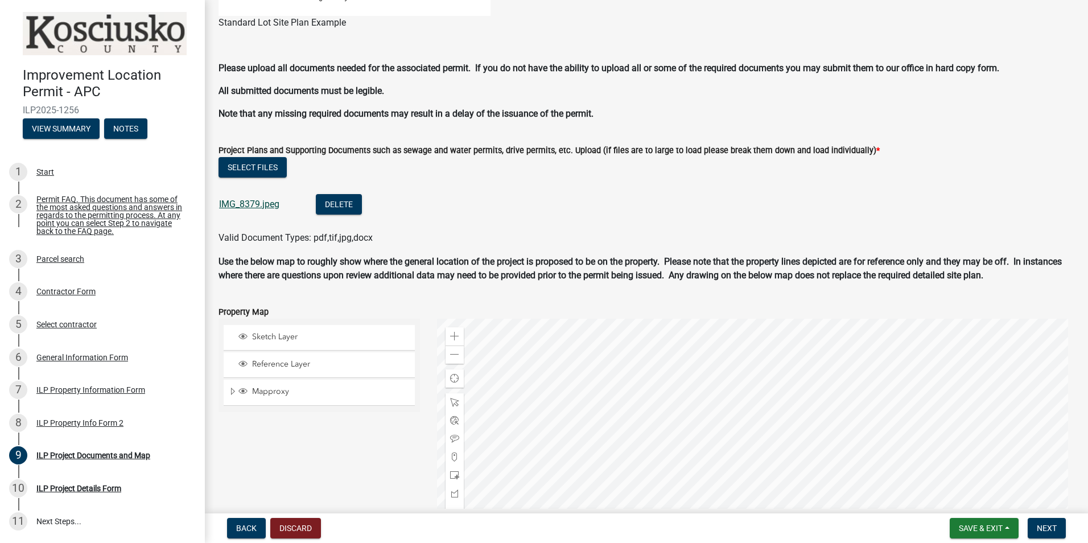
click at [252, 203] on link "IMG_8379.jpeg" at bounding box center [249, 204] width 60 height 11
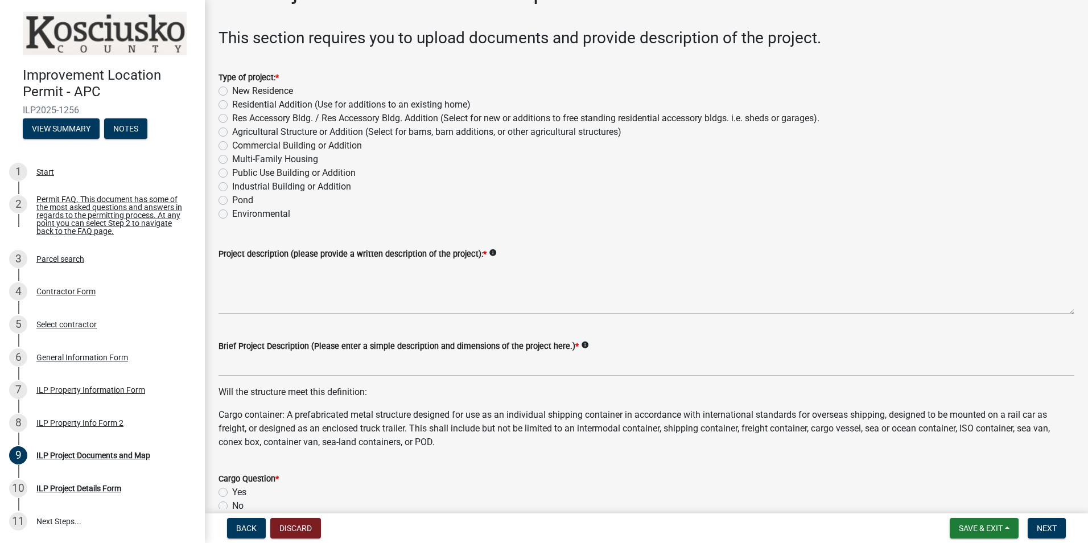
scroll to position [0, 0]
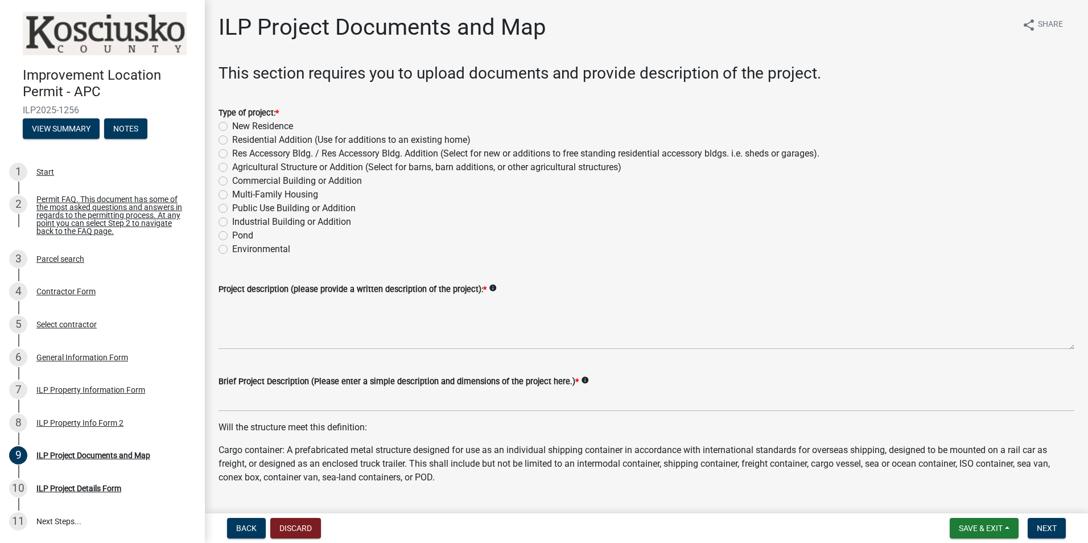
click at [232, 154] on label "Res Accessory Bldg. / Res Accessory Bldg. Addition (Select for new or additions…" at bounding box center [526, 154] width 588 height 14
click at [232, 154] on input "Res Accessory Bldg. / Res Accessory Bldg. Addition (Select for new or additions…" at bounding box center [235, 150] width 7 height 7
radio input "true"
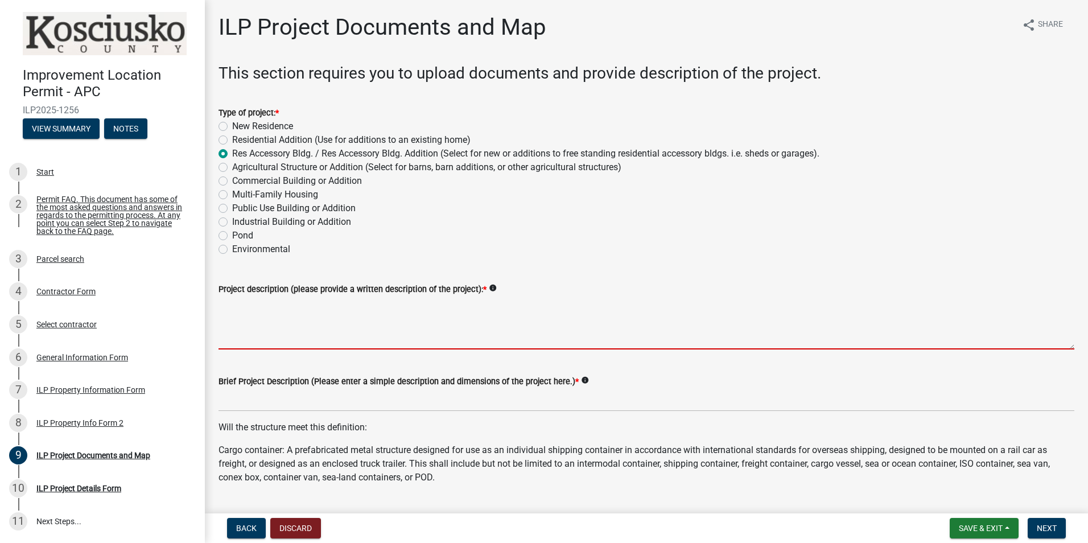
click at [225, 299] on textarea "Project description (please provide a written description of the project): *" at bounding box center [647, 323] width 856 height 54
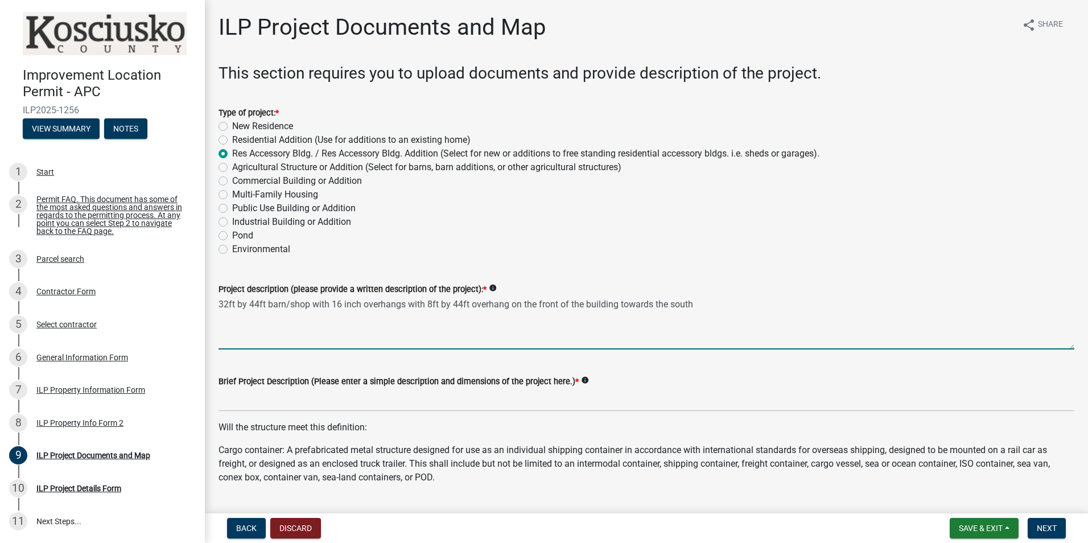
type textarea "32ft by 44ft barn/shop with 16 inch overhangs with 8ft by 44ft overhang on the …"
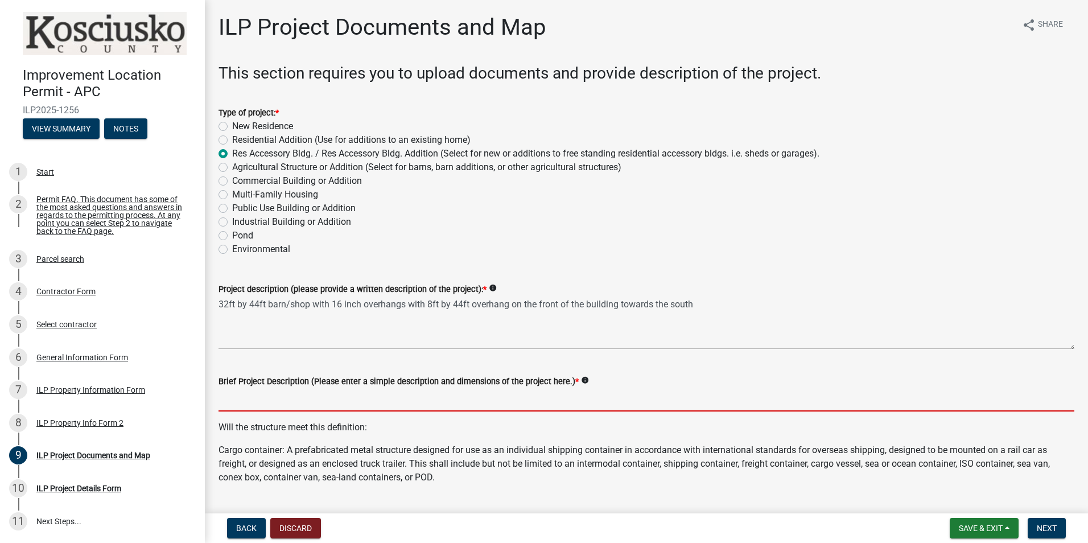
click at [240, 396] on input "Brief Project Description (Please enter a simple description and dimensions of …" at bounding box center [647, 399] width 856 height 23
type input "32ft by 44ft barn/shop"
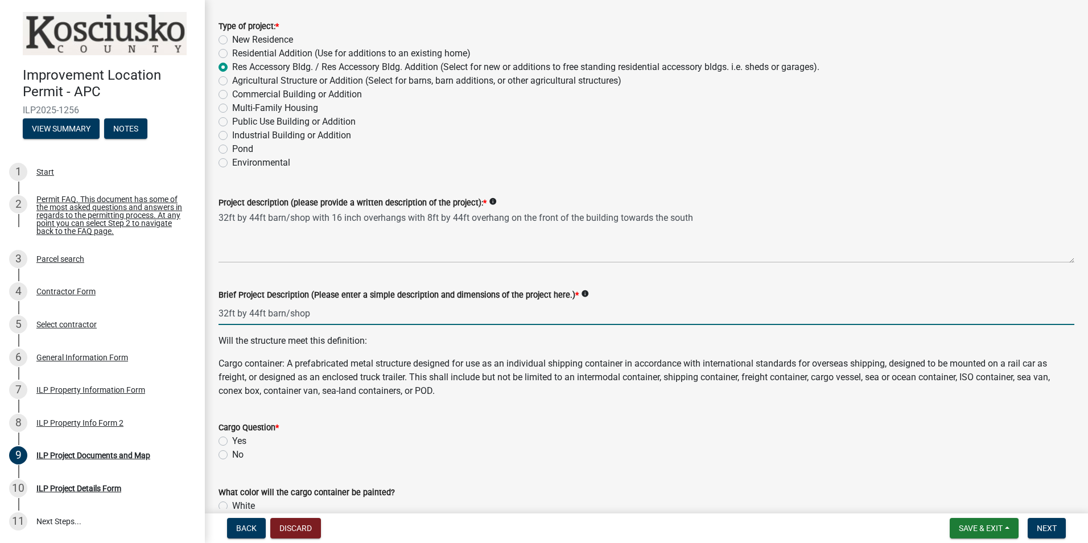
scroll to position [114, 0]
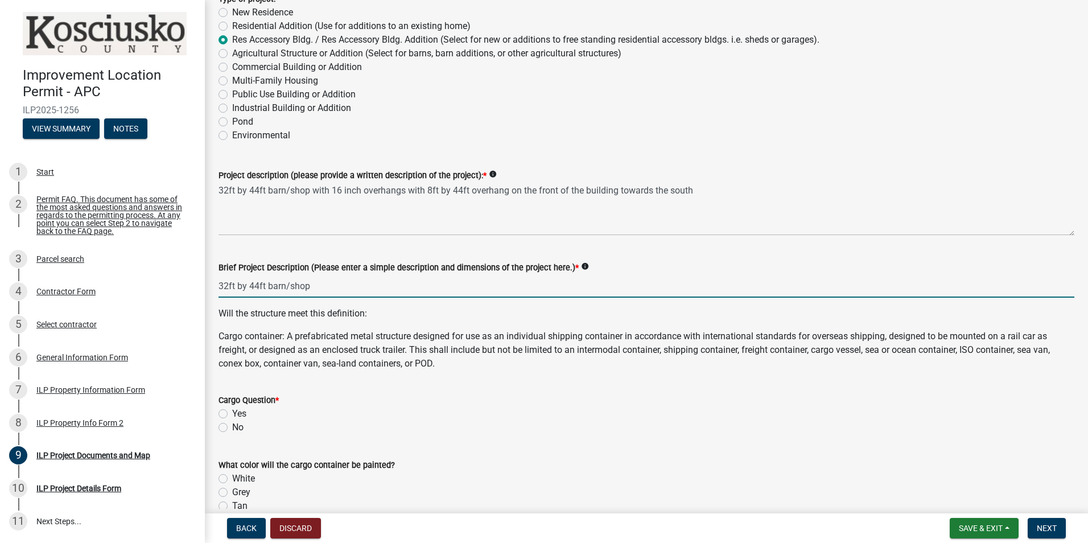
click at [224, 428] on div "Cargo Question * Yes No" at bounding box center [647, 413] width 856 height 41
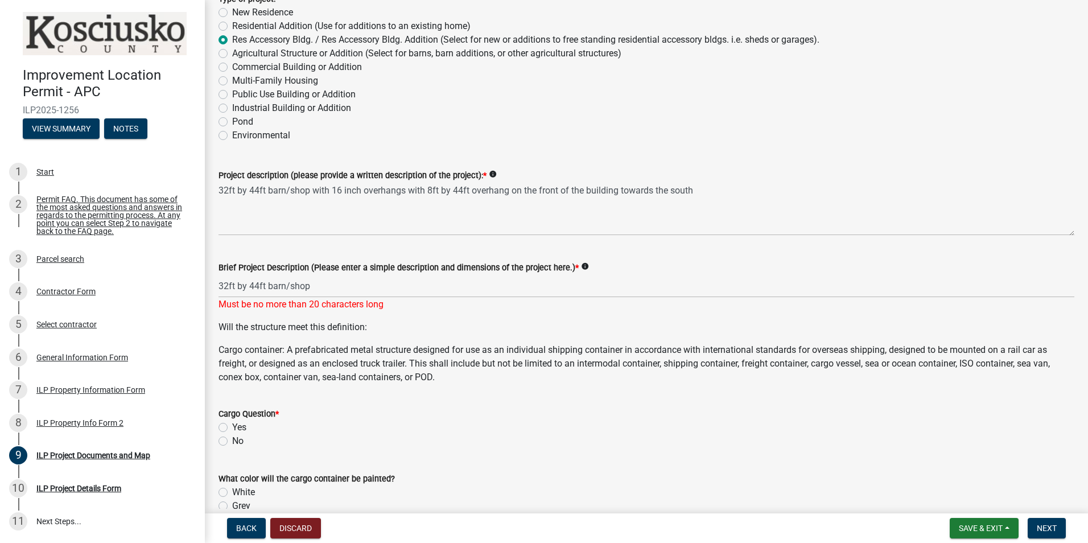
click at [232, 441] on label "No" at bounding box center [237, 441] width 11 height 14
click at [232, 441] on input "No" at bounding box center [235, 437] width 7 height 7
radio input "true"
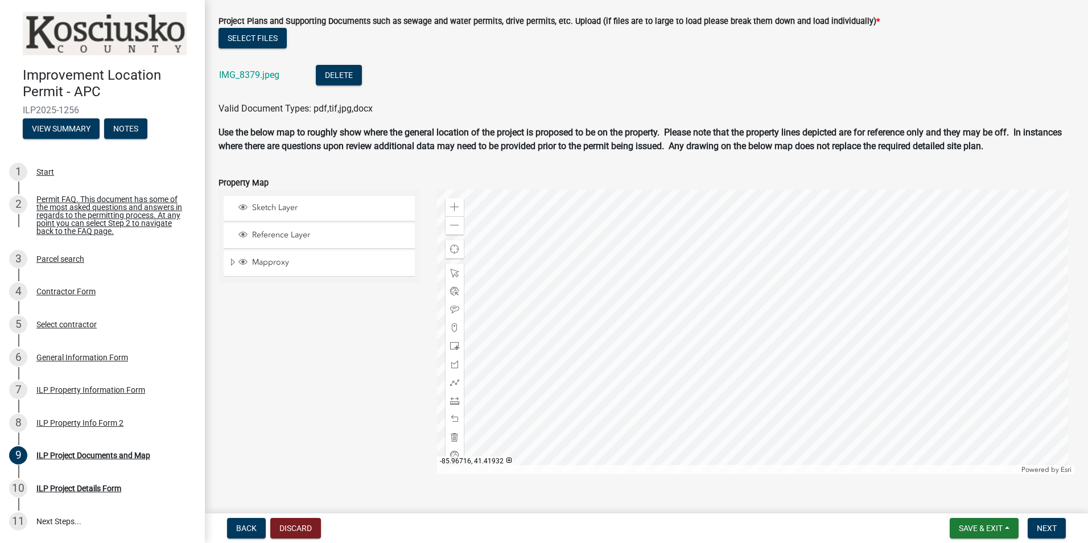
scroll to position [1139, 0]
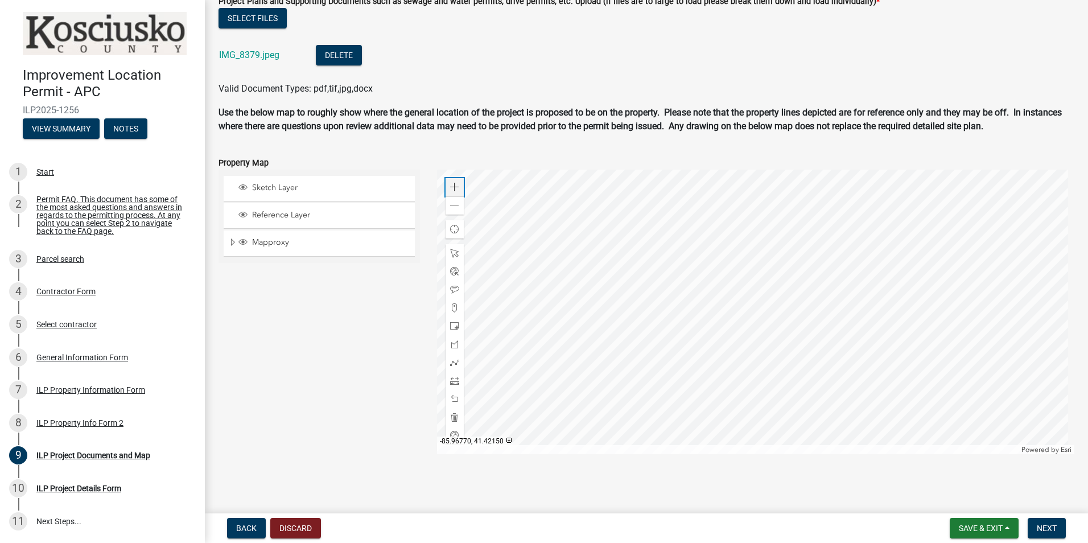
click at [452, 187] on span at bounding box center [454, 187] width 9 height 9
click at [451, 363] on span at bounding box center [454, 362] width 9 height 9
click at [738, 335] on div at bounding box center [756, 312] width 638 height 285
click at [738, 327] on div at bounding box center [756, 312] width 638 height 285
click at [765, 327] on div at bounding box center [756, 312] width 638 height 285
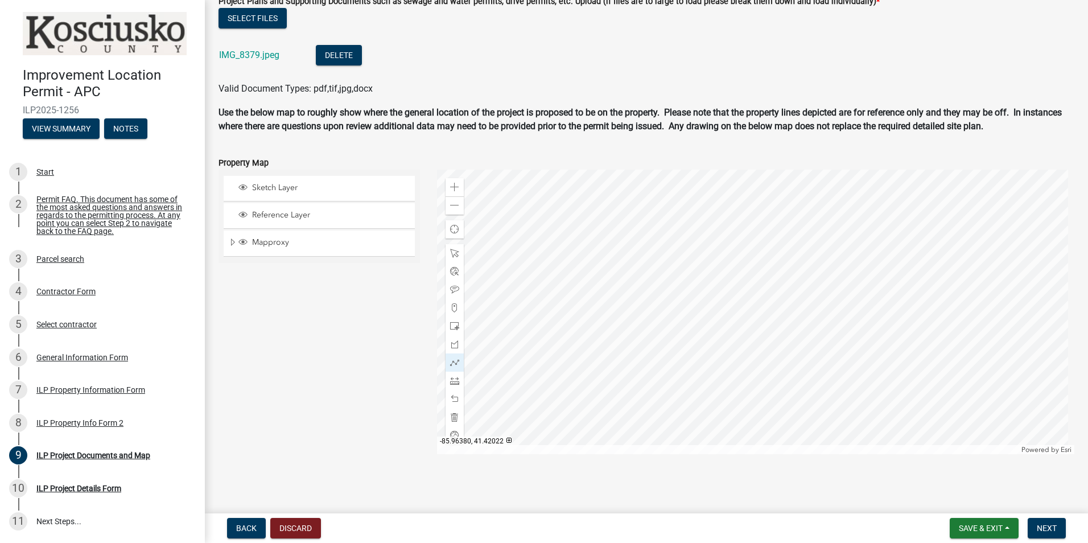
click at [766, 336] on div at bounding box center [756, 312] width 638 height 285
click at [738, 336] on div at bounding box center [756, 312] width 638 height 285
click at [738, 311] on div at bounding box center [756, 312] width 638 height 285
click at [766, 310] on div at bounding box center [756, 312] width 638 height 285
click at [766, 336] on div at bounding box center [756, 312] width 638 height 285
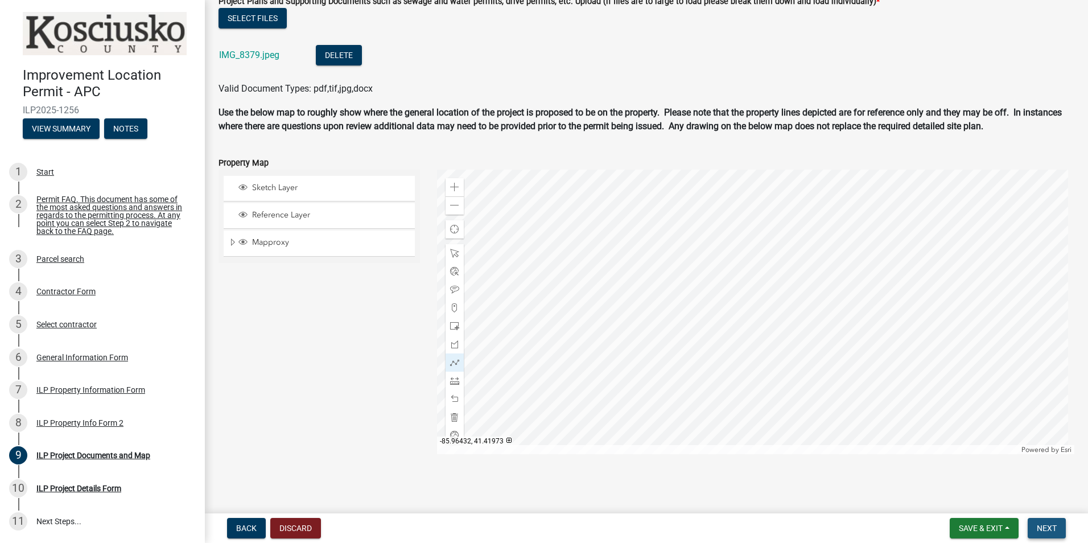
click at [1045, 531] on span "Next" at bounding box center [1047, 528] width 20 height 9
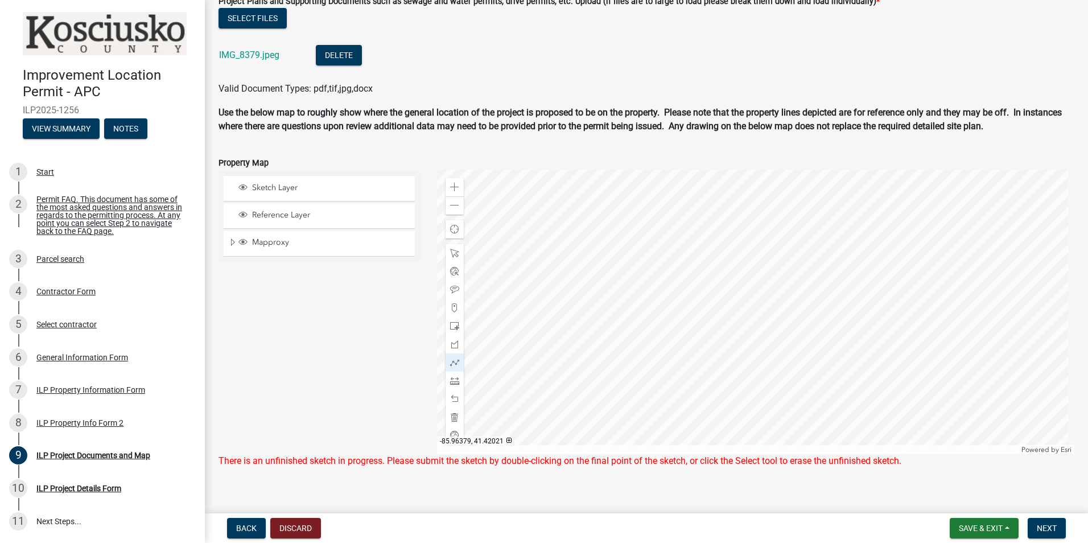
click at [767, 338] on div at bounding box center [756, 312] width 638 height 285
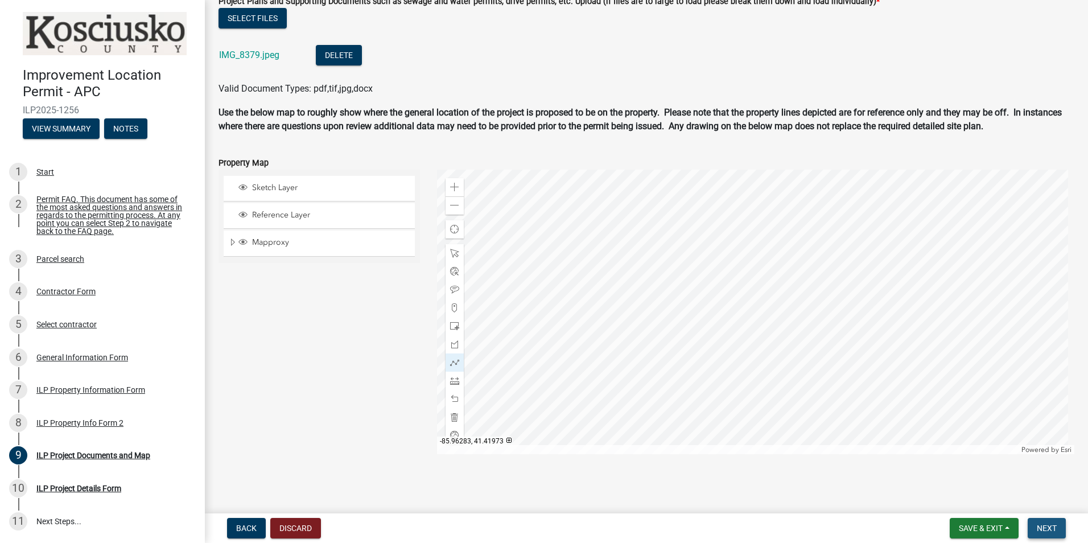
click at [1049, 533] on span "Next" at bounding box center [1047, 528] width 20 height 9
click at [1045, 527] on span "Next" at bounding box center [1047, 528] width 20 height 9
click at [1051, 524] on span "Next" at bounding box center [1047, 528] width 20 height 9
click at [1047, 528] on span "Next" at bounding box center [1047, 528] width 20 height 9
click at [1045, 527] on span "Next" at bounding box center [1047, 528] width 20 height 9
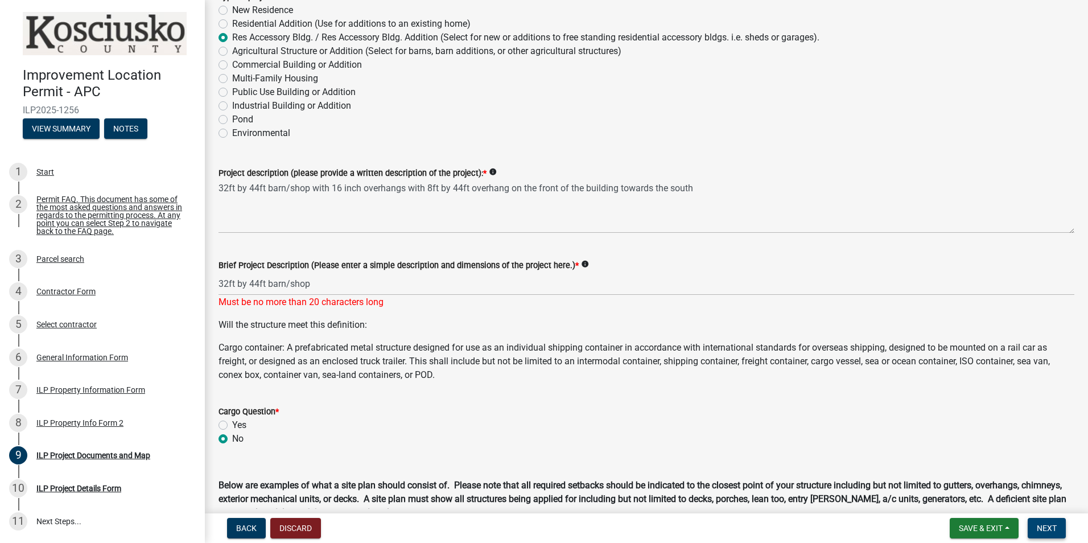
scroll to position [0, 0]
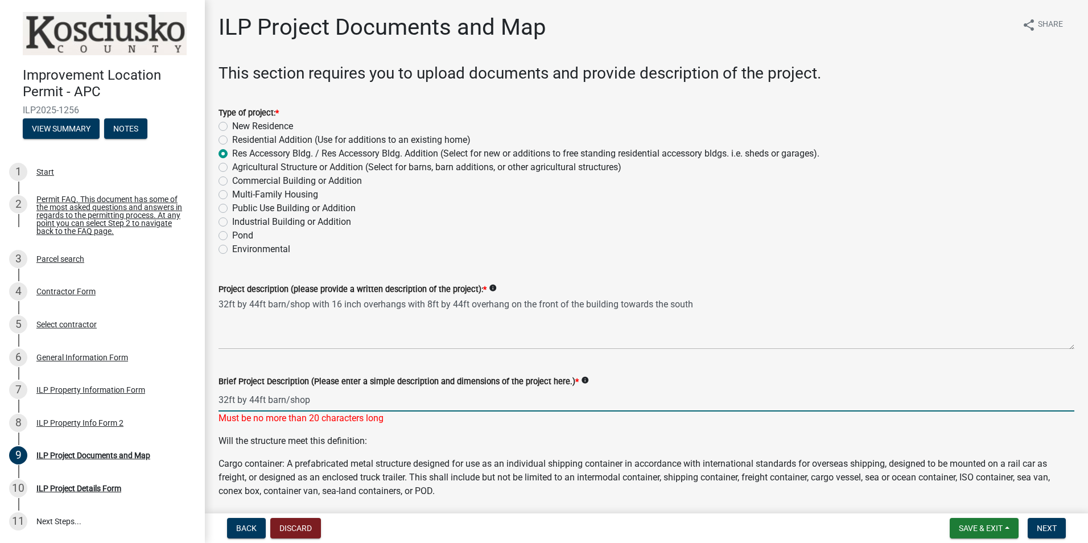
click at [247, 400] on input "32ft by 44ft barn/shop" at bounding box center [647, 399] width 856 height 23
click at [237, 400] on input "32ft 44ft barn/shop" at bounding box center [647, 399] width 856 height 23
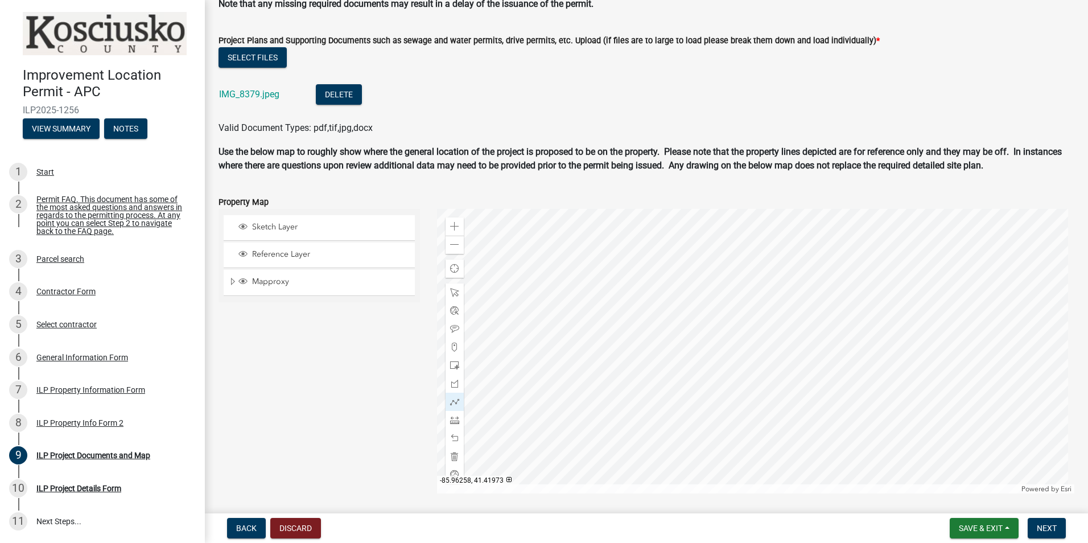
scroll to position [1139, 0]
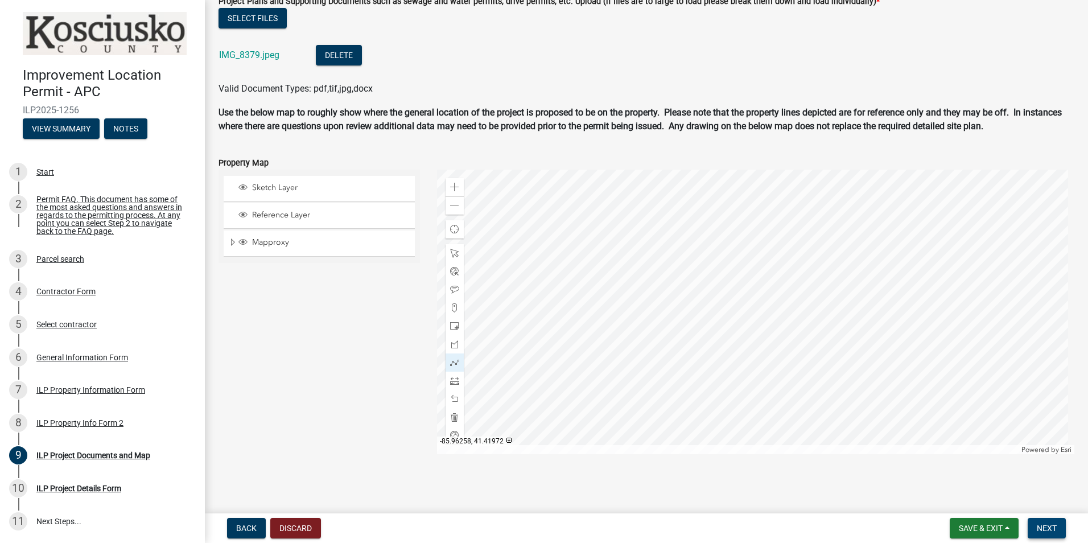
type input "32ft44ft barn/shop"
click at [1048, 527] on span "Next" at bounding box center [1047, 528] width 20 height 9
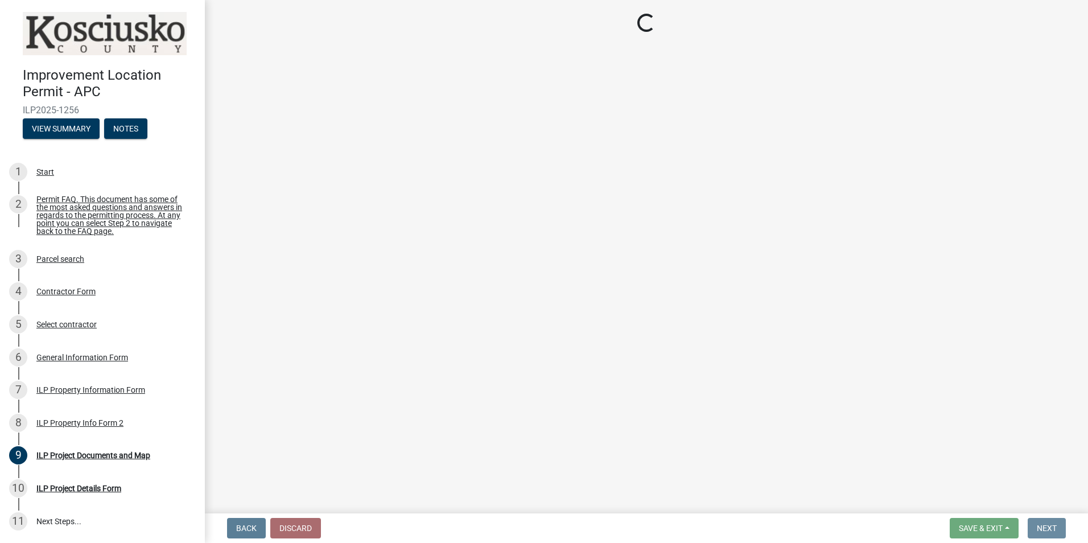
scroll to position [0, 0]
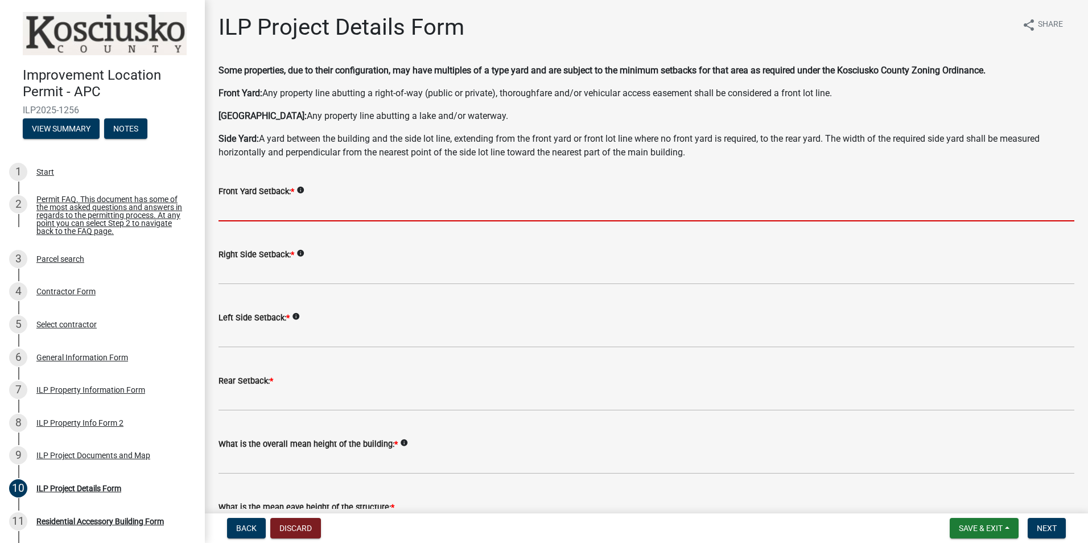
click at [228, 210] on input "text" at bounding box center [647, 209] width 856 height 23
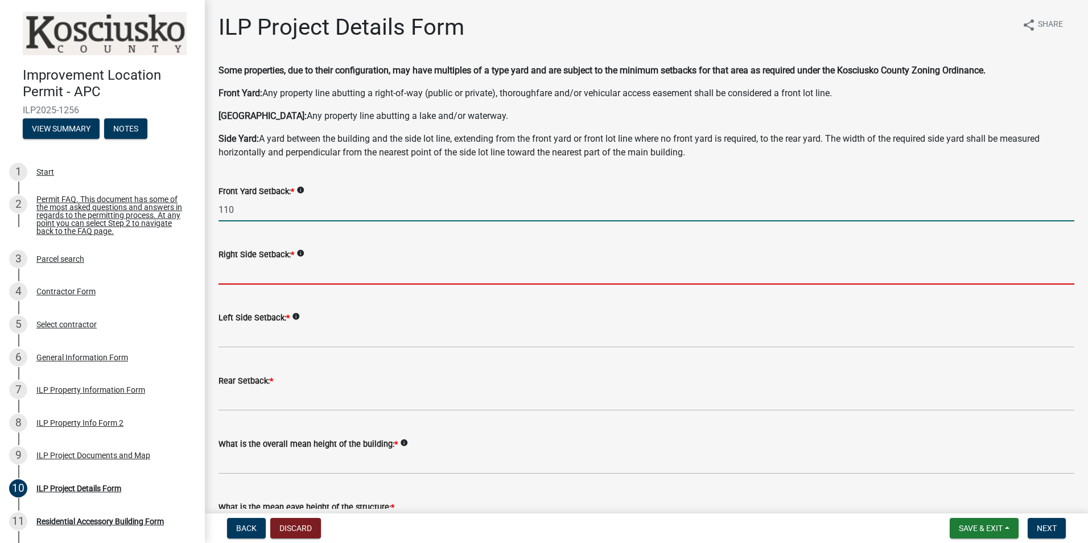
type input "110.0"
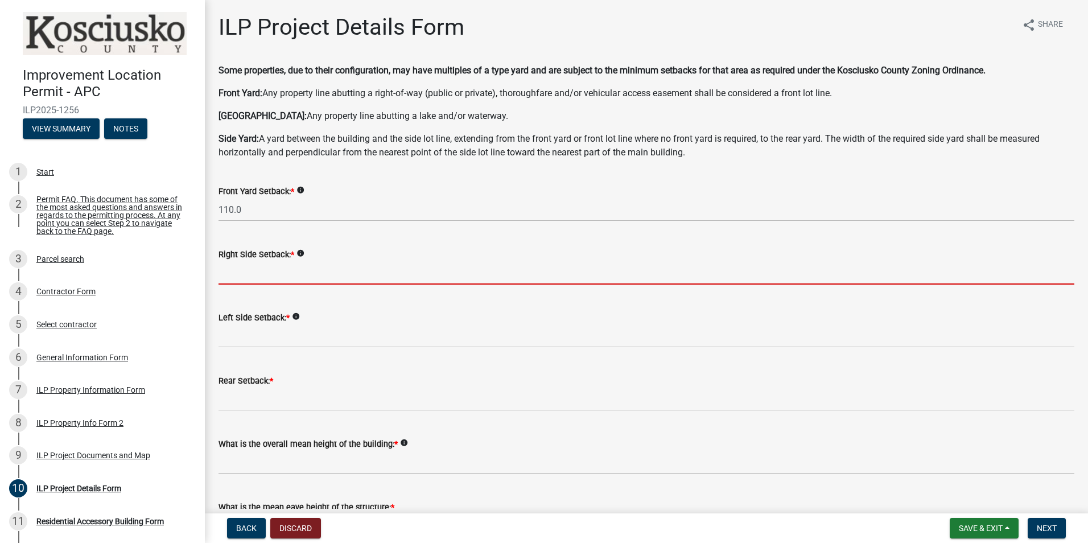
click at [221, 271] on input "text" at bounding box center [647, 272] width 856 height 23
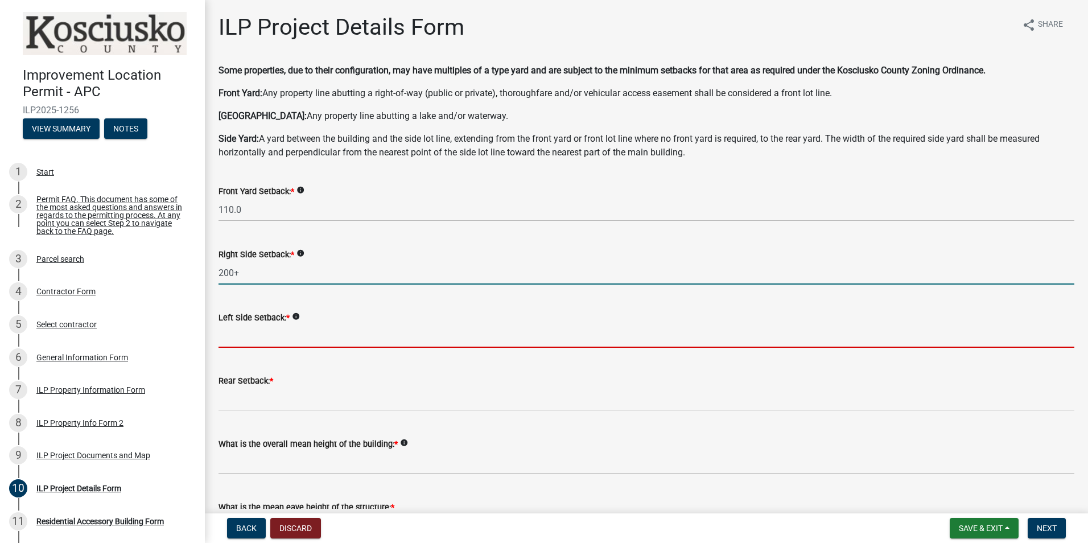
type input "200.0"
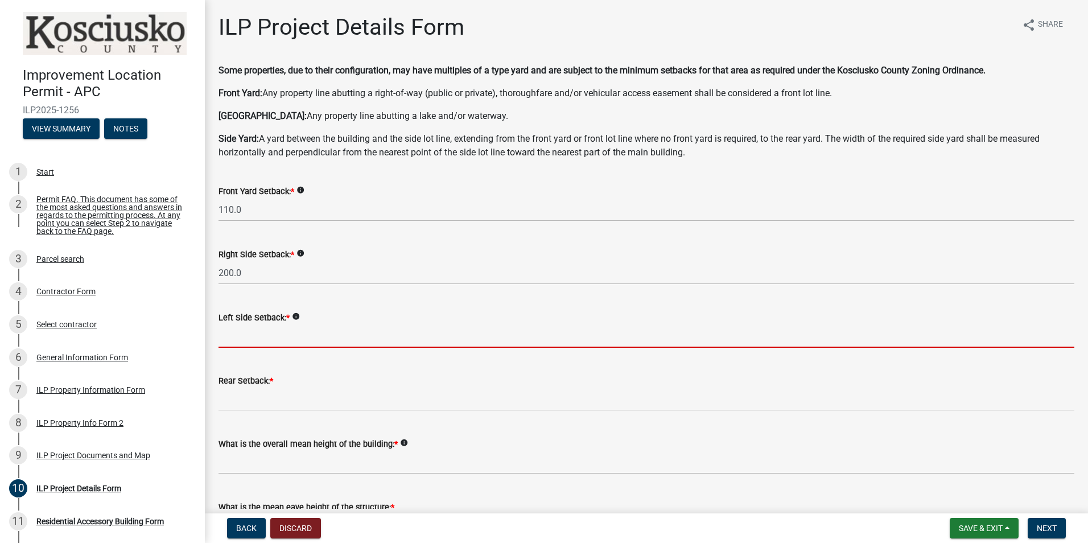
click at [233, 331] on input "text" at bounding box center [647, 335] width 856 height 23
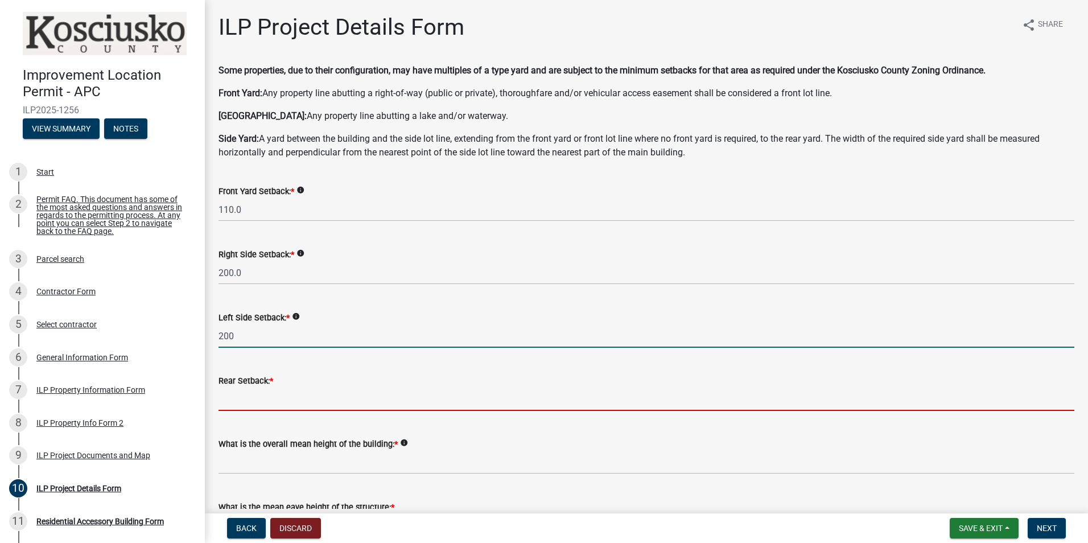
type input "200.0"
click at [225, 400] on input "text" at bounding box center [647, 399] width 856 height 23
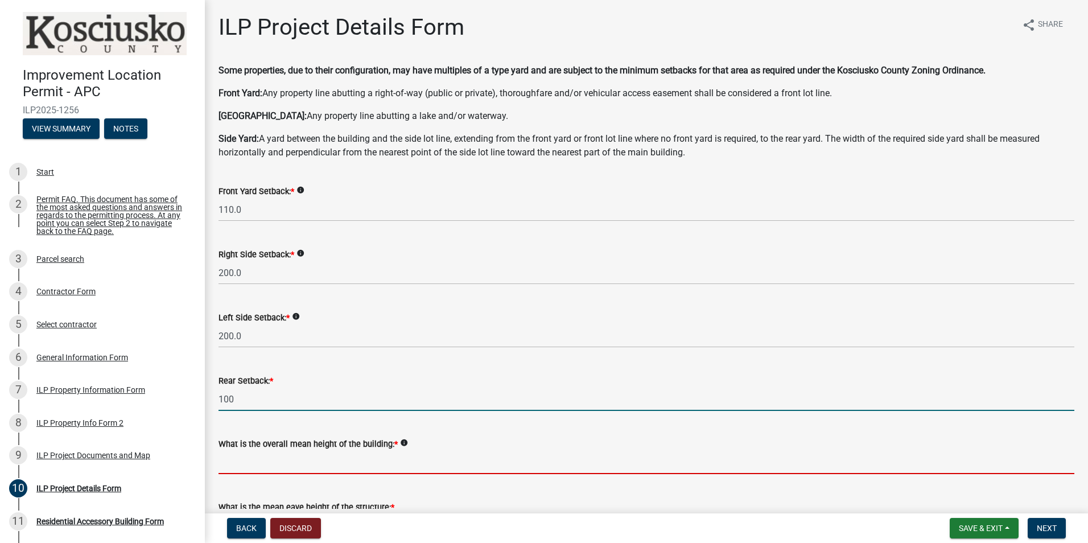
type input "100.0"
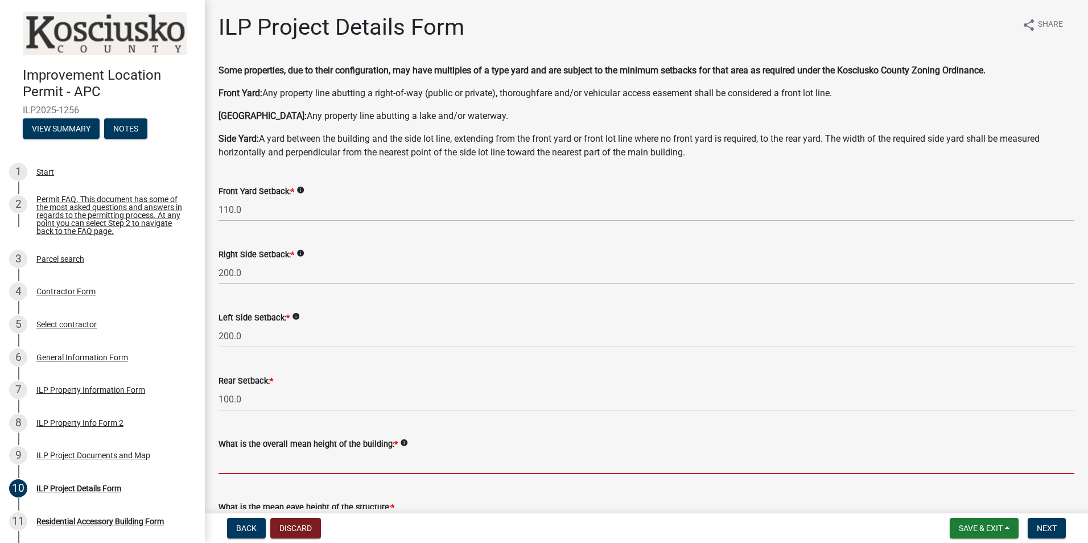
click at [237, 466] on input "text" at bounding box center [647, 462] width 856 height 23
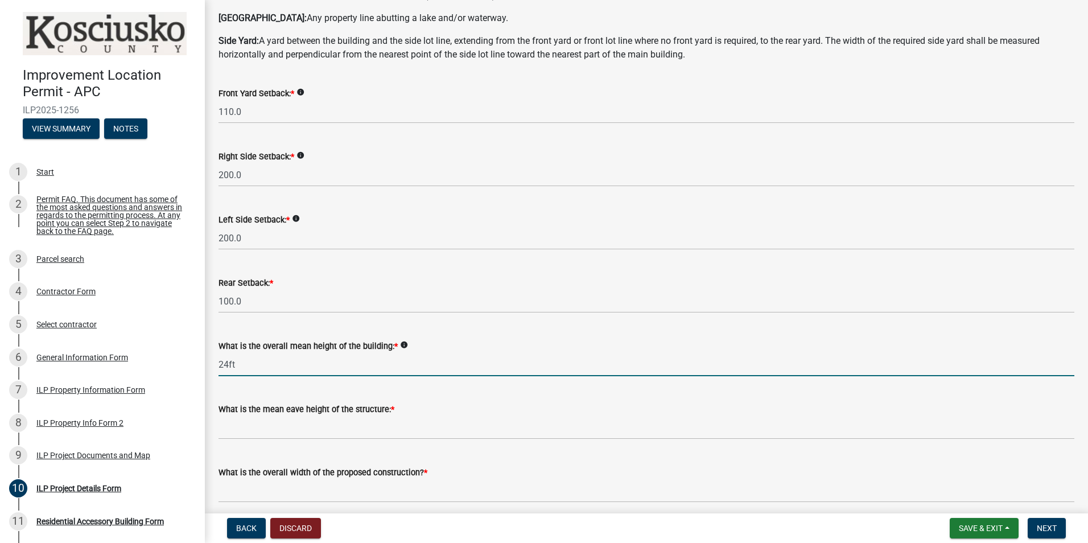
scroll to position [114, 0]
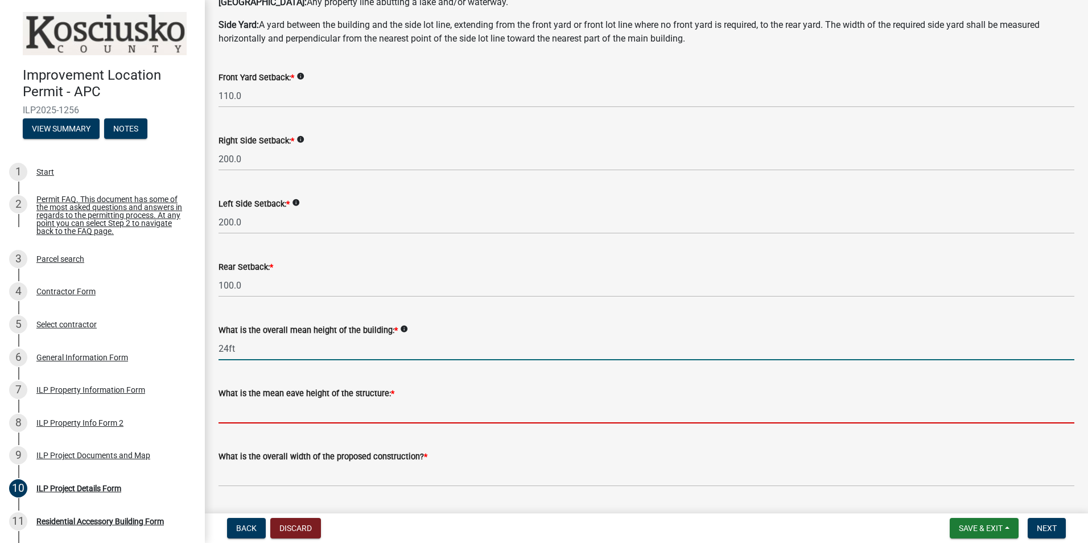
type input "24.0"
click at [227, 410] on input "text" at bounding box center [647, 411] width 856 height 23
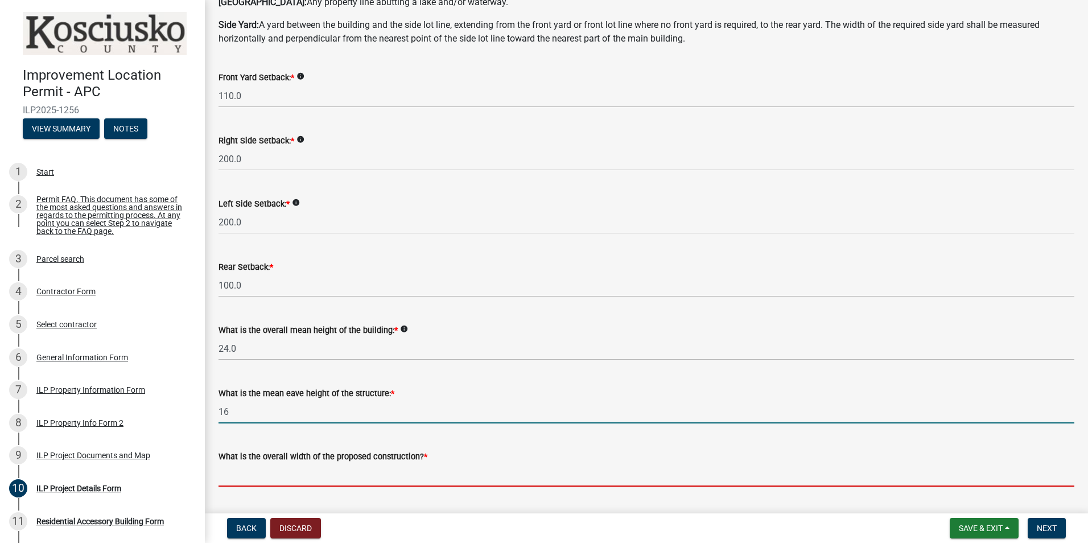
type input "16.0"
click at [258, 471] on input "text" at bounding box center [647, 474] width 856 height 23
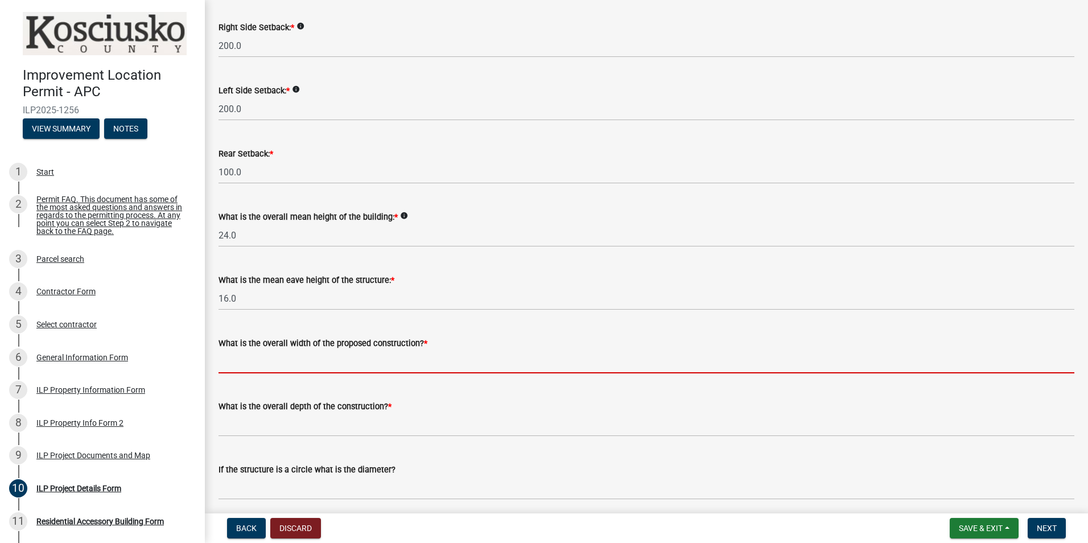
scroll to position [228, 0]
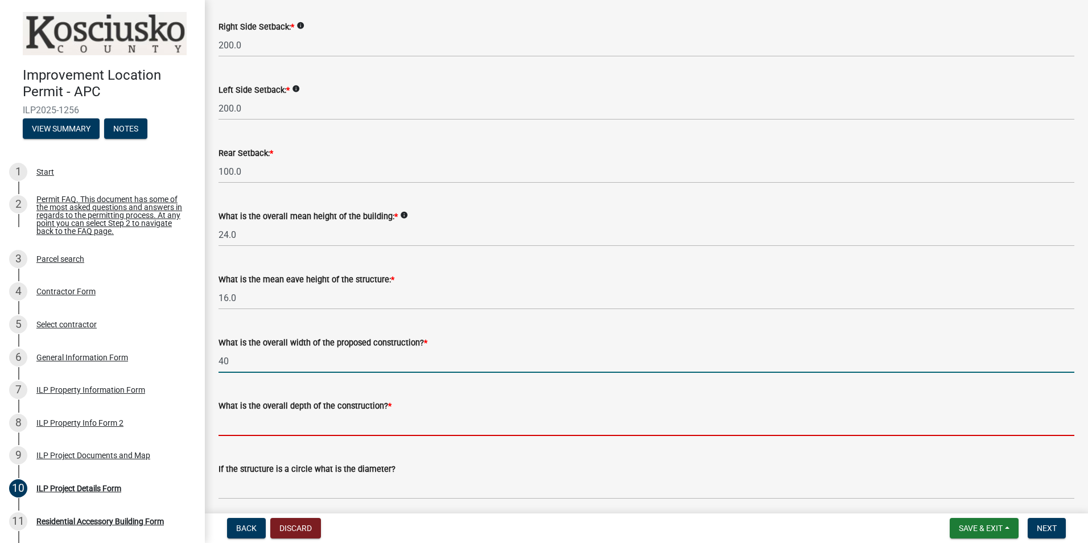
type input "40.00"
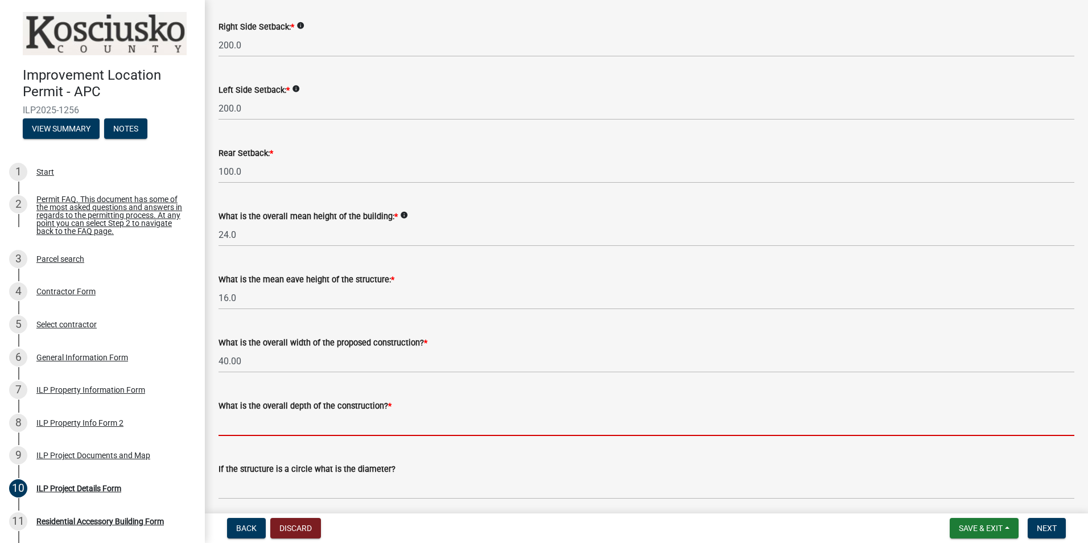
click at [227, 420] on input "text" at bounding box center [647, 424] width 856 height 23
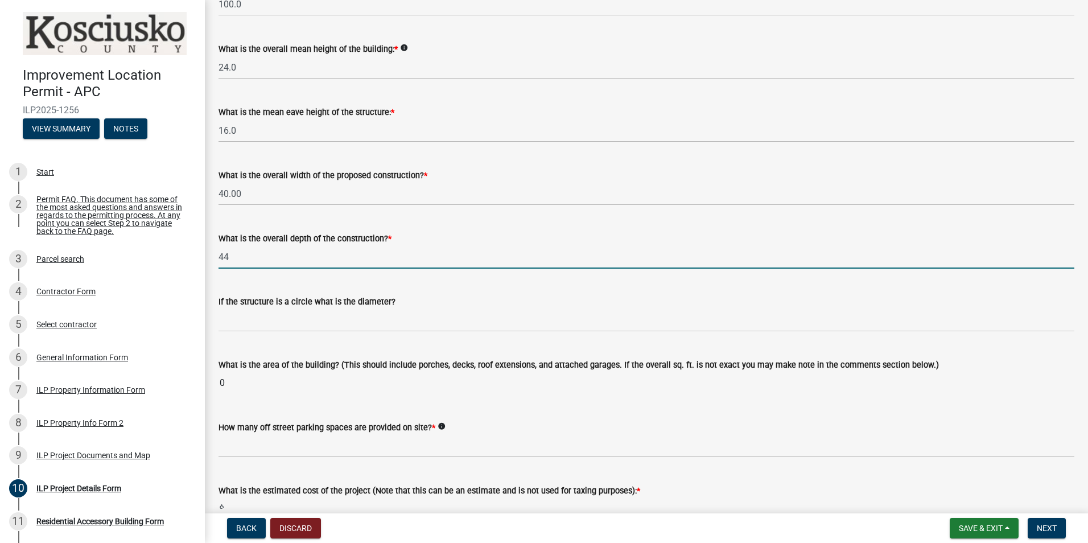
scroll to position [399, 0]
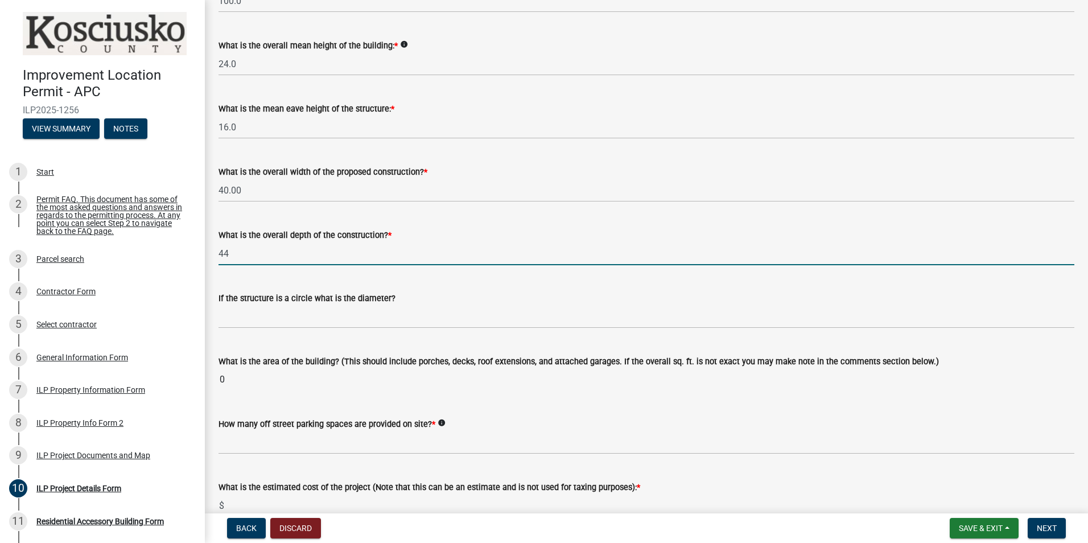
type input "44.00"
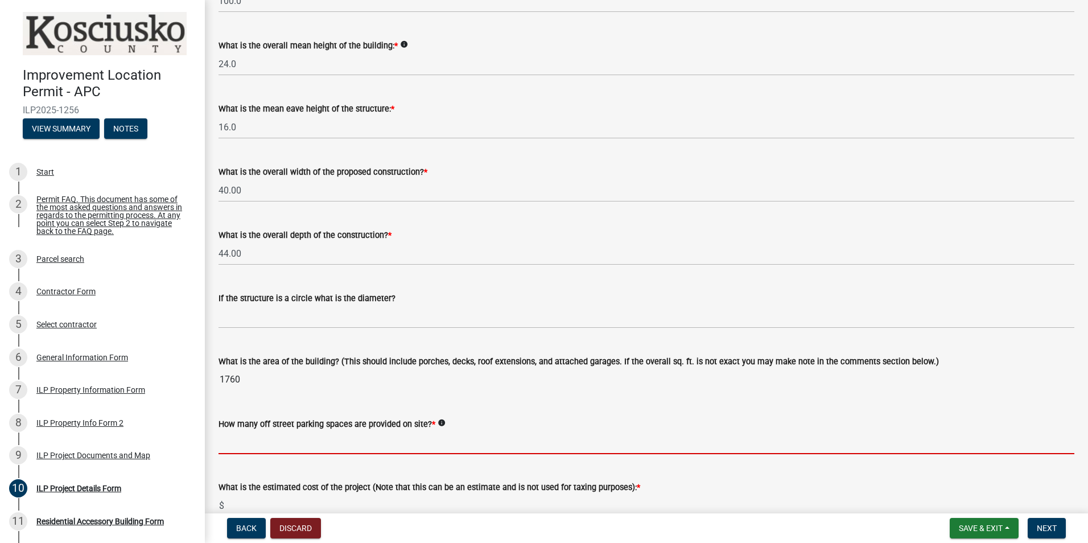
click at [237, 445] on input "text" at bounding box center [647, 442] width 856 height 23
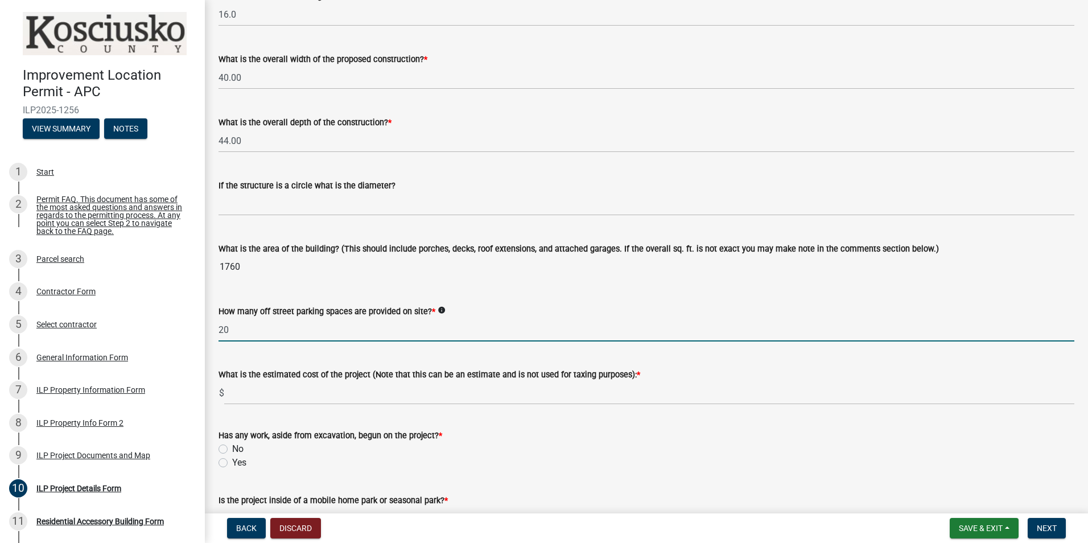
scroll to position [512, 0]
type input "20"
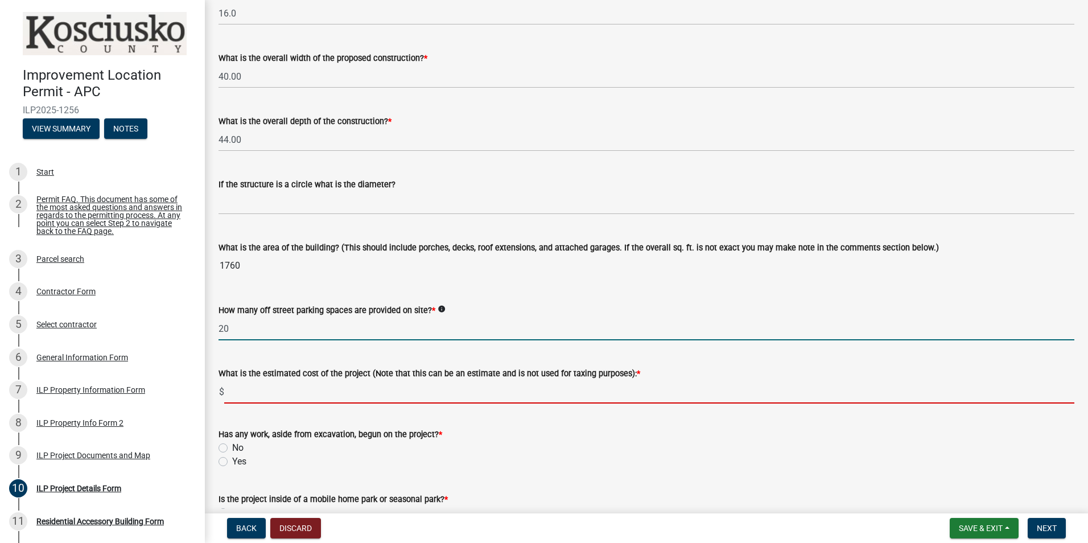
click at [241, 392] on input "text" at bounding box center [649, 391] width 851 height 23
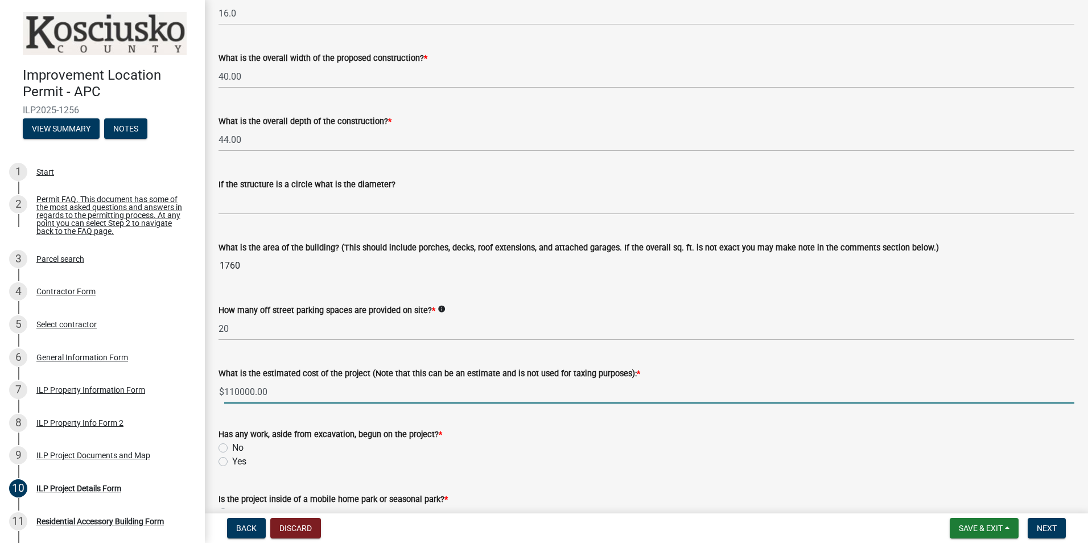
type input "110000"
click at [232, 447] on label "No" at bounding box center [237, 448] width 11 height 14
click at [232, 447] on input "No" at bounding box center [235, 444] width 7 height 7
radio input "true"
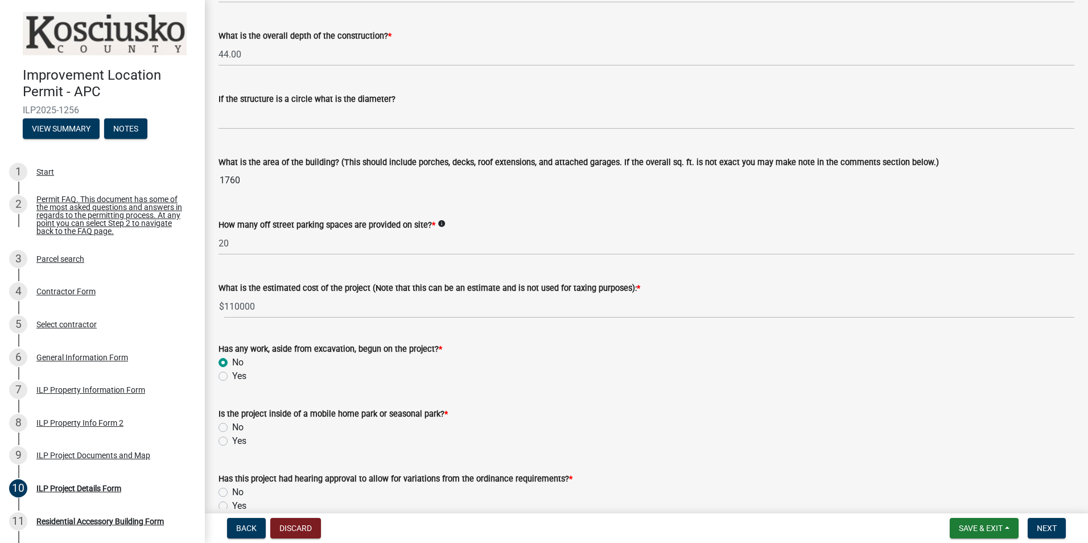
scroll to position [626, 0]
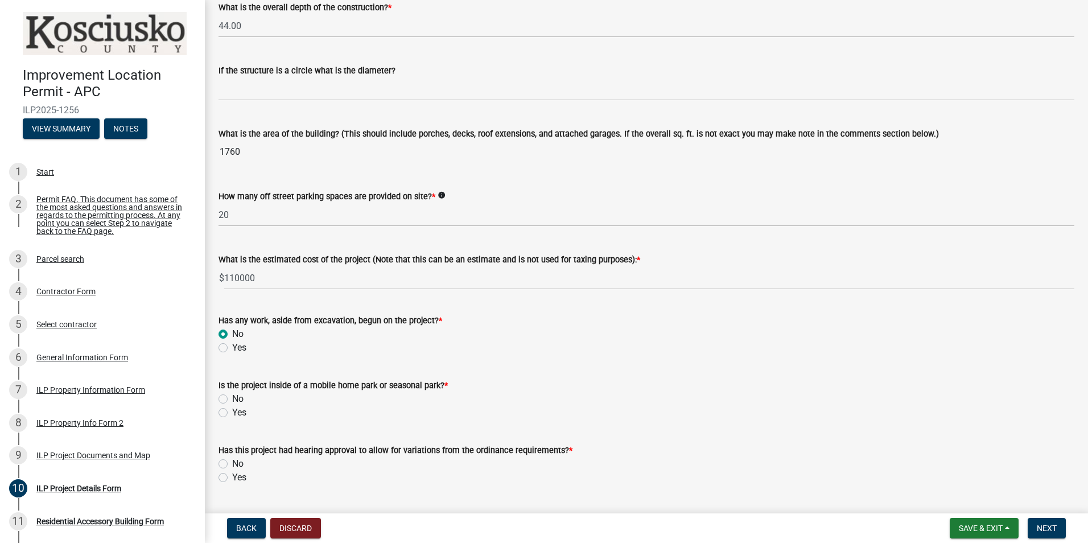
click at [232, 396] on label "No" at bounding box center [237, 399] width 11 height 14
click at [232, 396] on input "No" at bounding box center [235, 395] width 7 height 7
radio input "true"
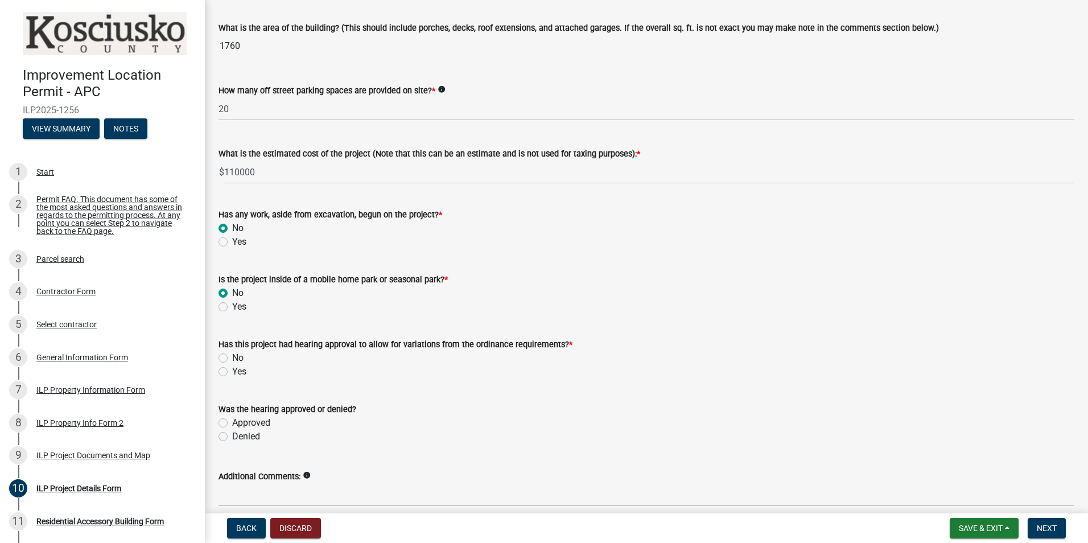
scroll to position [740, 0]
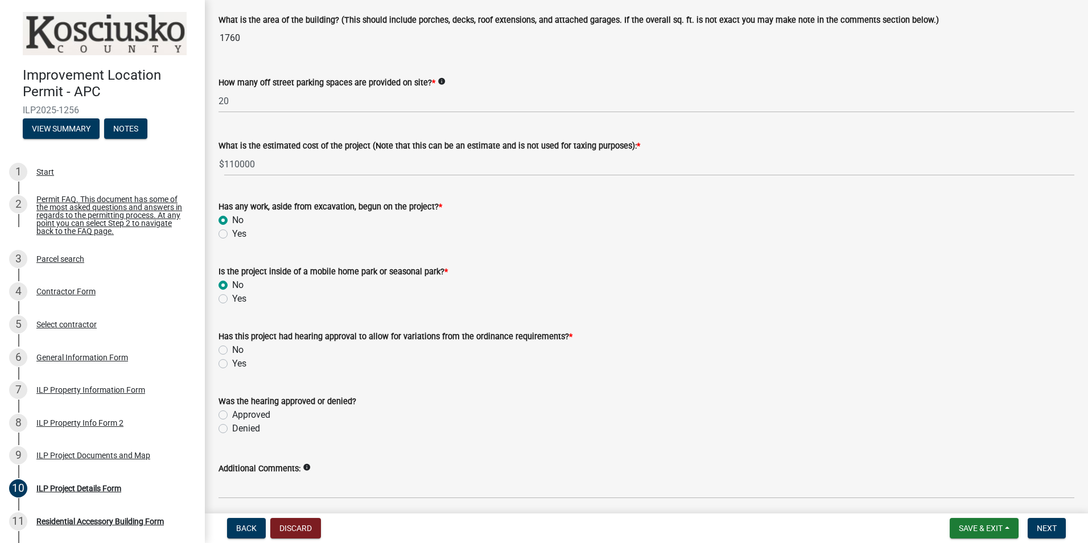
click at [232, 348] on label "No" at bounding box center [237, 350] width 11 height 14
click at [232, 348] on input "No" at bounding box center [235, 346] width 7 height 7
radio input "true"
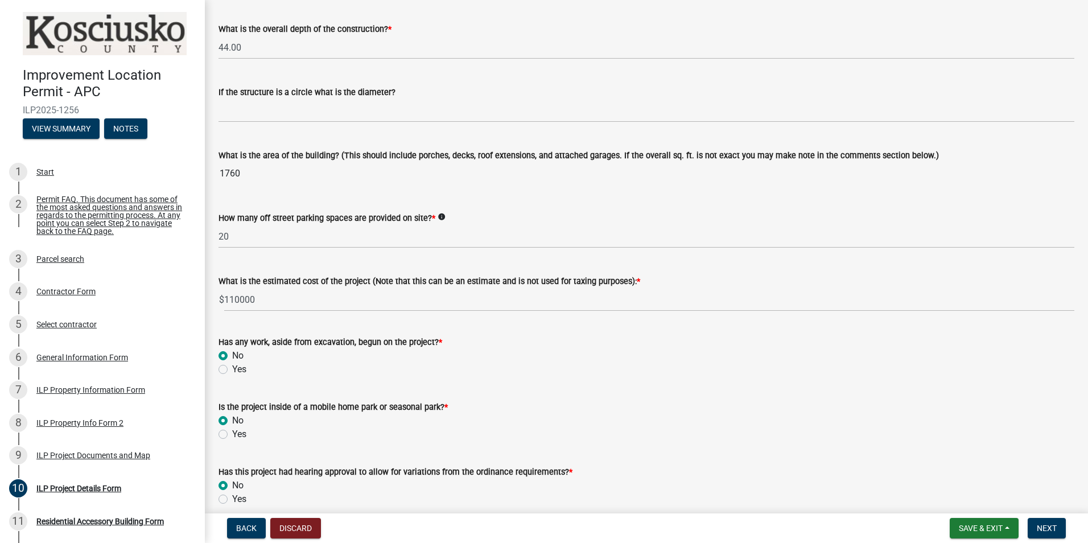
scroll to position [718, 0]
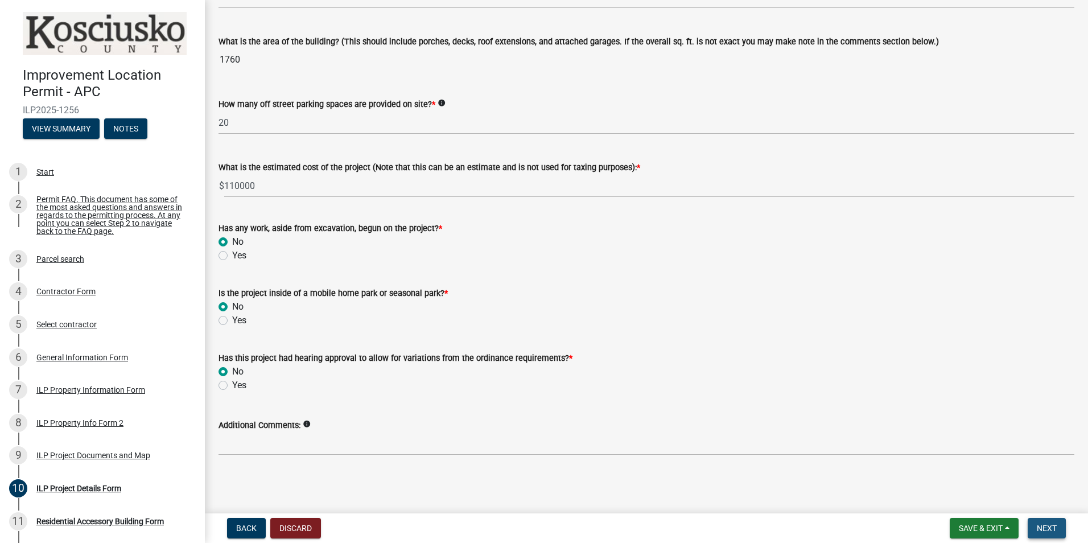
click at [1048, 527] on span "Next" at bounding box center [1047, 528] width 20 height 9
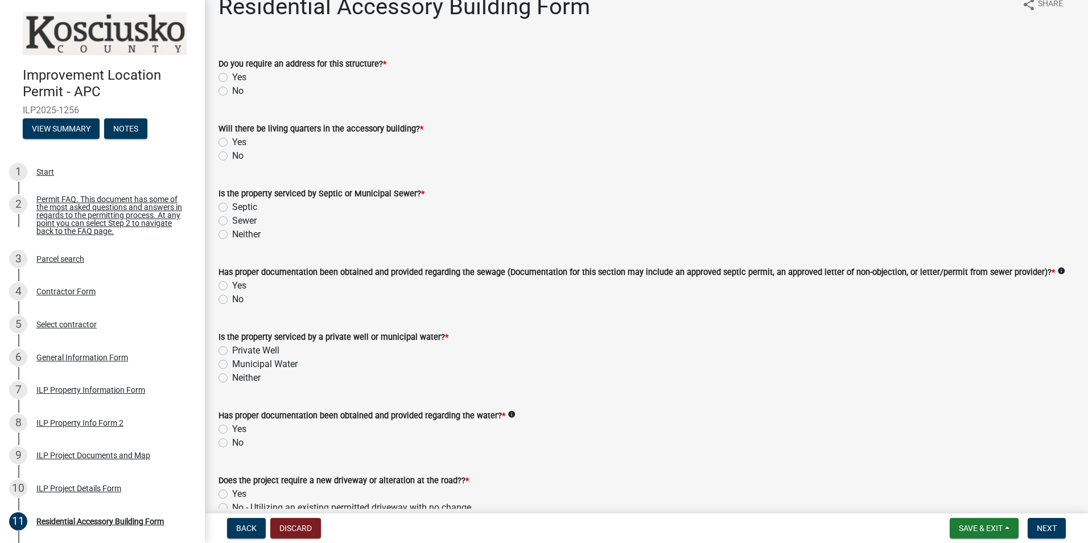
scroll to position [0, 0]
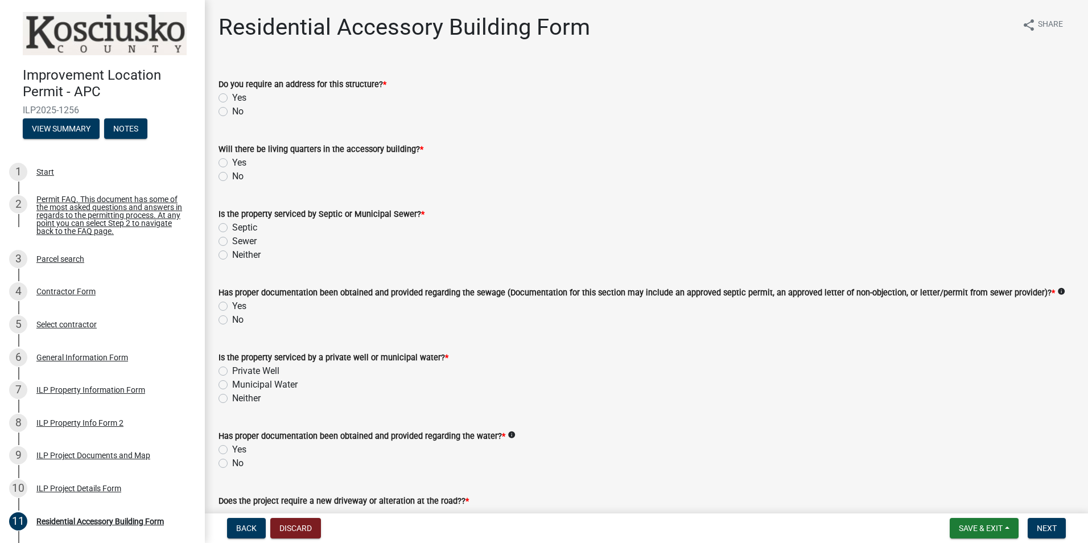
click at [232, 110] on label "No" at bounding box center [237, 112] width 11 height 14
click at [232, 110] on input "No" at bounding box center [235, 108] width 7 height 7
radio input "true"
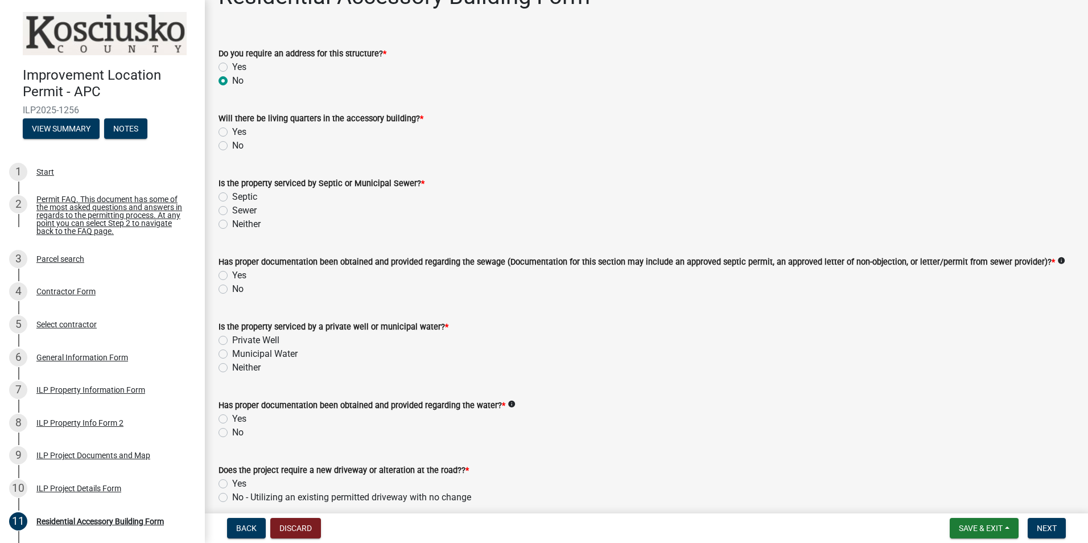
scroll to position [114, 0]
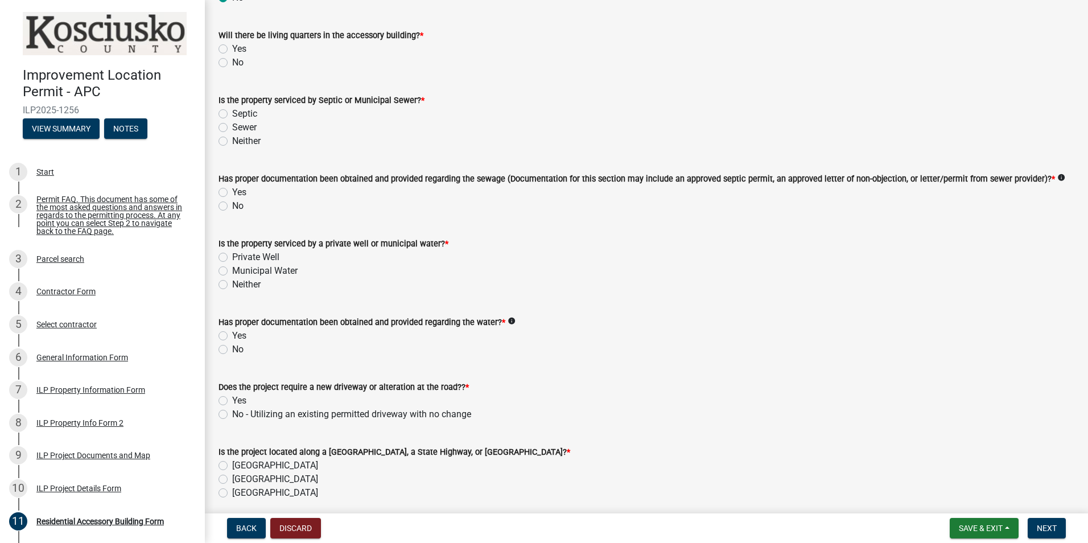
click at [232, 62] on label "No" at bounding box center [237, 63] width 11 height 14
click at [232, 62] on input "No" at bounding box center [235, 59] width 7 height 7
radio input "true"
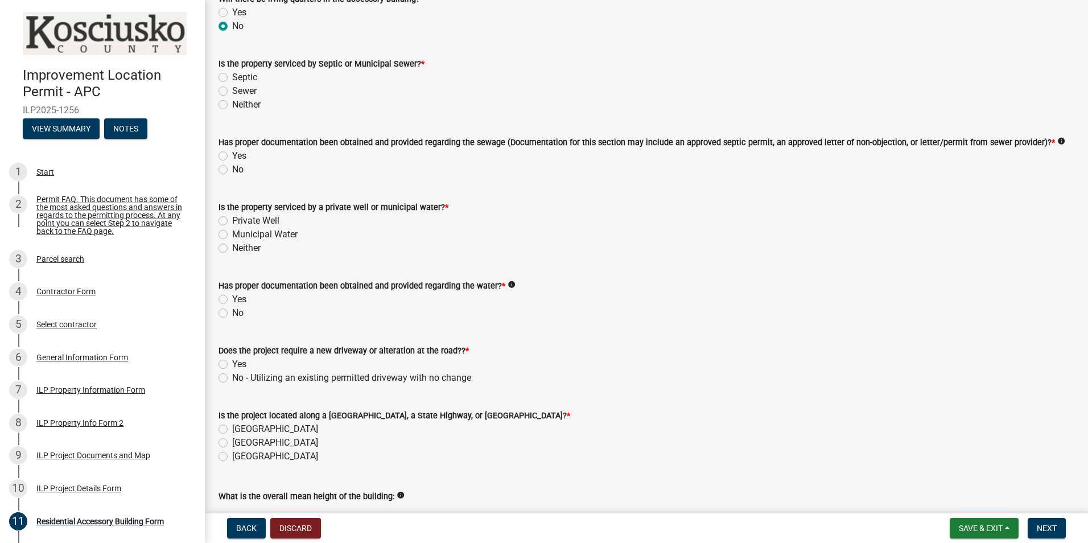
scroll to position [171, 0]
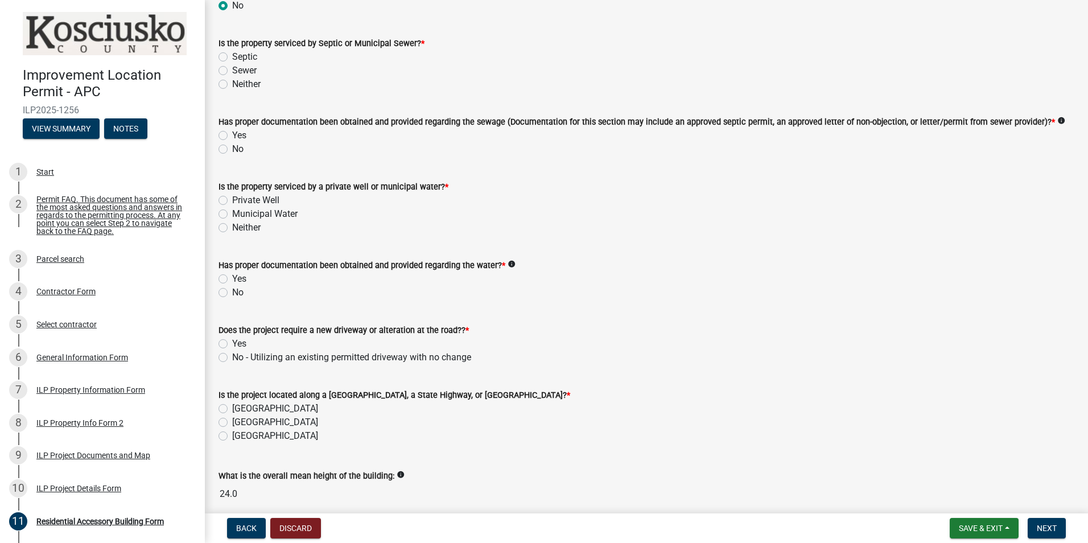
click at [232, 57] on label "Septic" at bounding box center [244, 57] width 25 height 14
click at [232, 57] on input "Septic" at bounding box center [235, 53] width 7 height 7
radio input "true"
click at [232, 151] on label "No" at bounding box center [237, 149] width 11 height 14
click at [232, 150] on input "No" at bounding box center [235, 145] width 7 height 7
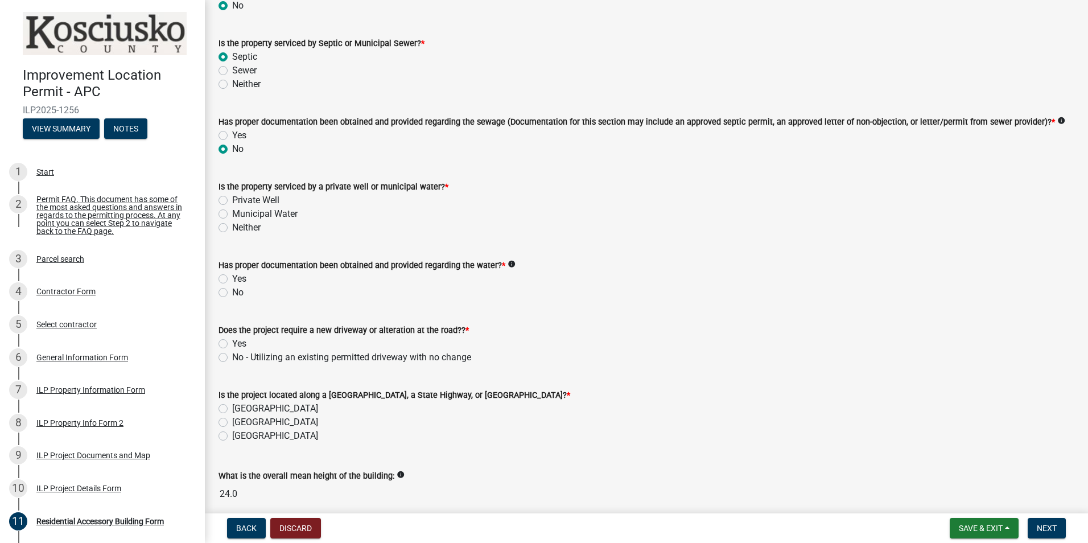
radio input "true"
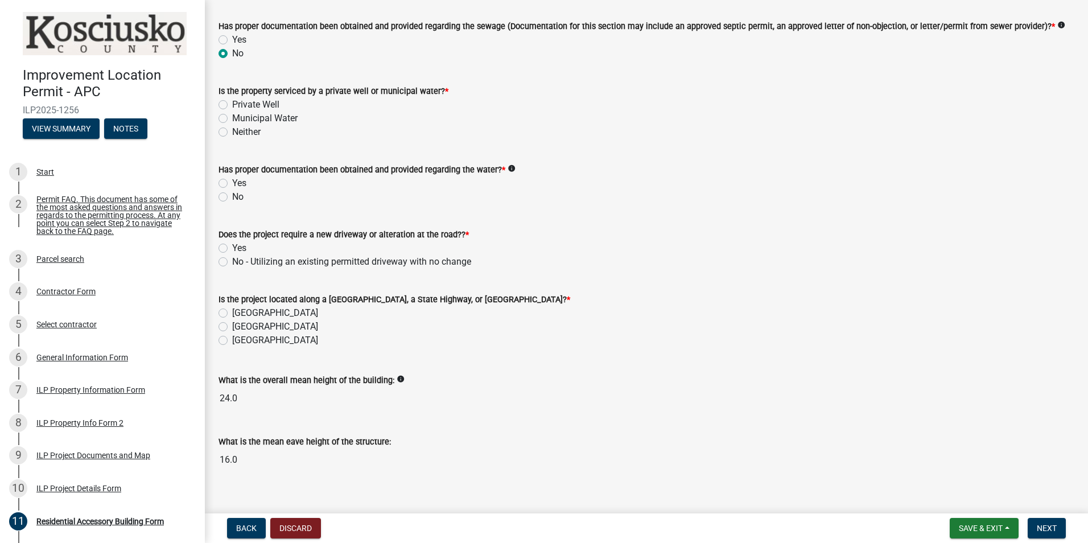
scroll to position [282, 0]
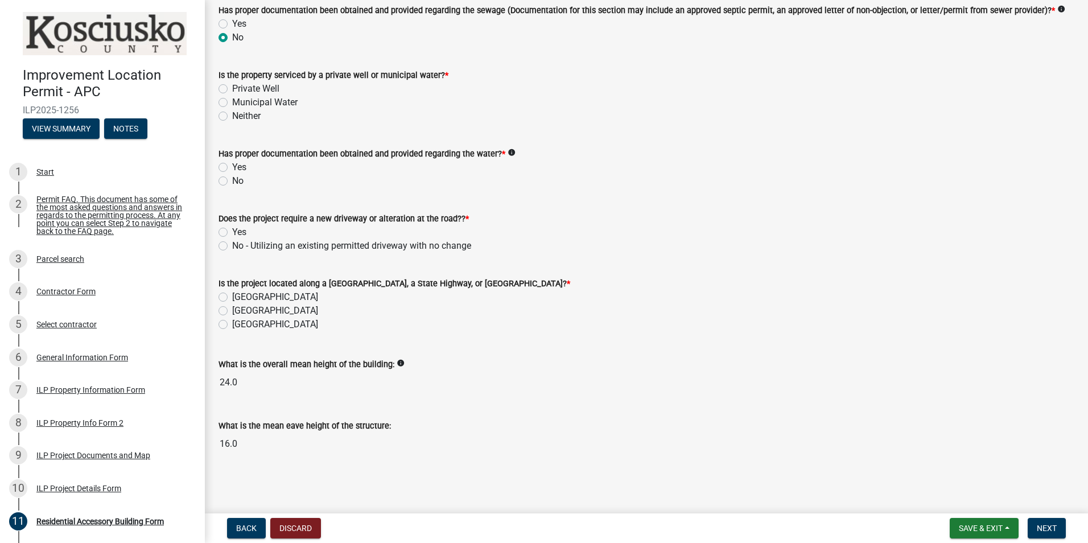
click at [232, 89] on label "Private Well" at bounding box center [255, 89] width 47 height 14
click at [232, 89] on input "Private Well" at bounding box center [235, 85] width 7 height 7
radio input "true"
click at [232, 180] on label "No" at bounding box center [237, 181] width 11 height 14
click at [232, 180] on input "No" at bounding box center [235, 177] width 7 height 7
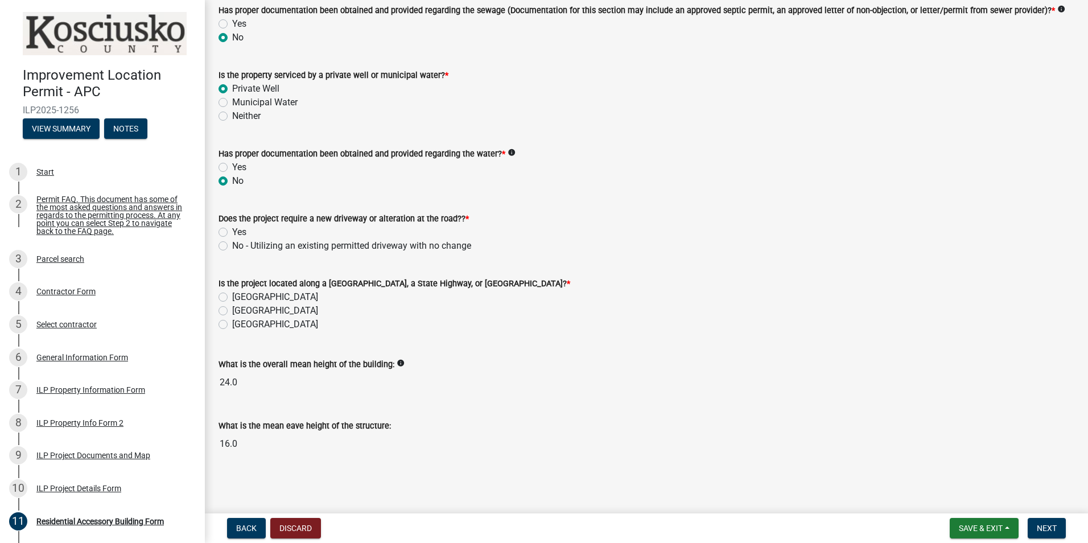
radio input "true"
click at [232, 245] on label "No - Utilizing an existing permitted driveway with no change" at bounding box center [351, 246] width 239 height 14
click at [232, 245] on input "No - Utilizing an existing permitted driveway with no change" at bounding box center [235, 242] width 7 height 7
radio input "true"
click at [232, 295] on label "County Road" at bounding box center [275, 297] width 86 height 14
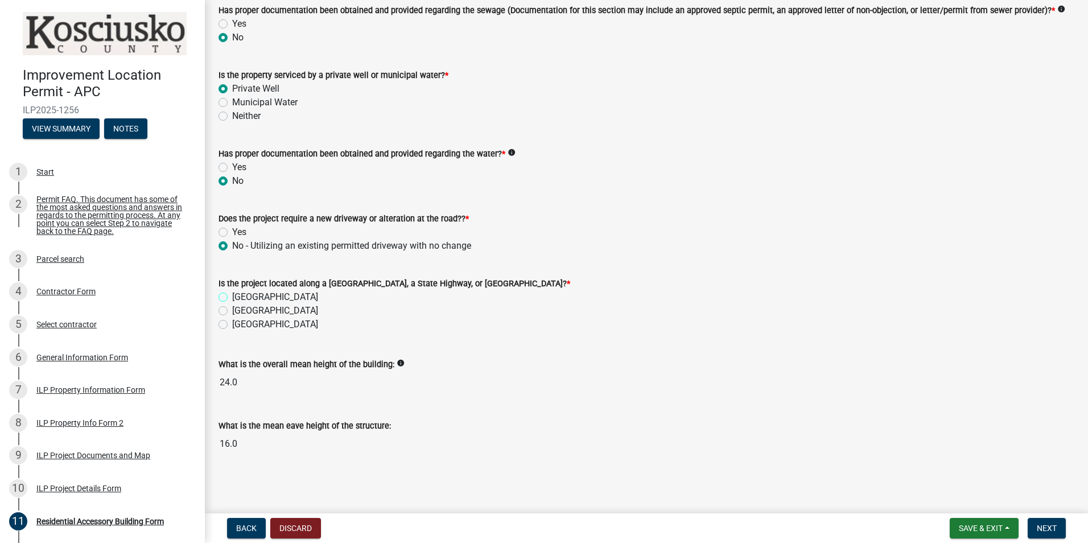
click at [232, 295] on input "County Road" at bounding box center [235, 293] width 7 height 7
radio input "true"
click at [1053, 526] on span "Next" at bounding box center [1047, 528] width 20 height 9
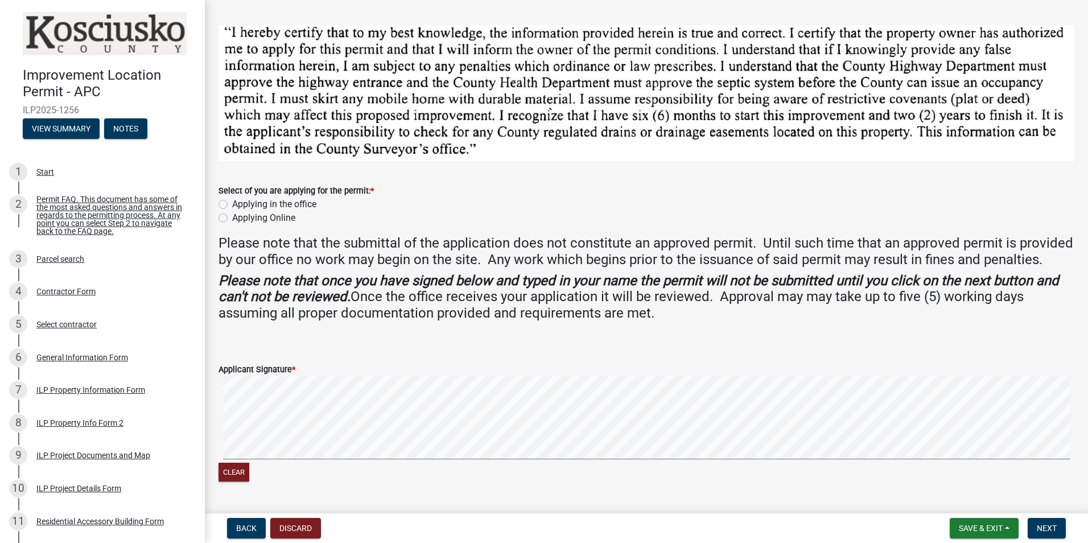
scroll to position [57, 0]
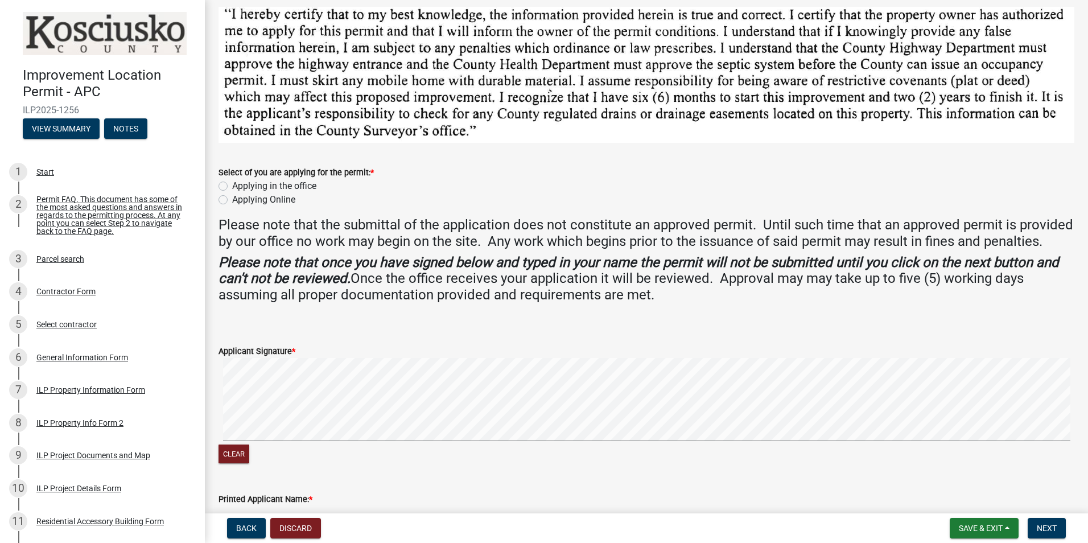
click at [232, 199] on label "Applying Online" at bounding box center [263, 200] width 63 height 14
click at [232, 199] on input "Applying Online" at bounding box center [235, 196] width 7 height 7
radio input "true"
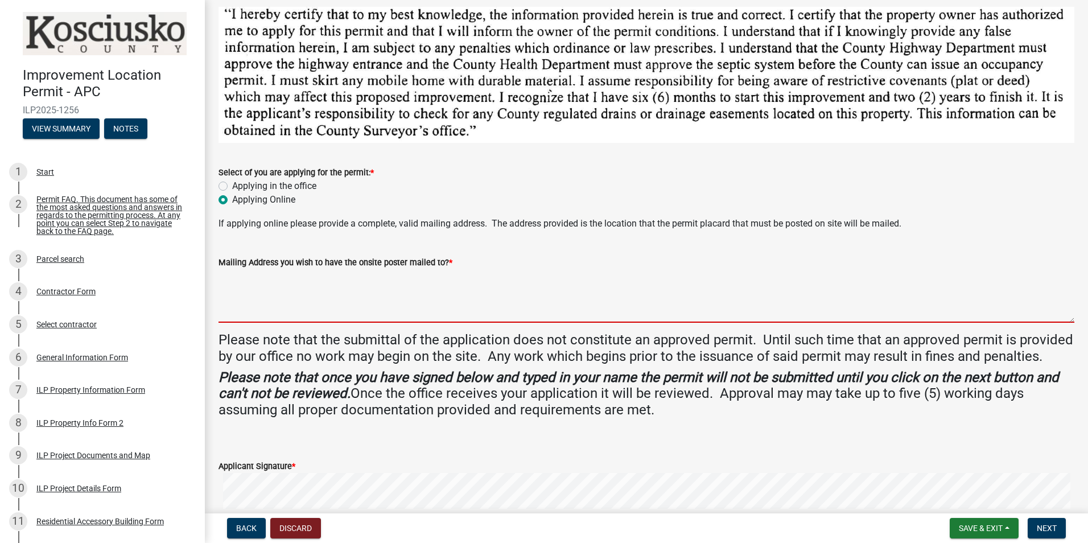
drag, startPoint x: 229, startPoint y: 277, endPoint x: 235, endPoint y: 280, distance: 5.9
click at [229, 278] on textarea "Mailing Address you wish to have the onsite poster mailed to? *" at bounding box center [647, 296] width 856 height 54
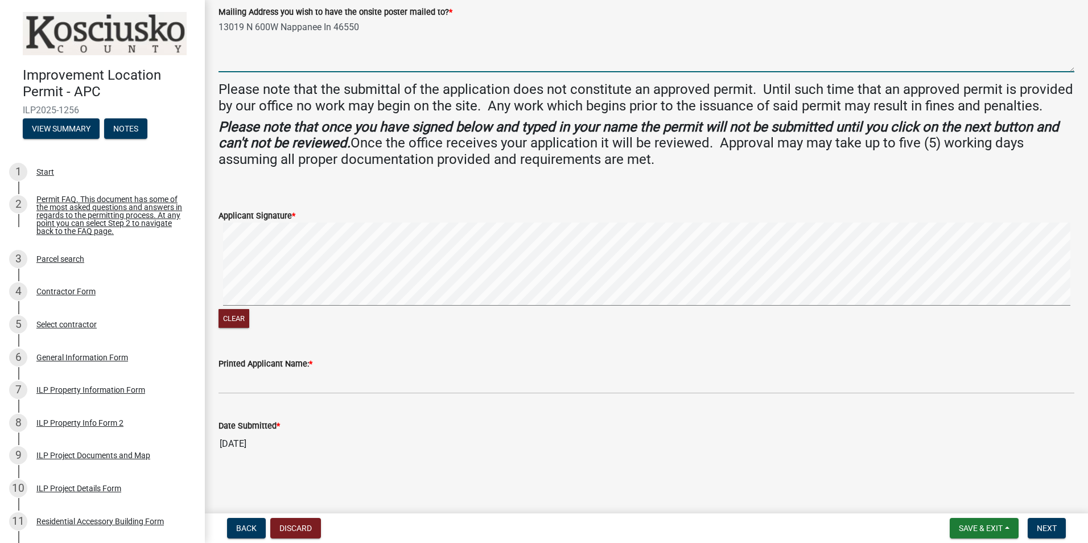
scroll to position [322, 0]
type textarea "13019 N 600W Nappanee In 46550"
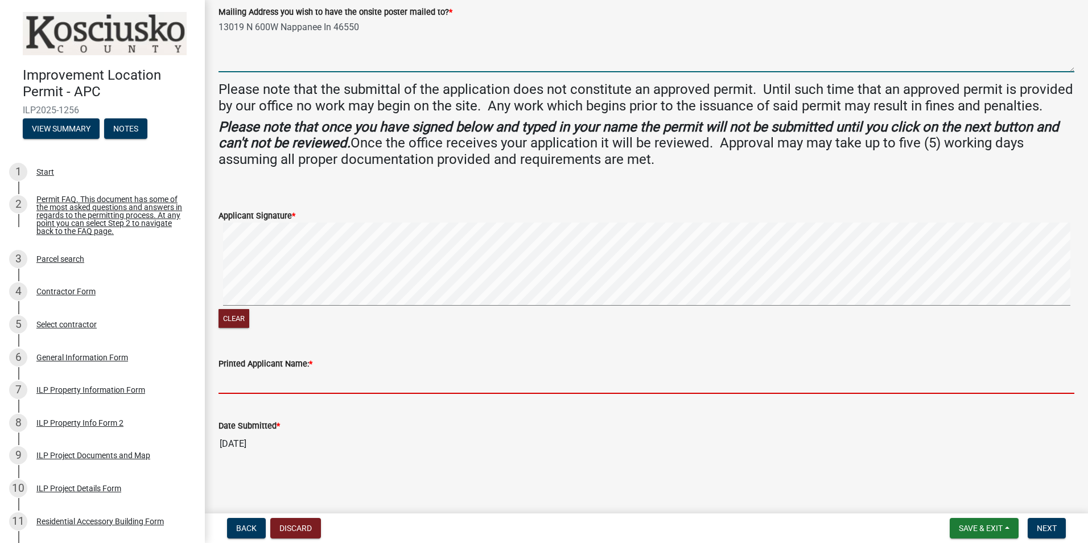
click at [244, 378] on input "Printed Applicant Name: *" at bounding box center [647, 382] width 856 height 23
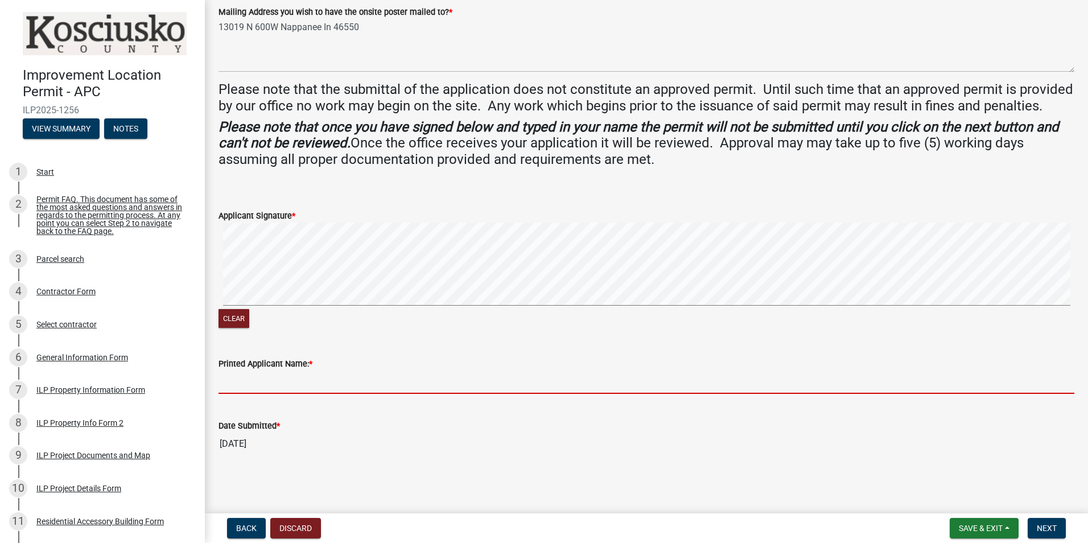
type input "Joas Miller"
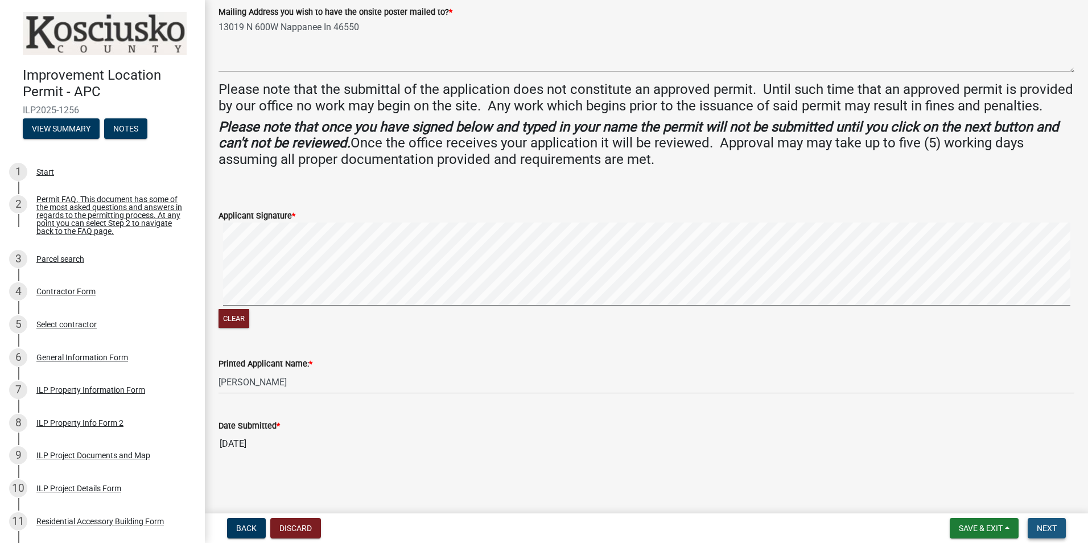
click at [1042, 529] on span "Next" at bounding box center [1047, 528] width 20 height 9
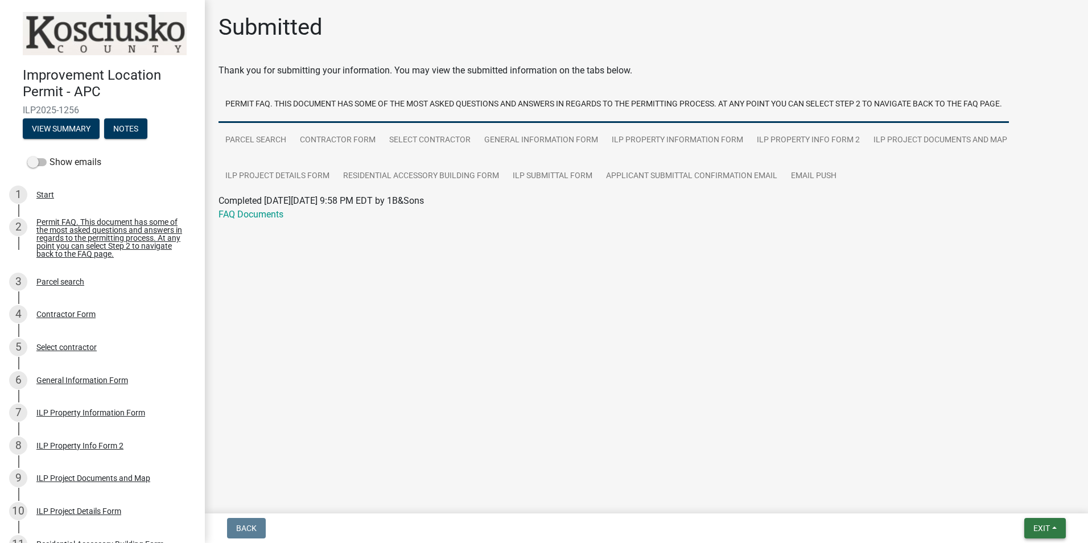
click at [1037, 530] on span "Exit" at bounding box center [1042, 528] width 17 height 9
click at [1001, 498] on button "Save & Exit" at bounding box center [1020, 498] width 91 height 27
